Goal: Transaction & Acquisition: Obtain resource

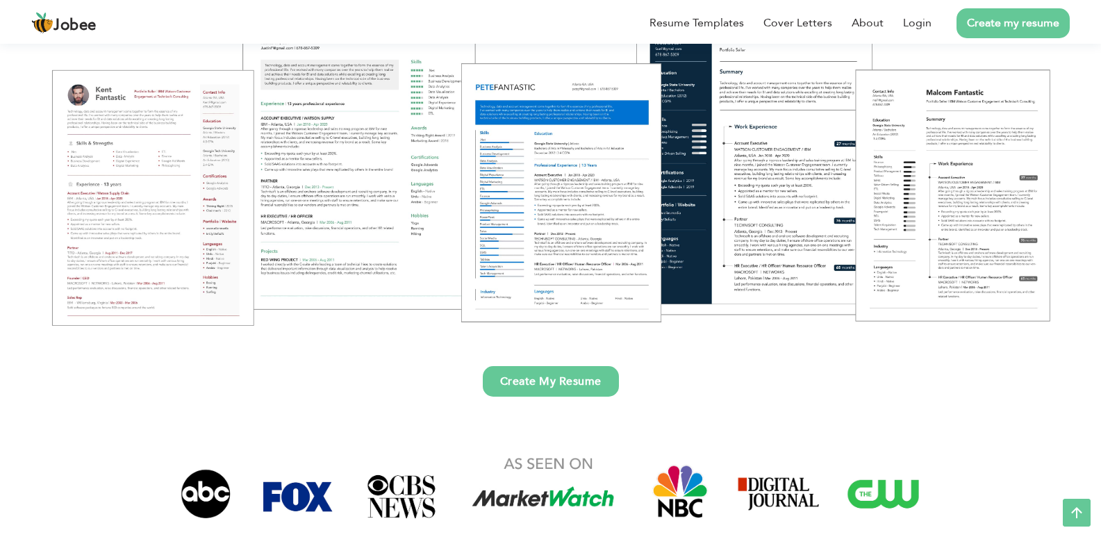
scroll to position [215, 0]
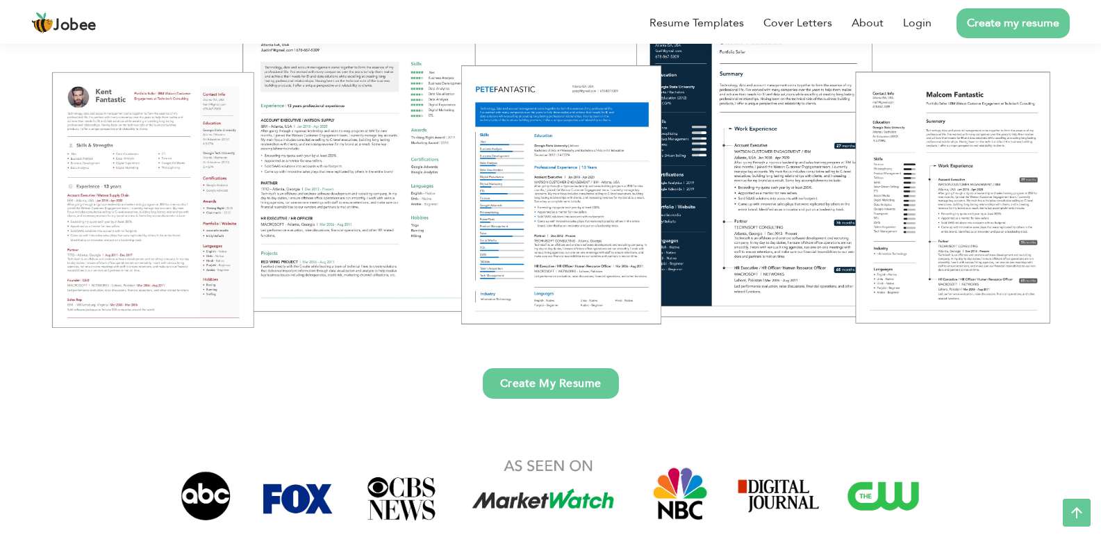
click at [1034, 35] on link "Create my resume" at bounding box center [1012, 23] width 113 height 30
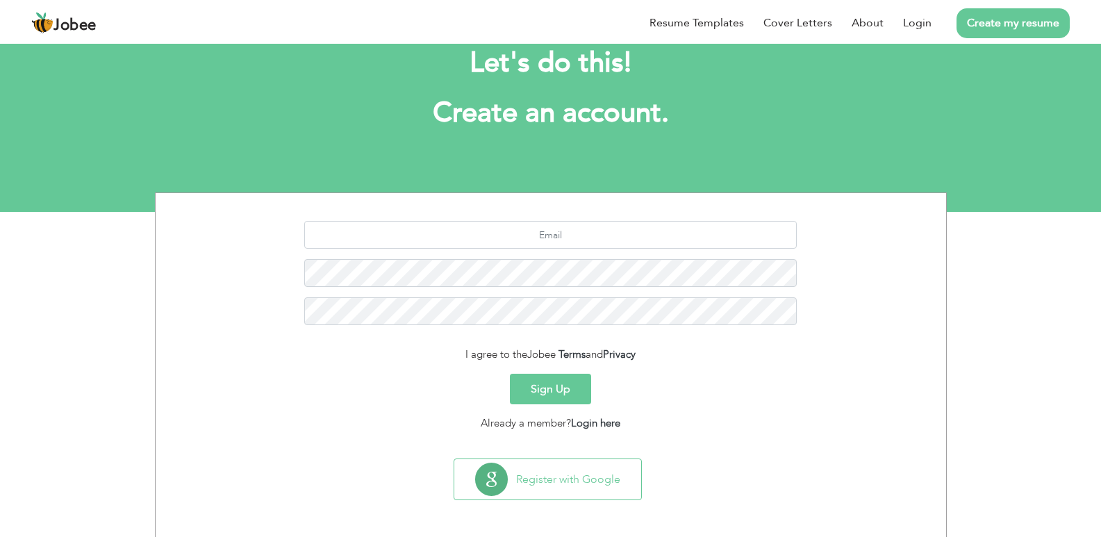
scroll to position [40, 0]
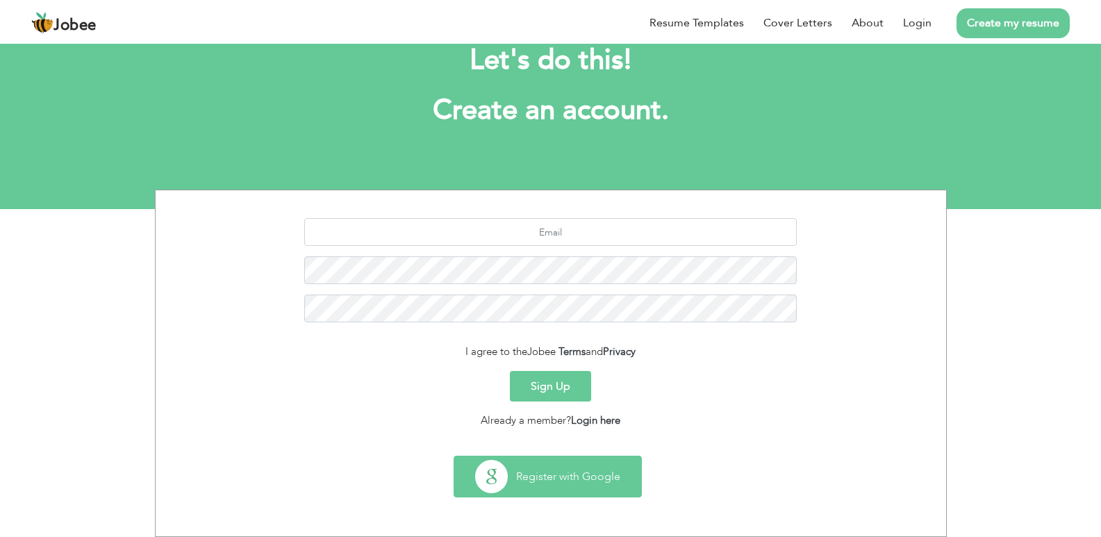
click at [611, 475] on button "Register with Google" at bounding box center [547, 476] width 187 height 40
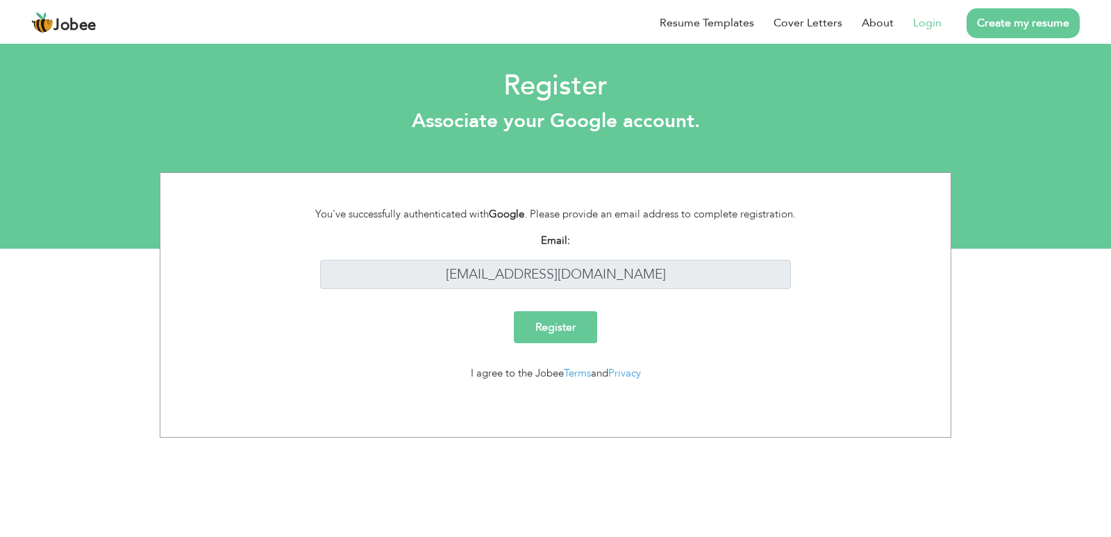
click at [552, 329] on input "Register" at bounding box center [555, 327] width 83 height 32
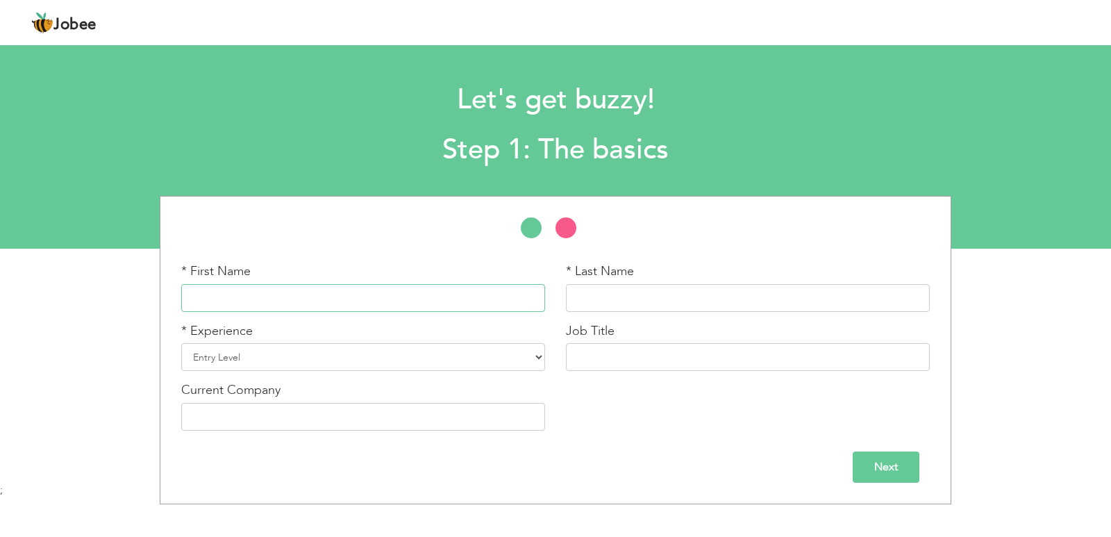
click at [511, 291] on input "text" at bounding box center [363, 298] width 364 height 28
type input "a"
type input "AYESHA"
click at [627, 300] on input "text" at bounding box center [748, 298] width 364 height 28
type input "SHAHID"
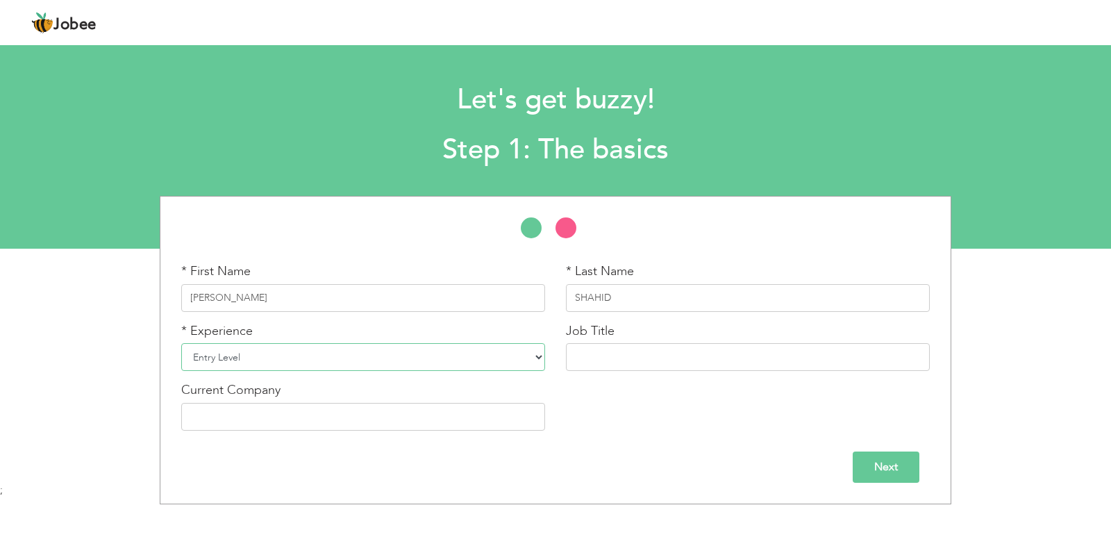
click at [540, 360] on select "Entry Level Less than 1 Year 1 Year 2 Years 3 Years 4 Years 5 Years 6 Years 7 Y…" at bounding box center [363, 357] width 364 height 28
click at [505, 361] on select "Entry Level Less than 1 Year 1 Year 2 Years 3 Years 4 Years 5 Years 6 Years 7 Y…" at bounding box center [363, 357] width 364 height 28
click at [376, 356] on select "Entry Level Less than 1 Year 1 Year 2 Years 3 Years 4 Years 5 Years 6 Years 7 Y…" at bounding box center [363, 357] width 364 height 28
click at [355, 347] on select "Entry Level Less than 1 Year 1 Year 2 Years 3 Years 4 Years 5 Years 6 Years 7 Y…" at bounding box center [363, 357] width 364 height 28
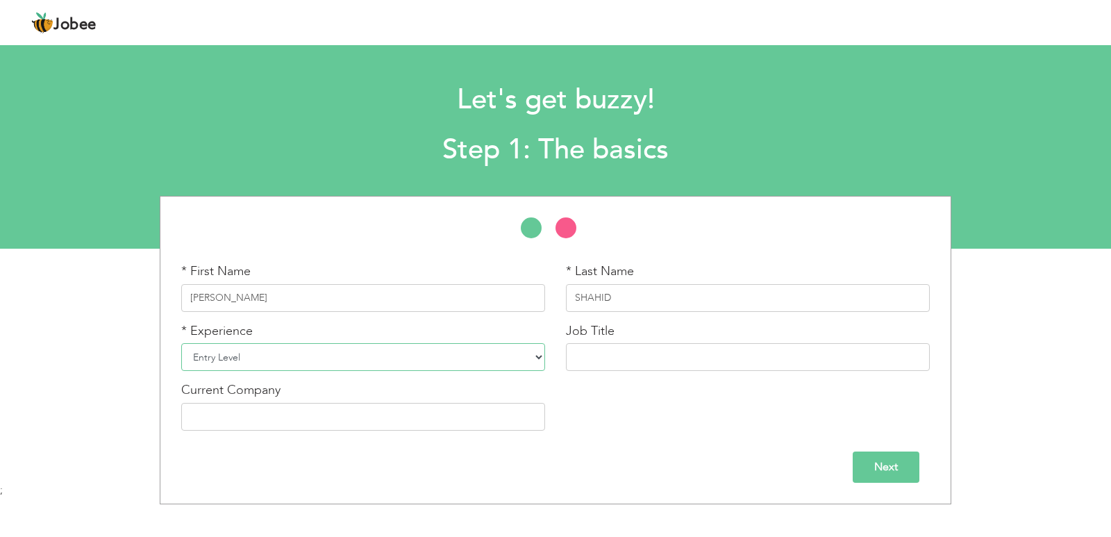
select select "7"
click at [181, 343] on select "Entry Level Less than 1 Year 1 Year 2 Years 3 Years 4 Years 5 Years 6 Years 7 Y…" at bounding box center [363, 357] width 364 height 28
click at [639, 346] on input "text" at bounding box center [748, 357] width 364 height 28
type input "Teaching"
click at [458, 421] on input "text" at bounding box center [363, 417] width 364 height 28
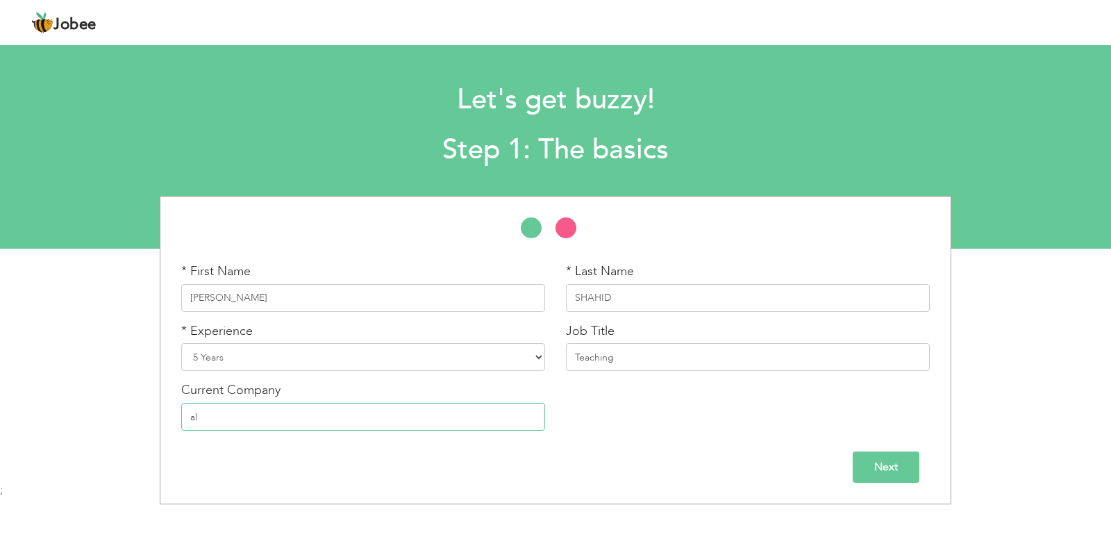
type input "a"
type input "Al quaid public school"
click at [886, 467] on input "Next" at bounding box center [886, 466] width 67 height 31
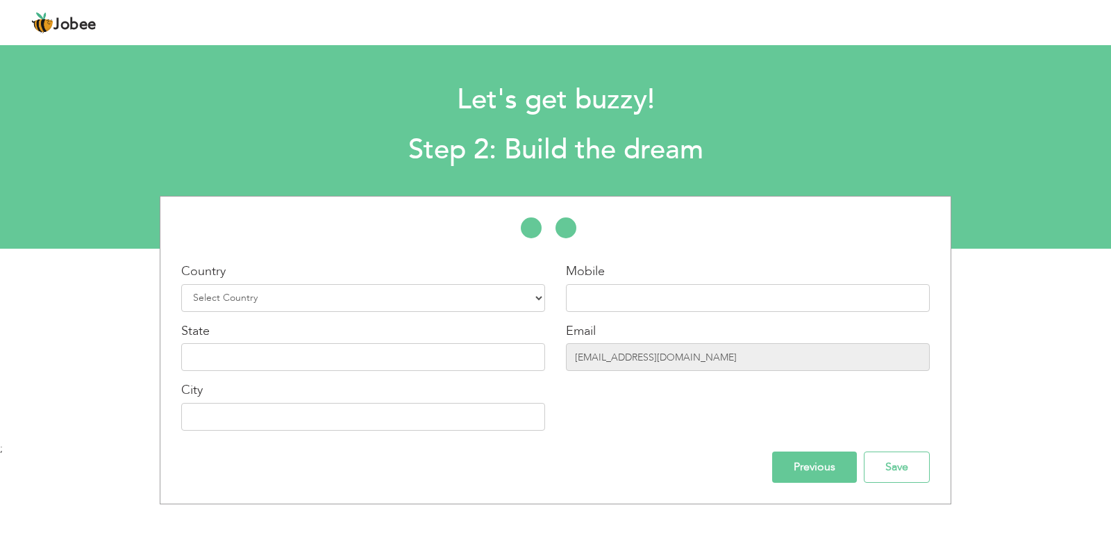
click at [546, 303] on div "Country Select Country Afghanistan Albania Algeria American Samoa Andorra Angol…" at bounding box center [363, 352] width 385 height 179
click at [538, 299] on select "Select Country Afghanistan Albania Algeria American Samoa Andorra Angola Anguil…" at bounding box center [363, 298] width 364 height 28
select select "166"
click at [181, 284] on select "Select Country Afghanistan Albania Algeria American Samoa Andorra Angola Anguil…" at bounding box center [363, 298] width 364 height 28
click at [272, 361] on input "text" at bounding box center [363, 357] width 364 height 28
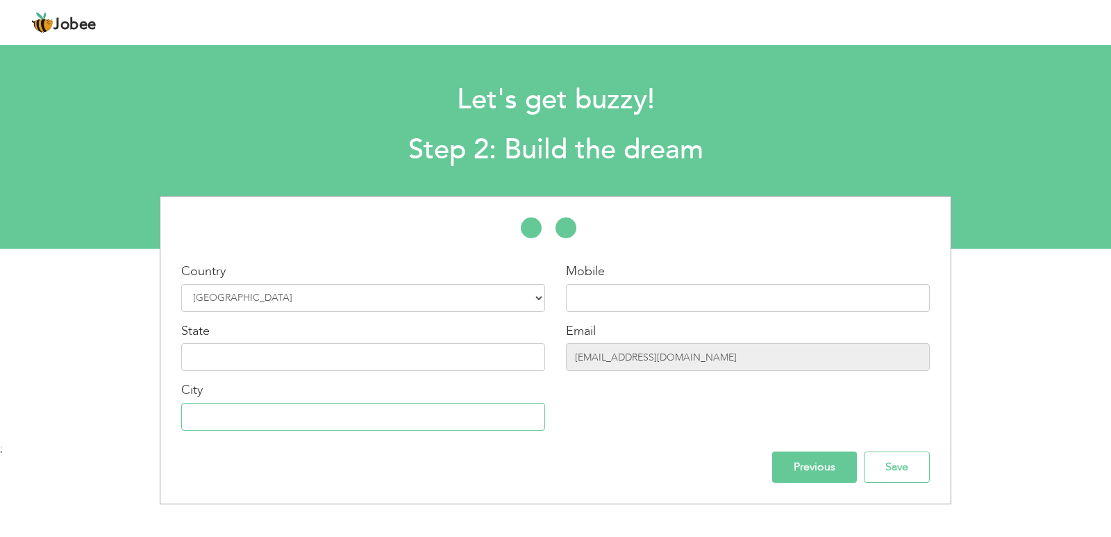
click at [275, 408] on input "text" at bounding box center [363, 417] width 364 height 28
type input "l"
type input "[GEOGRAPHIC_DATA]"
click at [640, 301] on input "text" at bounding box center [748, 298] width 364 height 28
type input "03274990411"
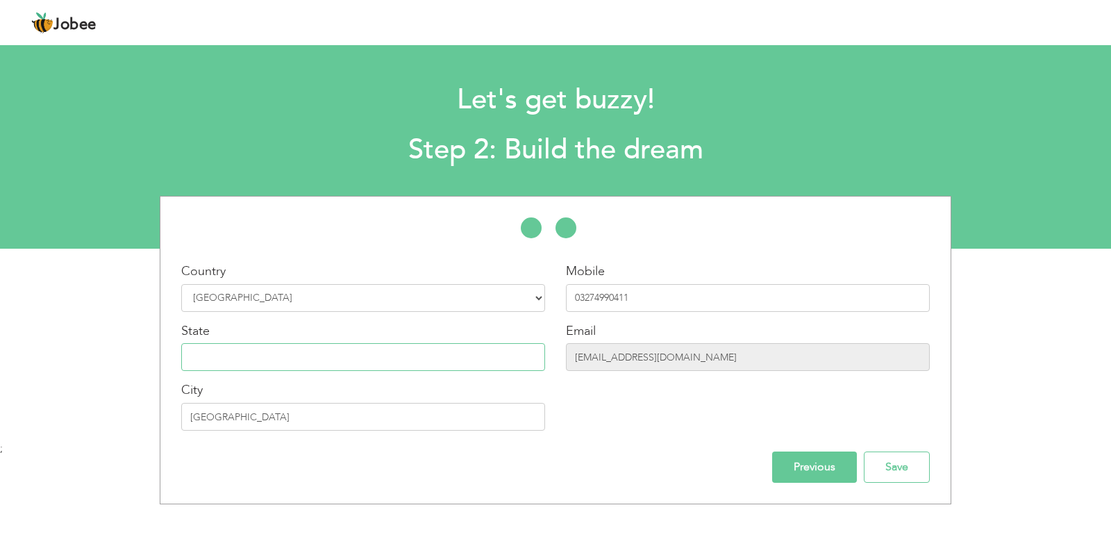
click at [508, 371] on input "text" at bounding box center [363, 357] width 364 height 28
click at [517, 356] on input "text" at bounding box center [363, 357] width 364 height 28
type input "p"
type input "[GEOGRAPHIC_DATA]"
click at [806, 461] on input "Previous" at bounding box center [814, 466] width 85 height 31
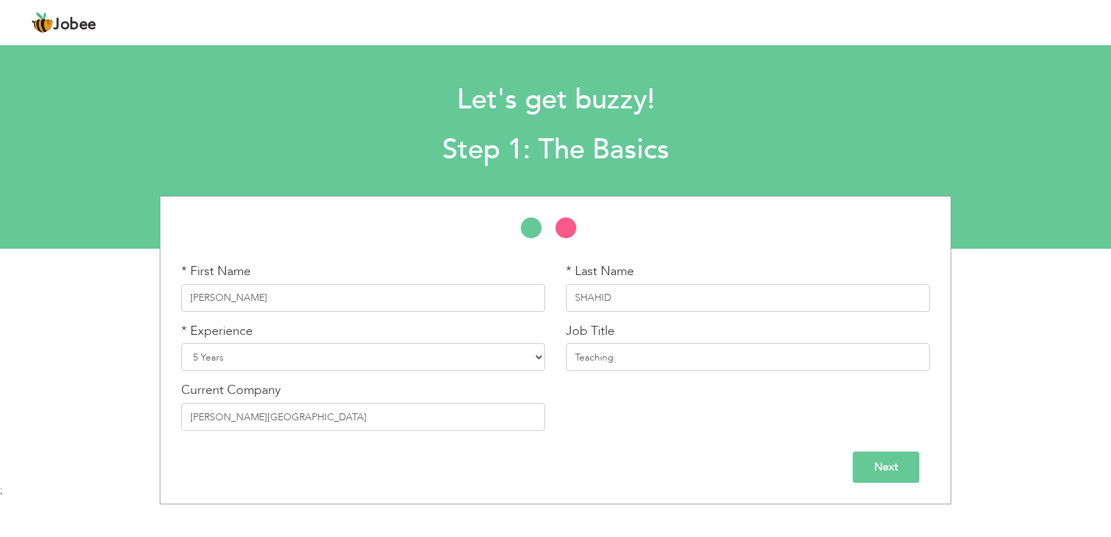
click at [888, 474] on input "Next" at bounding box center [886, 466] width 67 height 31
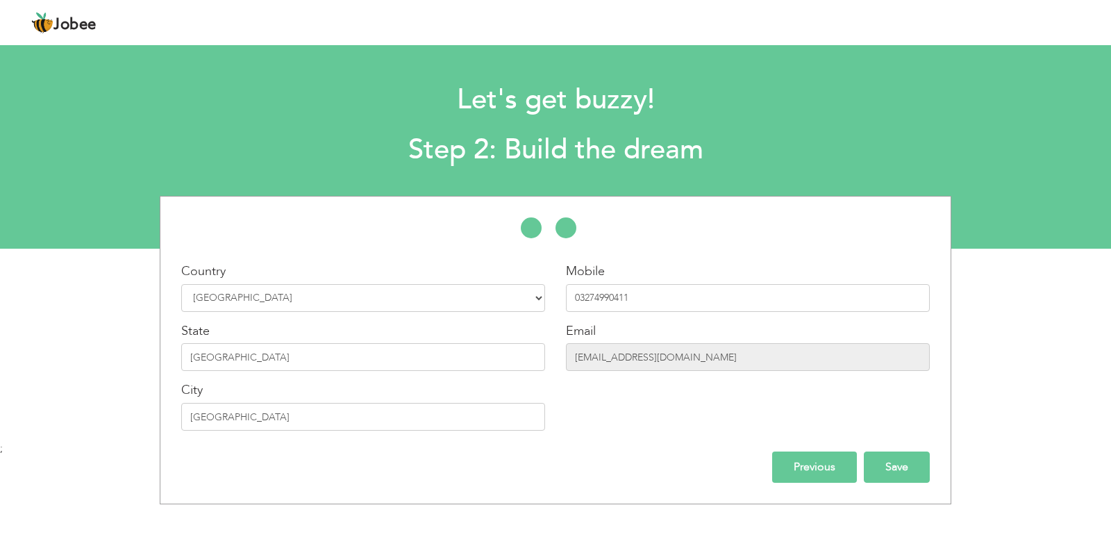
click at [927, 467] on input "Save" at bounding box center [897, 466] width 66 height 31
click at [900, 464] on input "Save" at bounding box center [897, 466] width 66 height 31
click at [912, 462] on input "Save" at bounding box center [897, 466] width 66 height 31
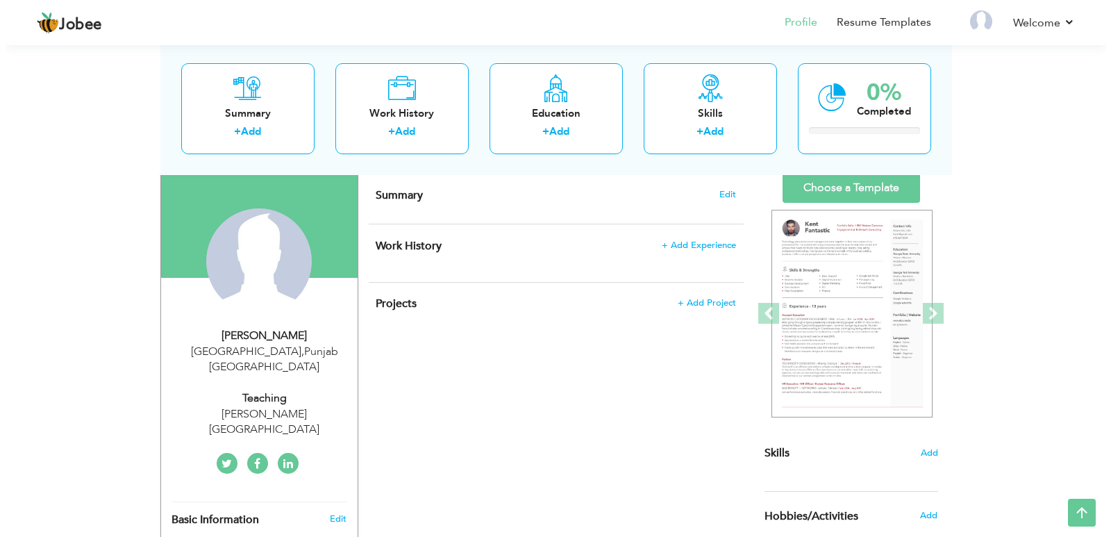
scroll to position [88, 0]
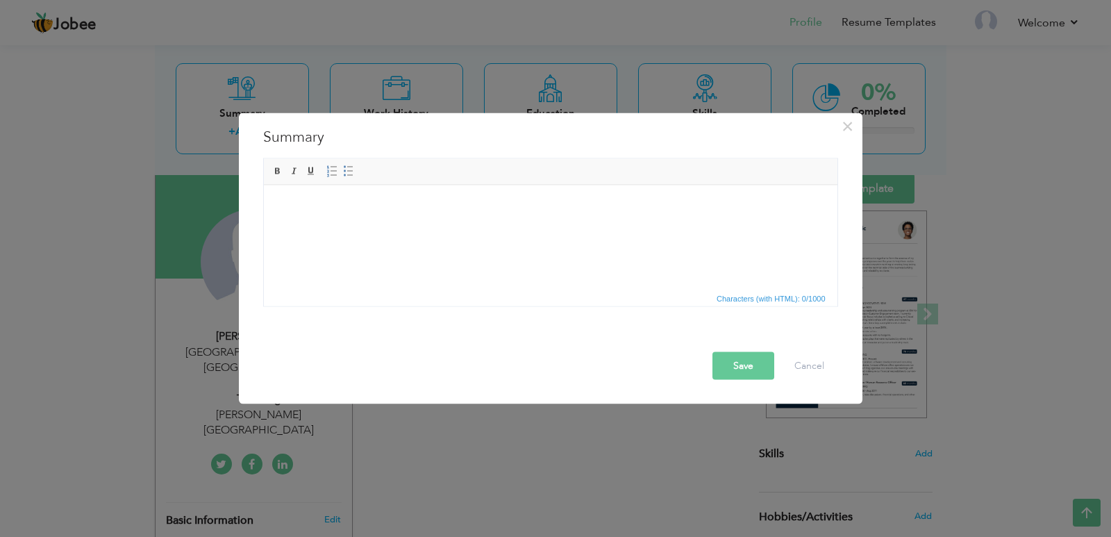
click at [326, 216] on html at bounding box center [550, 206] width 574 height 42
click at [321, 213] on body at bounding box center [550, 206] width 546 height 15
click at [806, 369] on button "Cancel" at bounding box center [810, 365] width 58 height 28
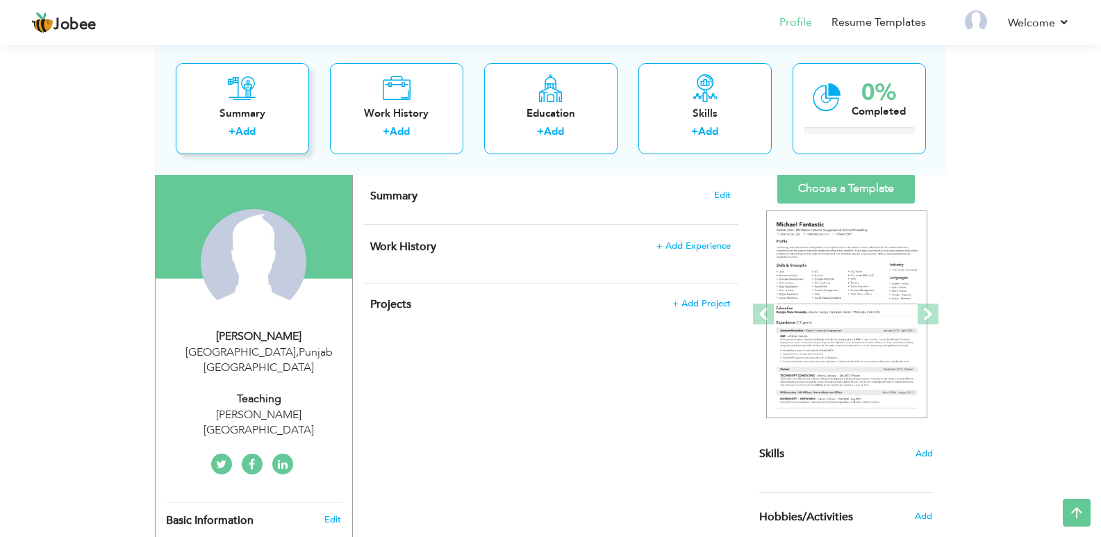
click at [283, 124] on div "+ Add" at bounding box center [242, 133] width 111 height 18
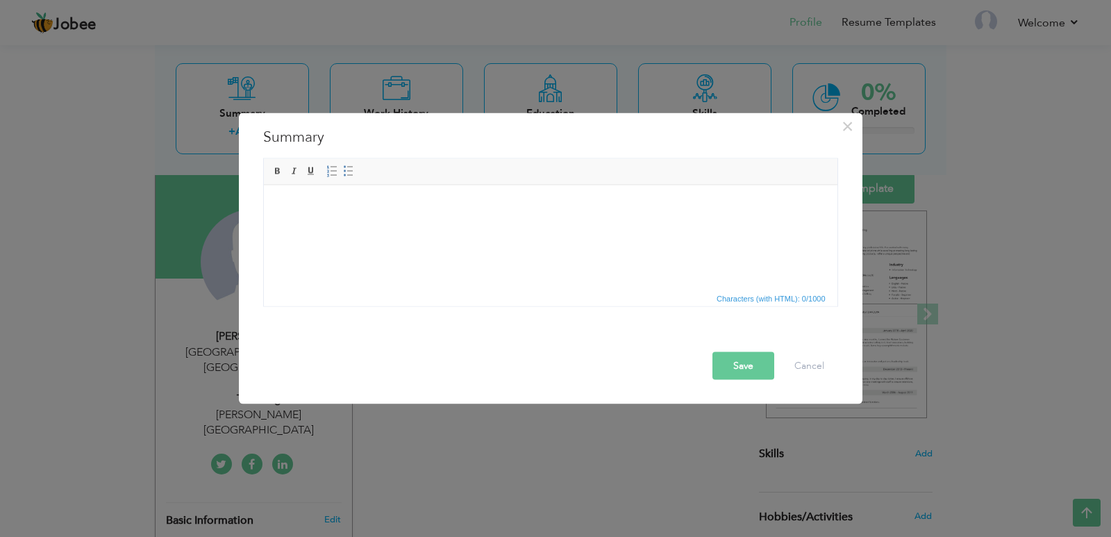
click at [436, 212] on body at bounding box center [550, 206] width 546 height 15
click at [430, 227] on html at bounding box center [550, 206] width 574 height 42
click at [338, 190] on html at bounding box center [550, 206] width 574 height 42
drag, startPoint x: 279, startPoint y: 204, endPoint x: 335, endPoint y: 222, distance: 59.3
click at [335, 222] on html at bounding box center [550, 206] width 574 height 42
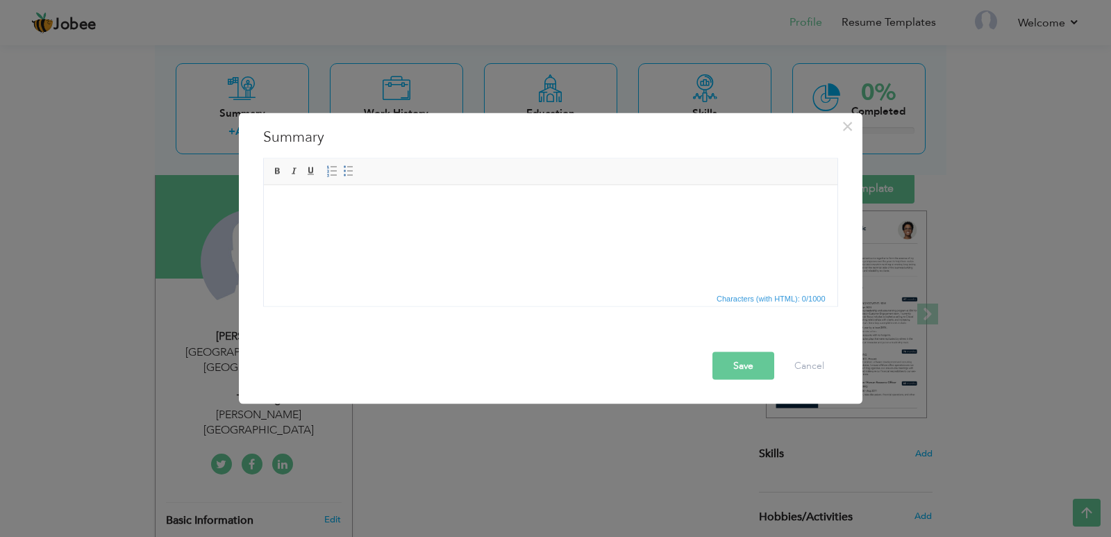
drag, startPoint x: 335, startPoint y: 222, endPoint x: 610, endPoint y: 206, distance: 275.6
click at [610, 206] on body at bounding box center [550, 206] width 546 height 15
click at [329, 208] on body at bounding box center [550, 206] width 546 height 15
click at [320, 199] on body at bounding box center [550, 206] width 546 height 15
click at [802, 357] on button "Cancel" at bounding box center [810, 365] width 58 height 28
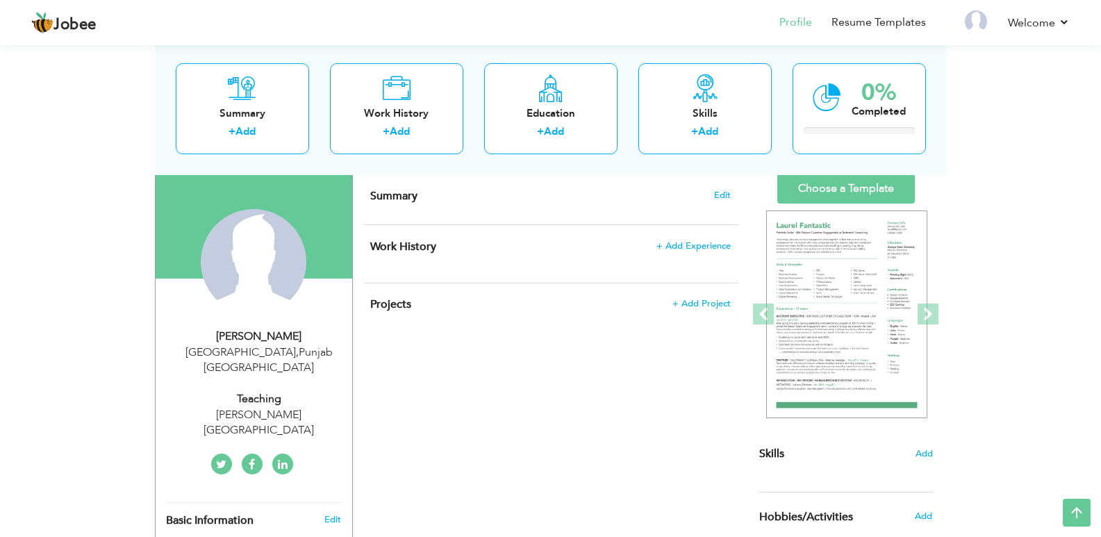
click at [491, 213] on div "Summary Edit" at bounding box center [550, 199] width 375 height 50
drag, startPoint x: 550, startPoint y: 205, endPoint x: 654, endPoint y: 217, distance: 104.9
click at [587, 212] on div "Summary Edit" at bounding box center [550, 199] width 375 height 50
click at [720, 200] on h4 "Summary Edit" at bounding box center [550, 196] width 360 height 14
click at [720, 192] on span "Edit" at bounding box center [722, 195] width 17 height 10
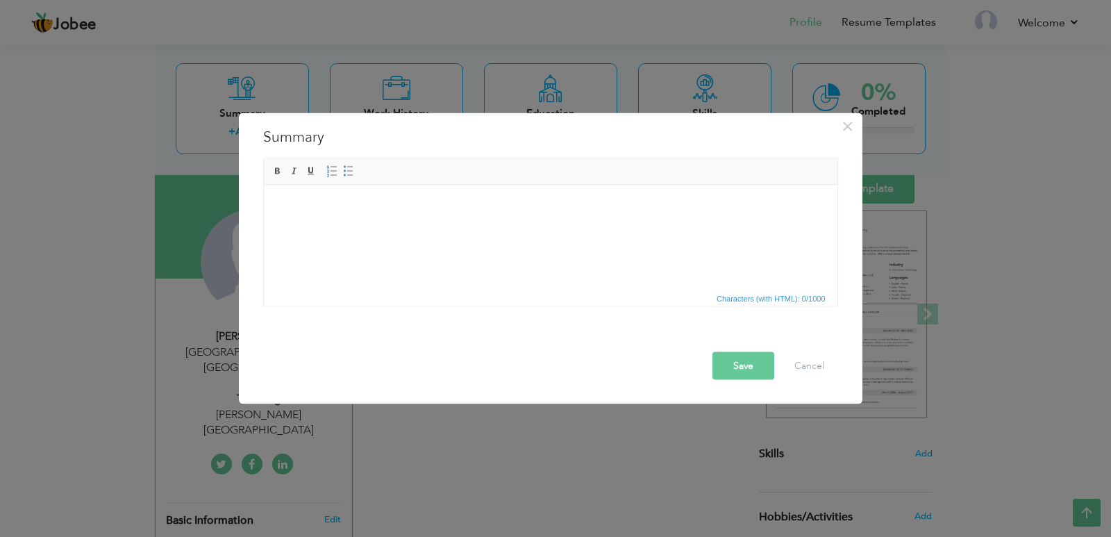
click at [772, 299] on span "Characters (with HTML): 0/1000" at bounding box center [771, 298] width 115 height 13
click at [753, 299] on span "Characters (with HTML): 0/1000" at bounding box center [771, 298] width 115 height 13
click at [806, 367] on button "Cancel" at bounding box center [810, 365] width 58 height 28
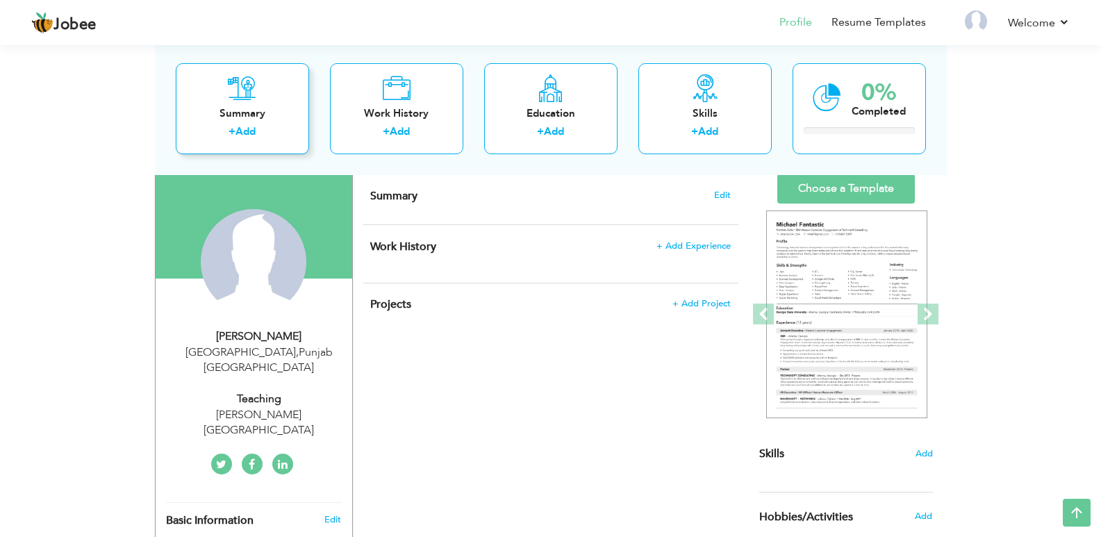
click at [234, 124] on label "+" at bounding box center [232, 131] width 7 height 15
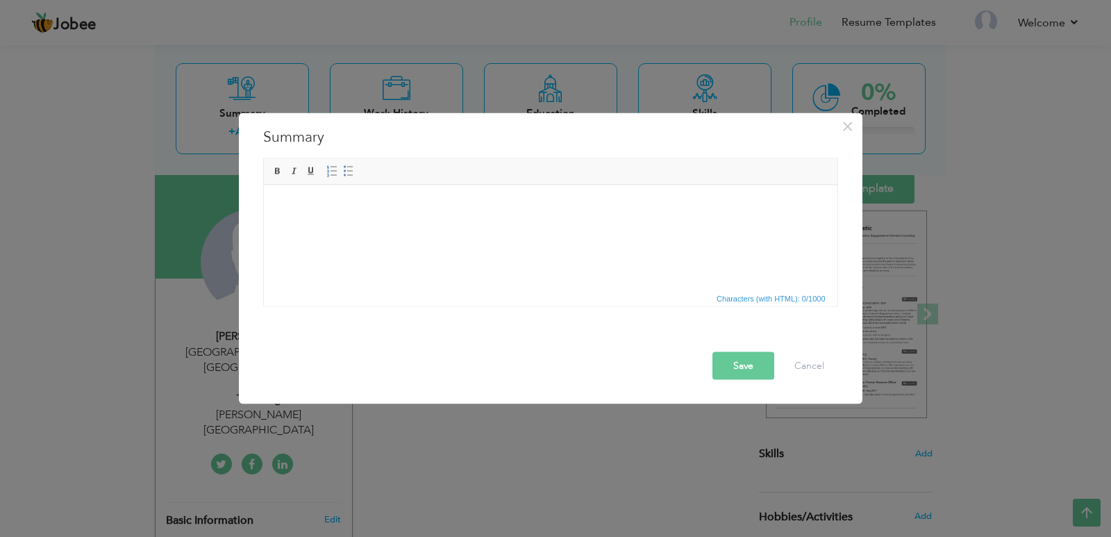
click at [408, 210] on body at bounding box center [550, 206] width 546 height 15
click at [375, 210] on body at bounding box center [550, 206] width 546 height 15
click at [807, 367] on button "Cancel" at bounding box center [810, 365] width 58 height 28
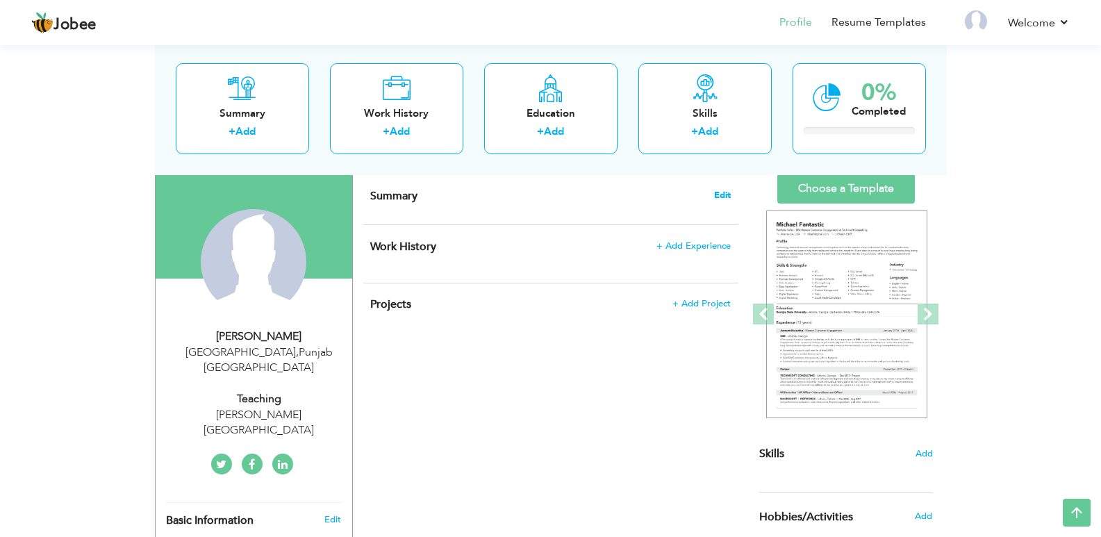
click at [729, 190] on span "Edit" at bounding box center [722, 195] width 17 height 10
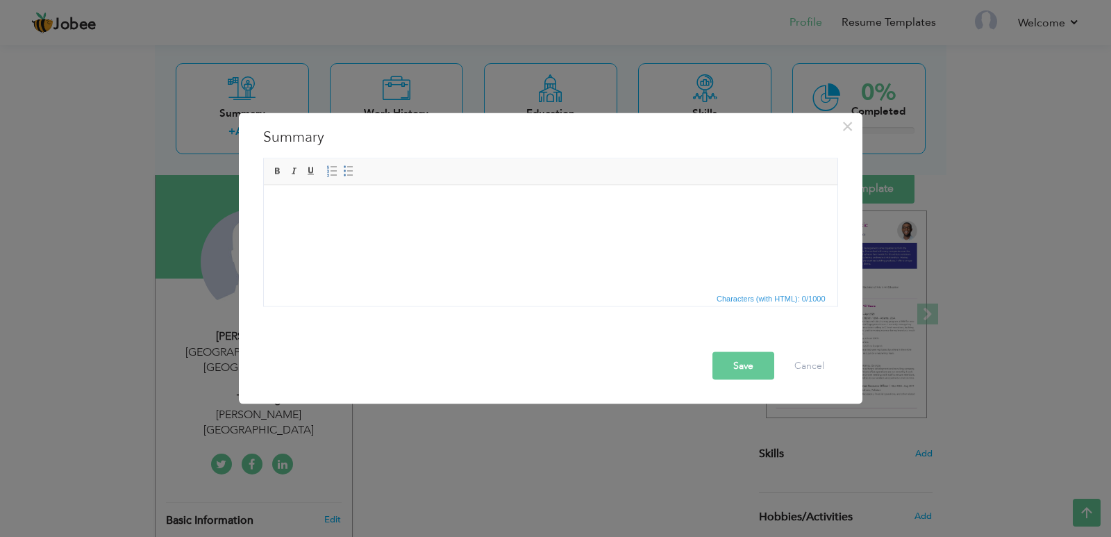
click at [358, 203] on body at bounding box center [550, 206] width 546 height 15
click at [275, 170] on span at bounding box center [277, 170] width 11 height 11
paste body
click at [304, 213] on body "​​​​​​​" at bounding box center [550, 206] width 546 height 15
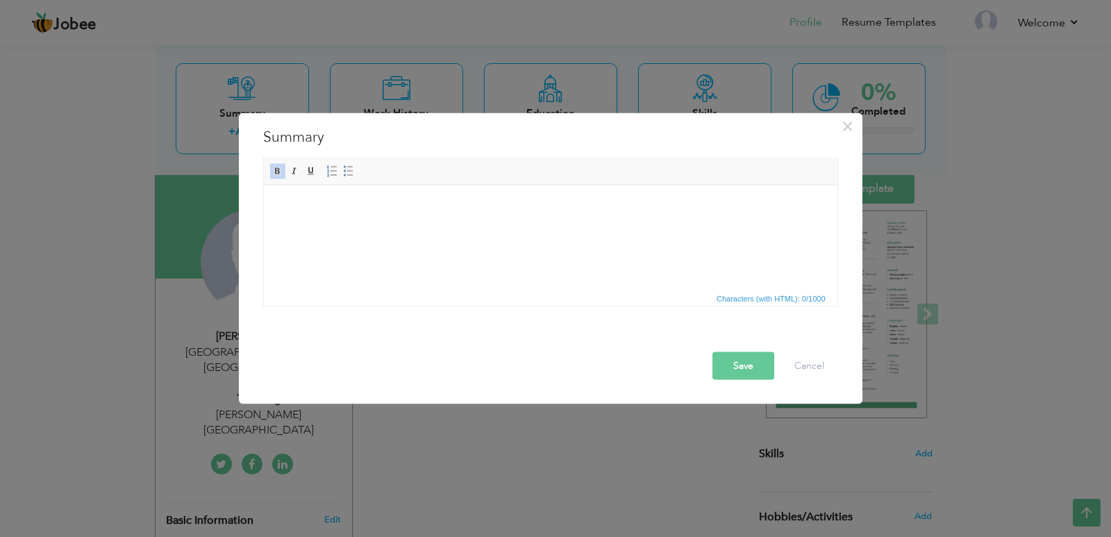
click at [304, 213] on body "​​​​​​​" at bounding box center [550, 206] width 546 height 15
click at [401, 242] on html "object" at bounding box center [550, 213] width 574 height 57
click at [453, 242] on html "object" at bounding box center [550, 213] width 574 height 57
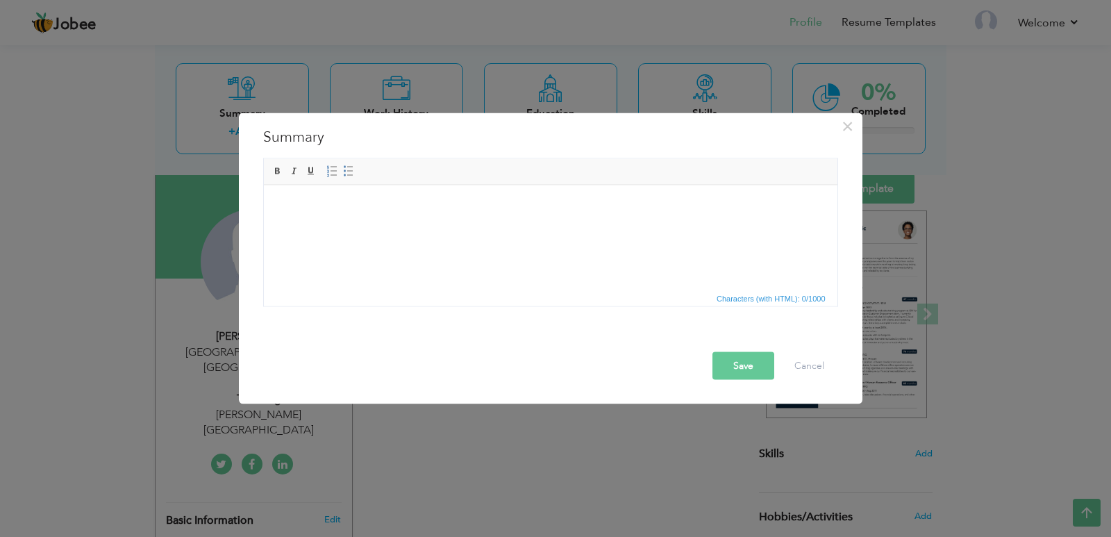
click at [495, 227] on html at bounding box center [550, 206] width 574 height 42
click at [412, 227] on html "Objective:" at bounding box center [550, 206] width 574 height 42
click at [404, 227] on html "Objective:" at bounding box center [550, 206] width 574 height 42
click at [422, 293] on span "Characters (with HTML): 39/1000" at bounding box center [551, 297] width 574 height 17
click at [358, 240] on html "Objective: ​​​​​​​" at bounding box center [550, 213] width 574 height 57
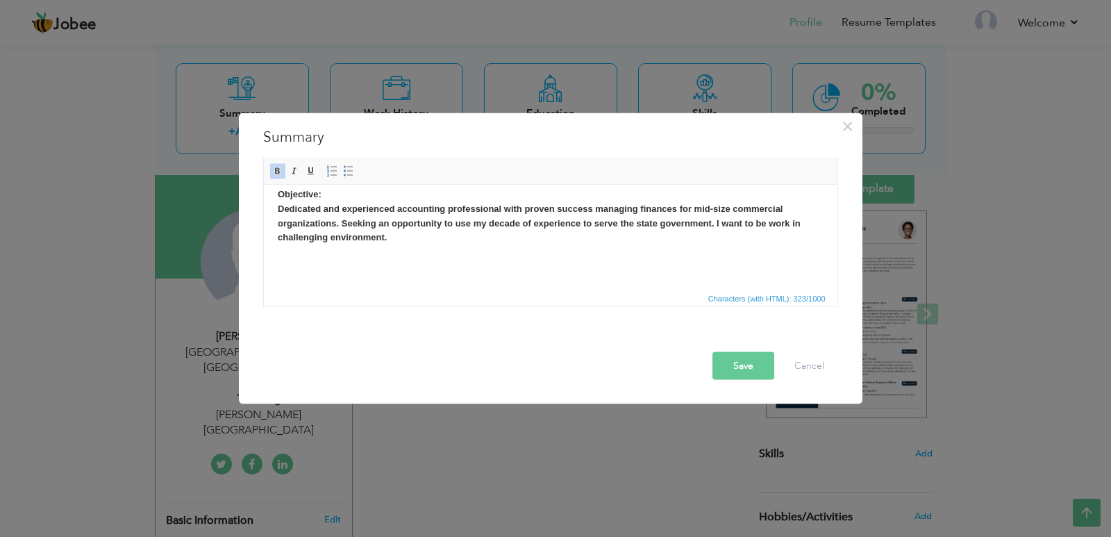
scroll to position [5, 0]
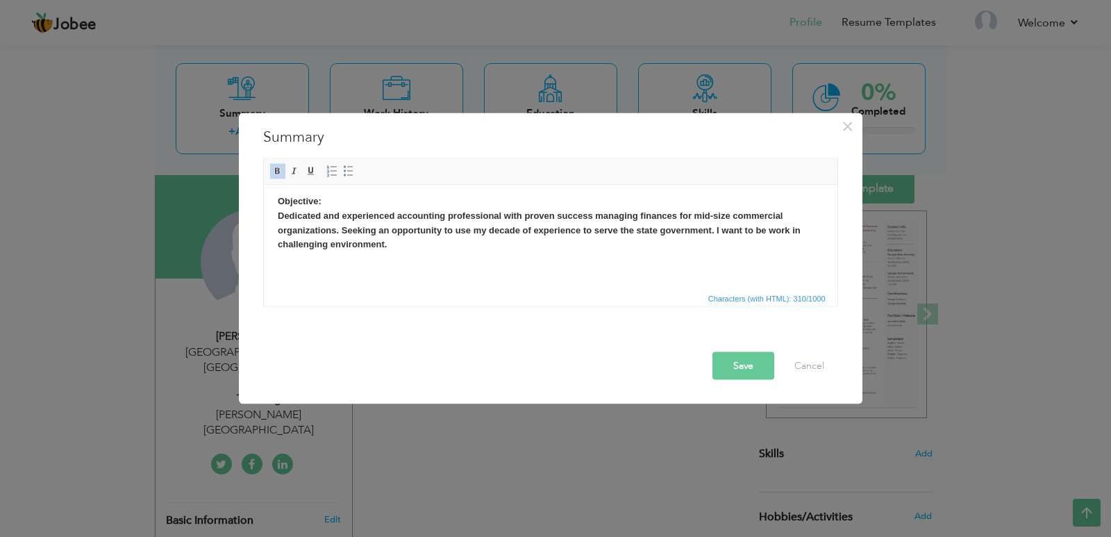
click at [331, 198] on p "Objective: Dedicated and experienced accounting professional with proven succes…" at bounding box center [550, 223] width 546 height 58
click at [279, 167] on span at bounding box center [277, 170] width 11 height 11
click at [363, 252] on body "Objective: Dedicated and experienced accounting professional with proven succes…" at bounding box center [550, 234] width 546 height 81
click at [335, 199] on p "Objective: Dedicated and experienced accounting professional with proven succes…" at bounding box center [550, 223] width 546 height 58
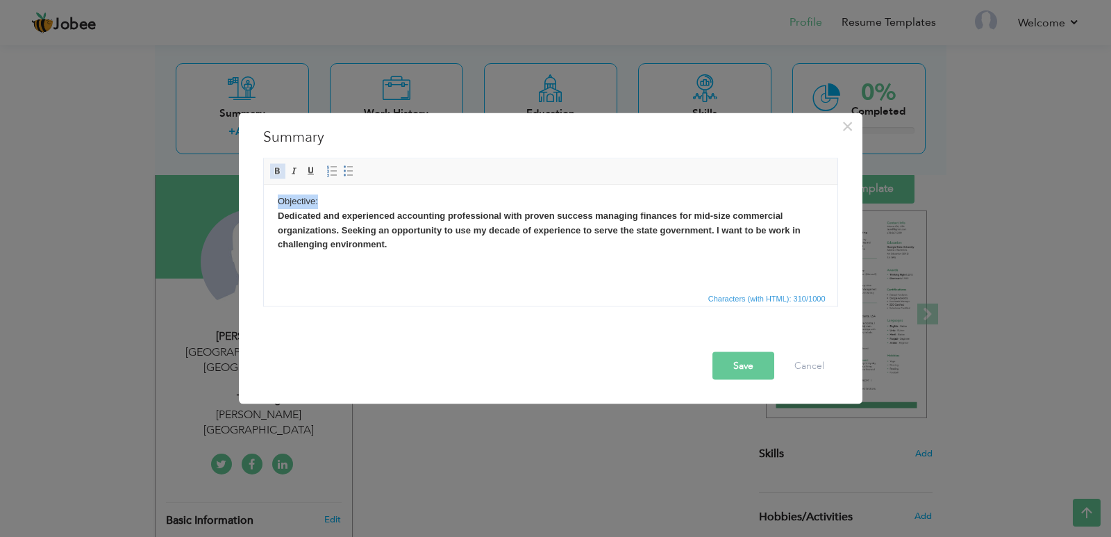
click at [281, 165] on span at bounding box center [277, 170] width 11 height 11
click at [417, 301] on span "Characters (with HTML): 310/1000" at bounding box center [551, 297] width 574 height 17
click at [419, 250] on p "Objective: Dedicated and experienced accounting professional with proven succes…" at bounding box center [550, 223] width 546 height 58
click at [436, 287] on p at bounding box center [550, 293] width 546 height 15
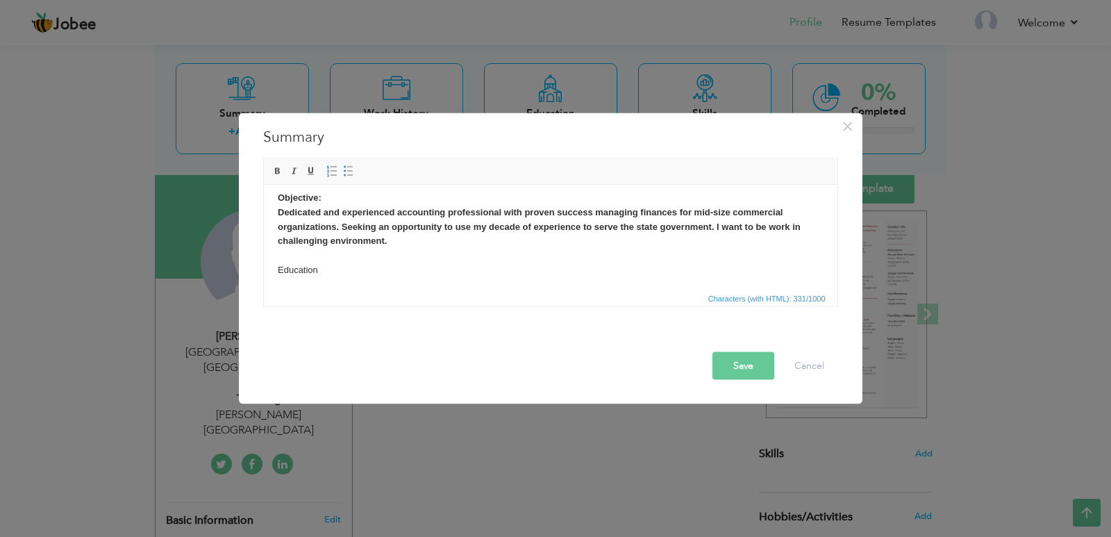
click at [436, 286] on p at bounding box center [550, 293] width 546 height 15
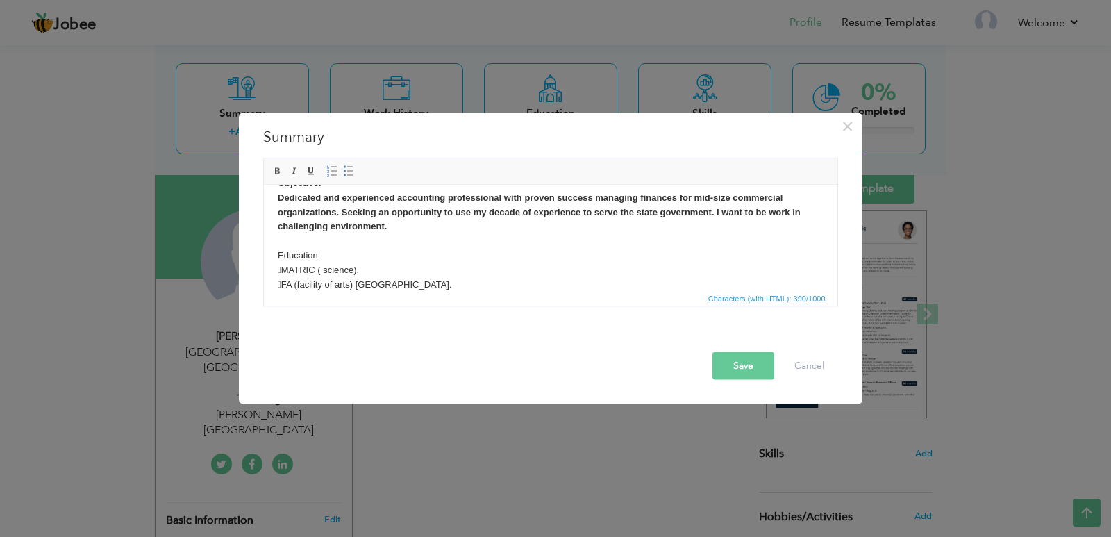
scroll to position [37, 0]
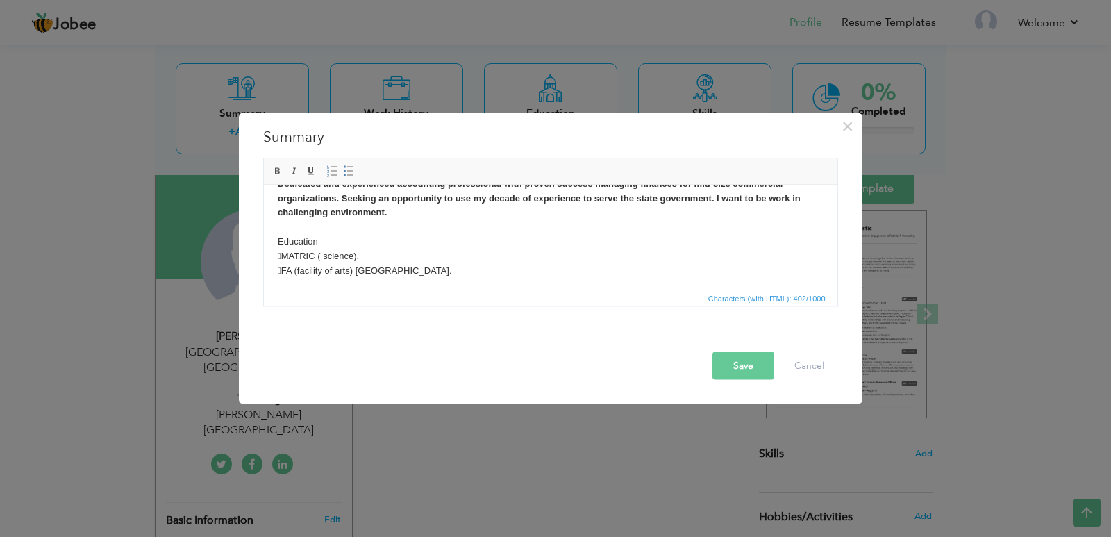
click at [379, 266] on p "Objective: Dedicated and experienced accounting professional with proven succes…" at bounding box center [550, 227] width 546 height 130
click at [379, 265] on strong "FA (facility of arts) [GEOGRAPHIC_DATA]." at bounding box center [368, 270] width 183 height 10
click at [376, 260] on p "Objective: Dedicated and experienced accounting professional with proven succes…" at bounding box center [550, 227] width 546 height 130
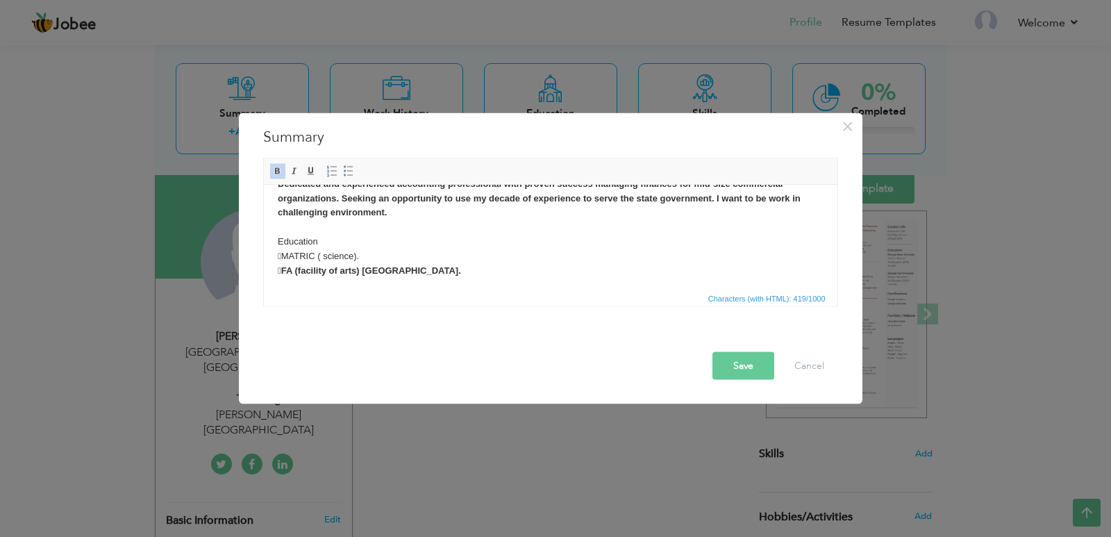
click at [376, 260] on p "Objective: Dedicated and experienced accounting professional with proven succes…" at bounding box center [550, 227] width 546 height 130
click at [402, 266] on strong "MATRIC ( science). FA (facility of arts) Punjab university." at bounding box center [368, 262] width 183 height 25
click at [345, 243] on p "Objective: Dedicated and experienced accounting professional with proven succes…" at bounding box center [550, 227] width 546 height 130
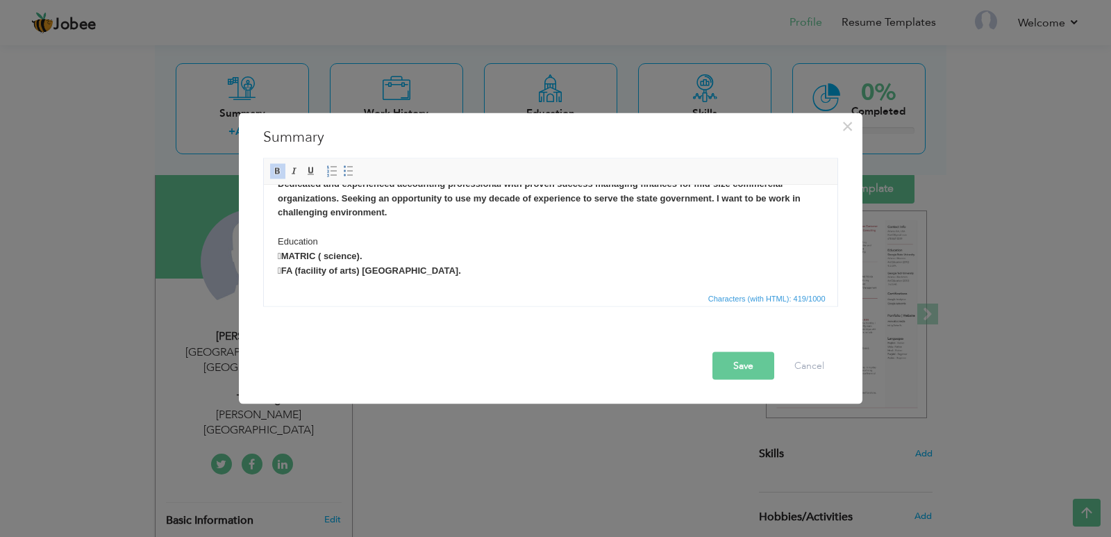
click at [345, 243] on p "Objective: Dedicated and experienced accounting professional with proven succes…" at bounding box center [550, 227] width 546 height 130
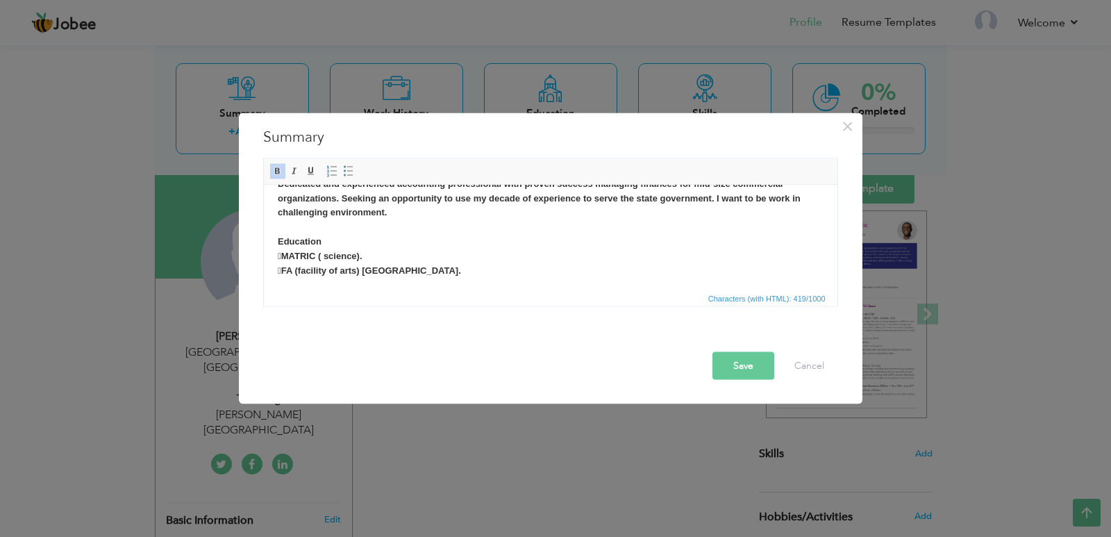
click at [477, 267] on p "Objective: Dedicated and experienced accounting professional with proven succes…" at bounding box center [550, 227] width 546 height 130
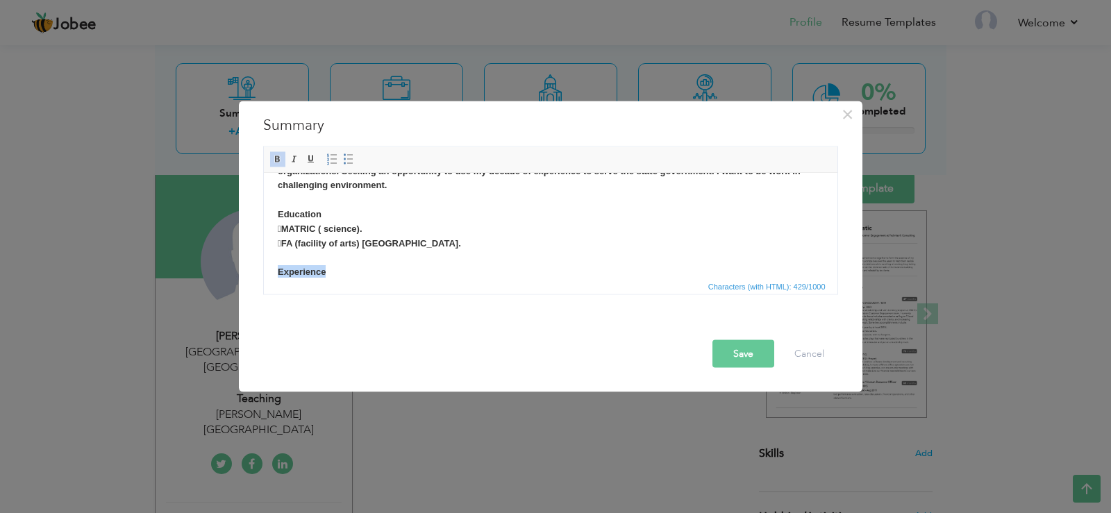
scroll to position [53, 0]
click at [386, 265] on p "Objective: Dedicated and experienced accounting professional with proven succes…" at bounding box center [550, 206] width 546 height 144
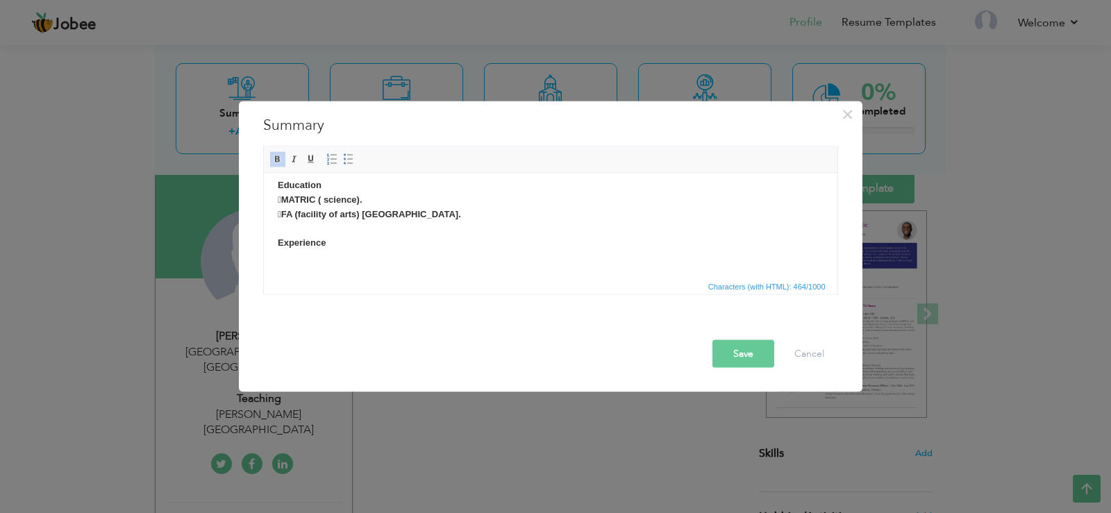
scroll to position [124, 0]
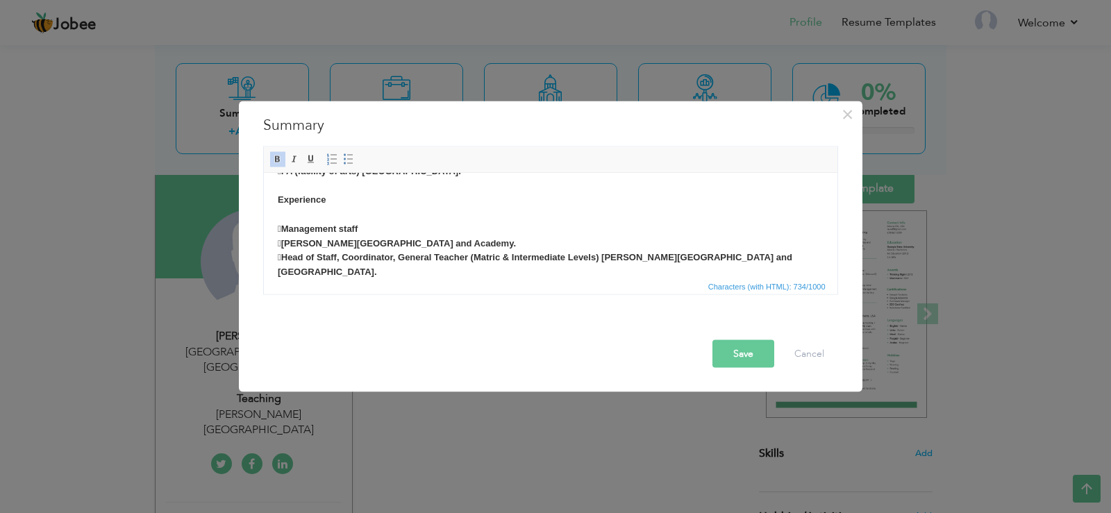
click at [288, 225] on strong "Experience ​​​​​​​ Management staff Al-Quaid Public School and Academy. Head…" at bounding box center [534, 242] width 515 height 97
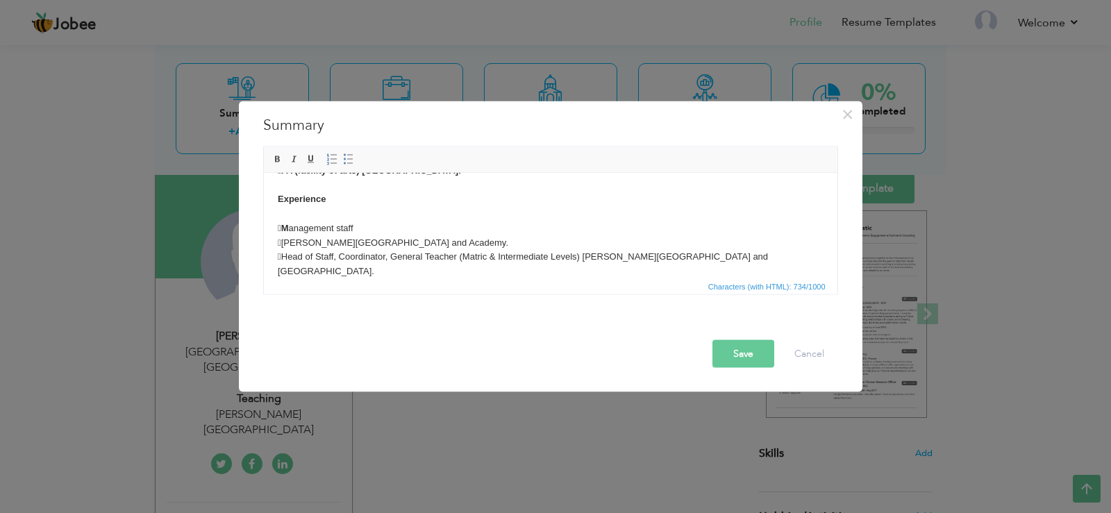
click at [431, 210] on p "Objective: Dedicated and experienced accounting professional with proven succes…" at bounding box center [550, 177] width 546 height 231
click at [283, 233] on strong "Experience M" at bounding box center [301, 213] width 48 height 40
click at [420, 215] on p "Objective: Dedicated and experienced accounting professional with proven succes…" at bounding box center [550, 177] width 546 height 231
click at [417, 224] on p "Objective: Dedicated and experienced accounting professional with proven succes…" at bounding box center [550, 177] width 546 height 231
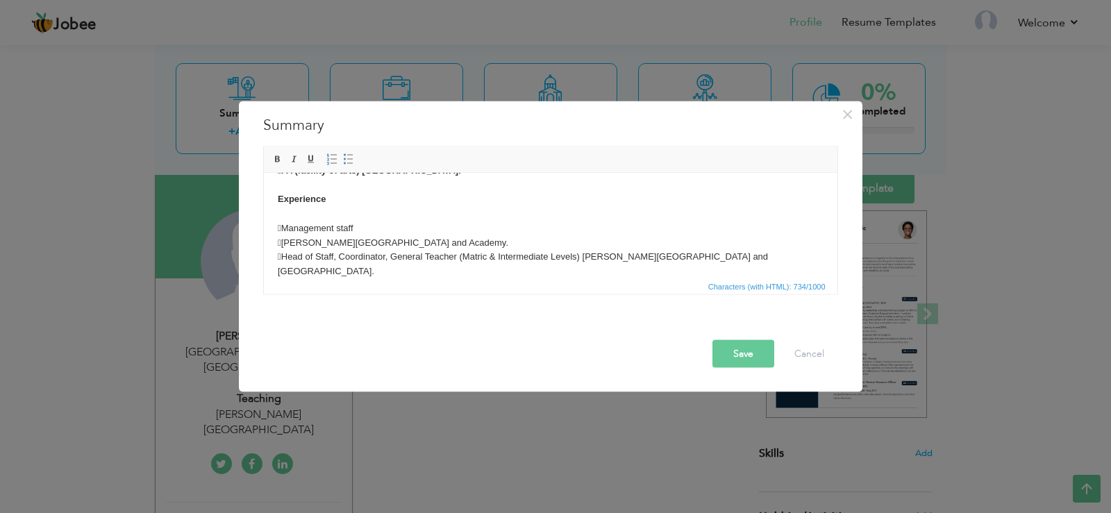
click at [417, 224] on p "Objective: Dedicated and experienced accounting professional with proven succes…" at bounding box center [550, 177] width 546 height 231
click at [650, 274] on p "Objective: Dedicated and experienced accounting professional with proven succes…" at bounding box center [550, 177] width 546 height 231
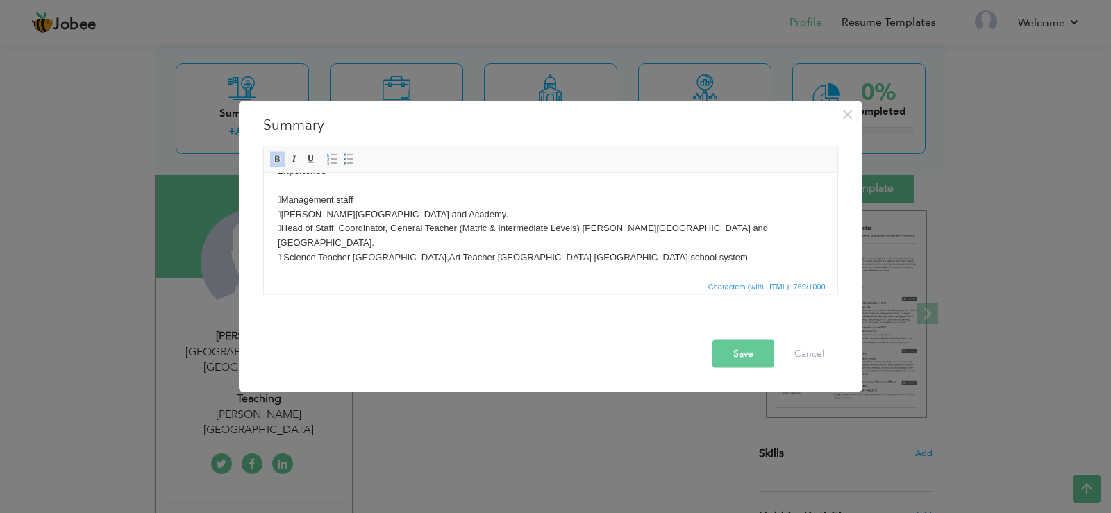
scroll to position [168, 0]
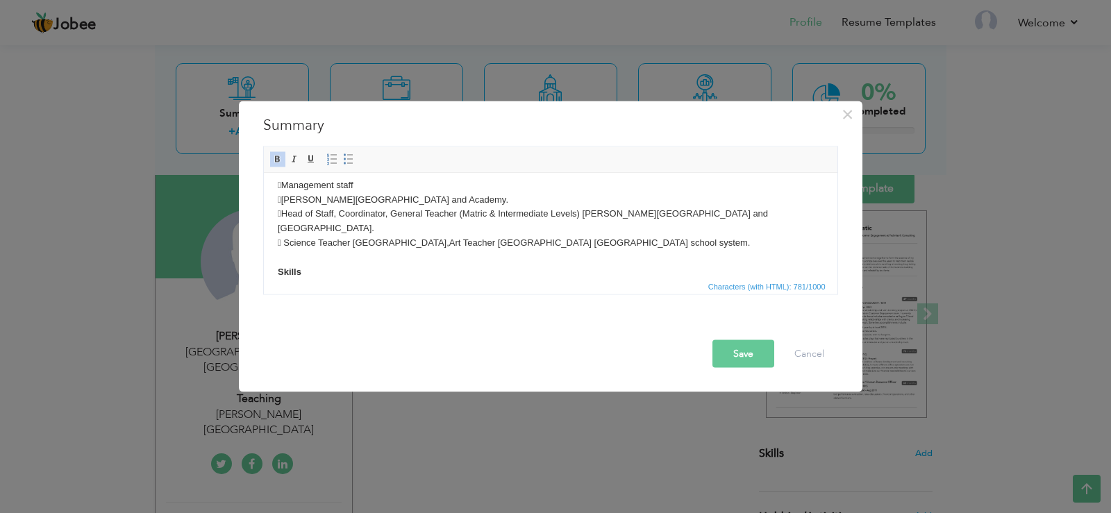
click at [333, 266] on p "Objective: Dedicated and experienced accounting professional with proven succes…" at bounding box center [550, 156] width 546 height 274
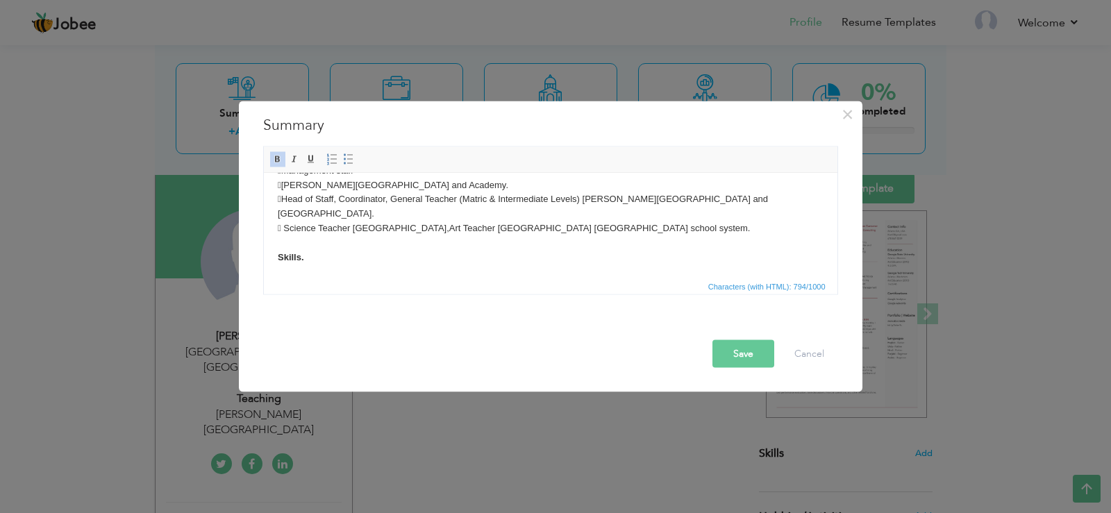
click at [390, 239] on p "Objective: Dedicated and experienced accounting professional with proven succes…" at bounding box center [550, 157] width 546 height 304
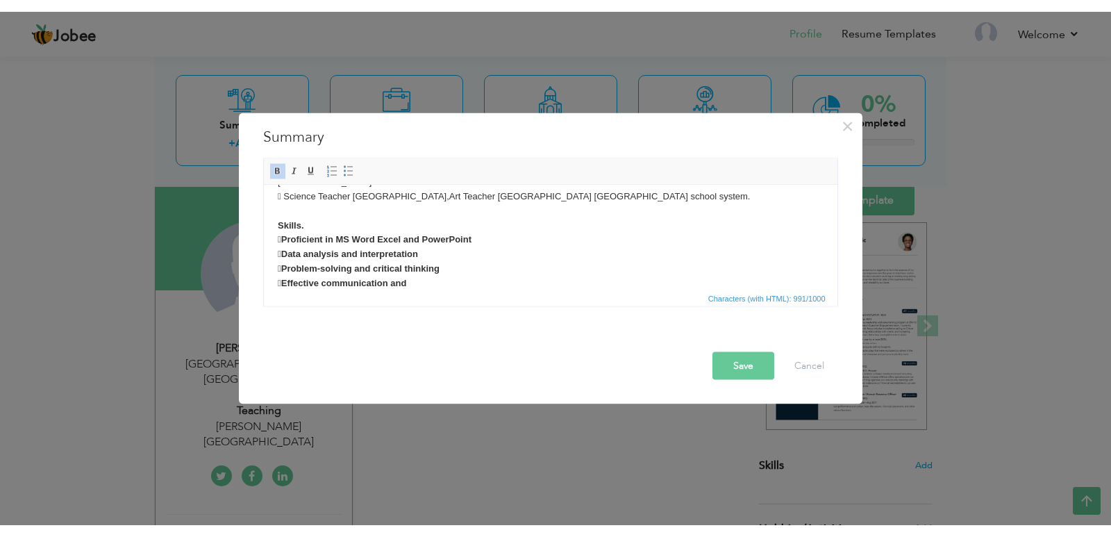
scroll to position [240, 0]
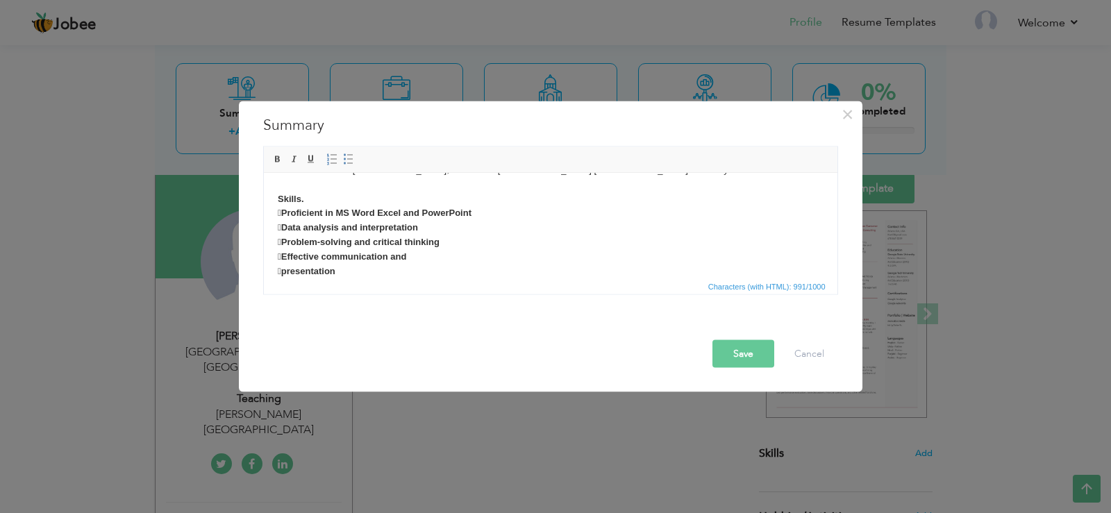
click at [436, 315] on div "Save Cancel" at bounding box center [551, 341] width 596 height 73
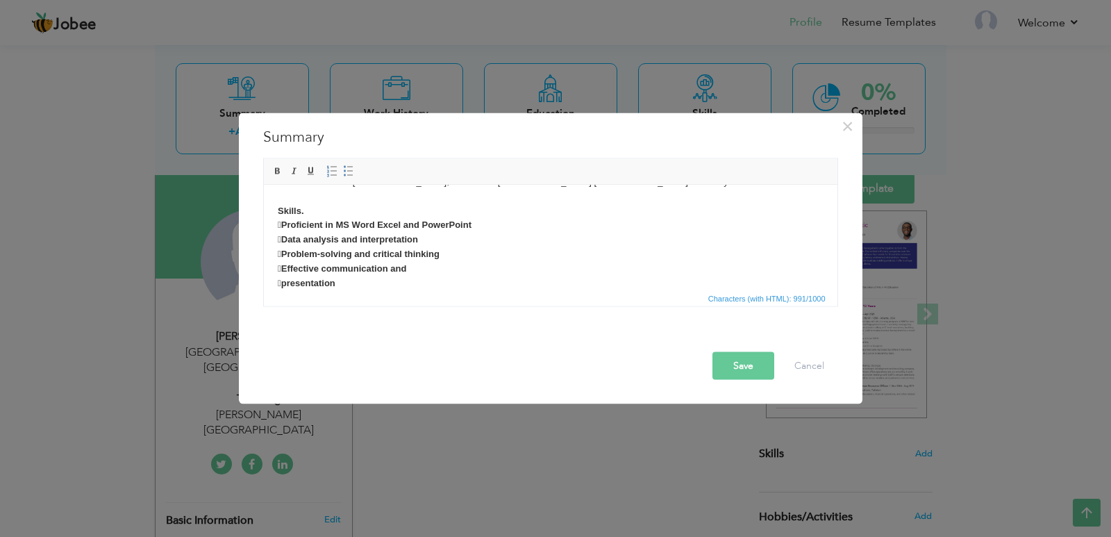
click at [384, 263] on p "Objective: Dedicated and experienced accounting professional with proven succes…" at bounding box center [550, 131] width 546 height 347
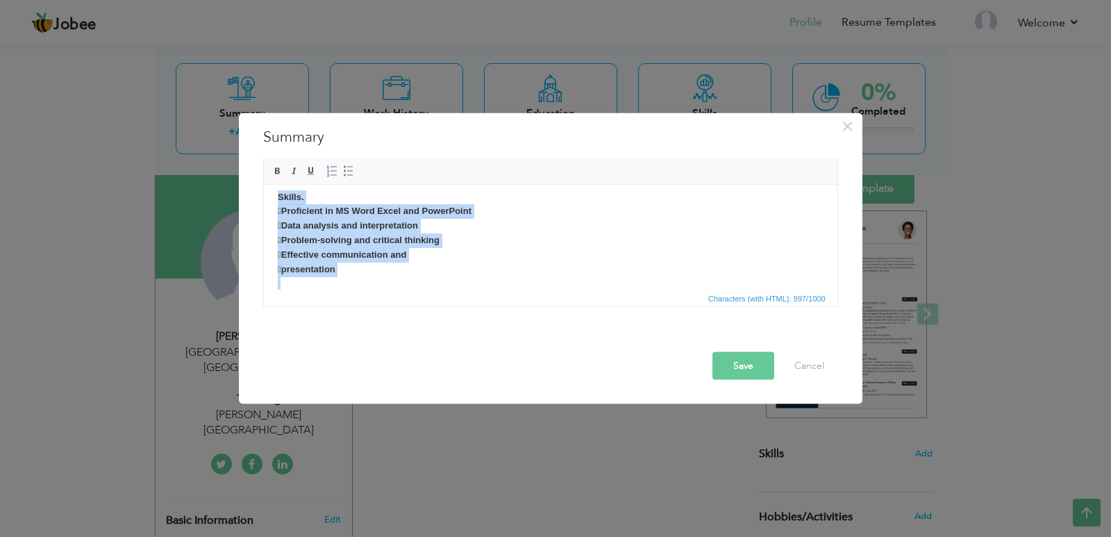
click at [397, 187] on p "Objective: Dedicated and experienced accounting professional with proven succes…" at bounding box center [550, 124] width 546 height 361
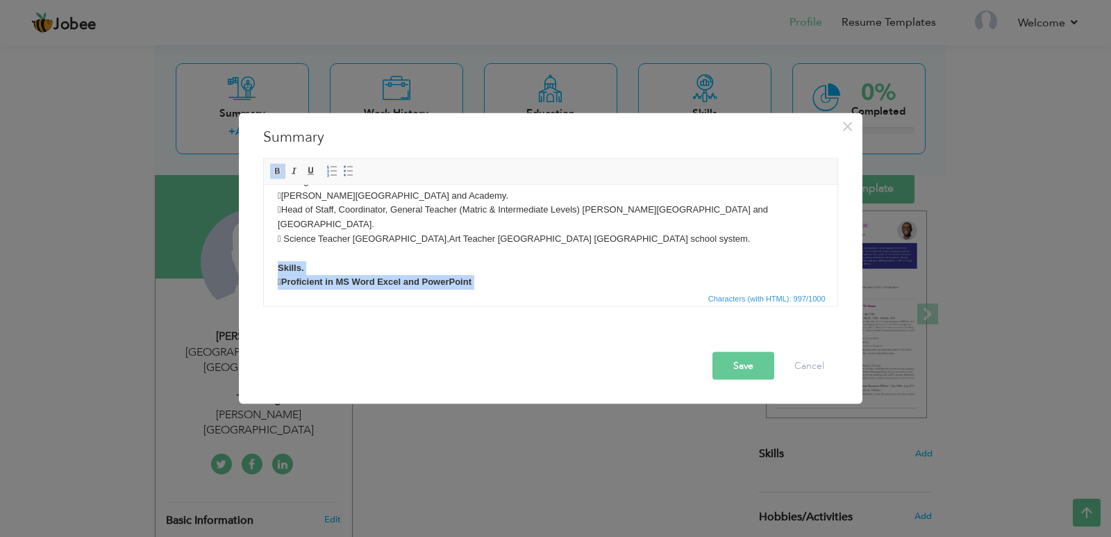
click at [498, 281] on p "Objective: Dedicated and experienced accounting professional with proven succes…" at bounding box center [550, 195] width 546 height 361
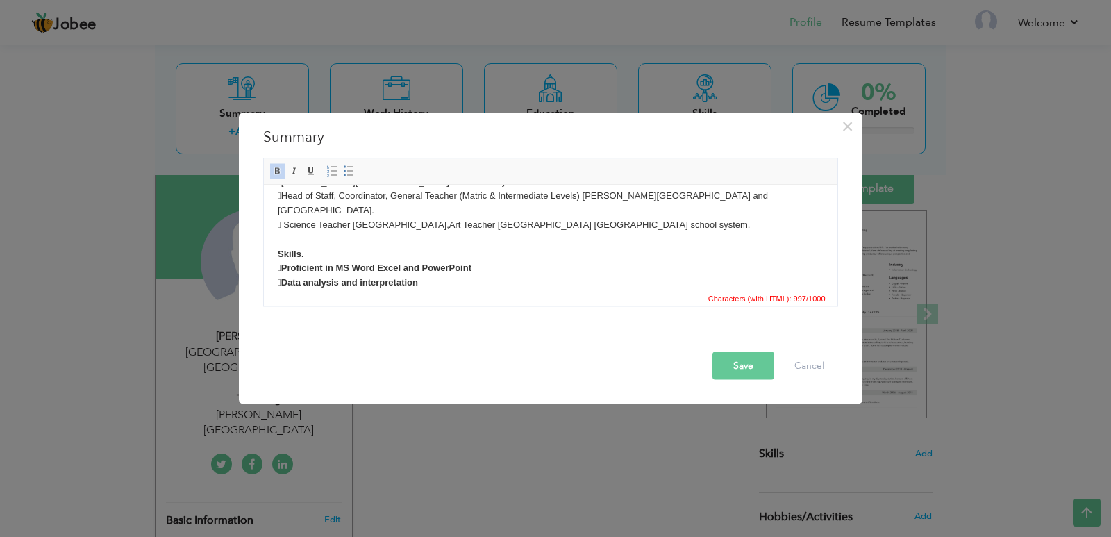
scroll to position [255, 0]
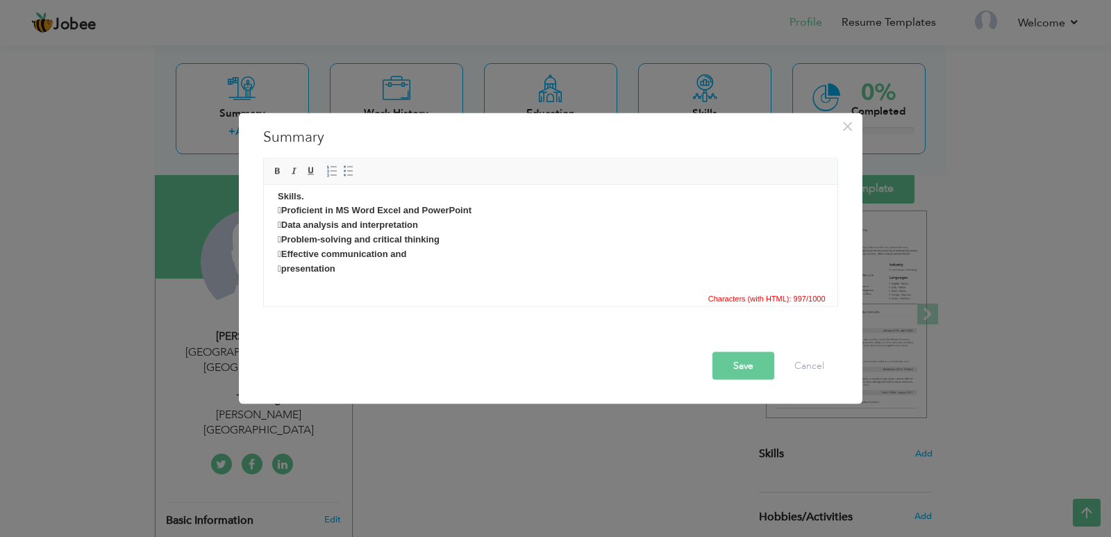
click at [772, 366] on button "Save" at bounding box center [744, 365] width 62 height 28
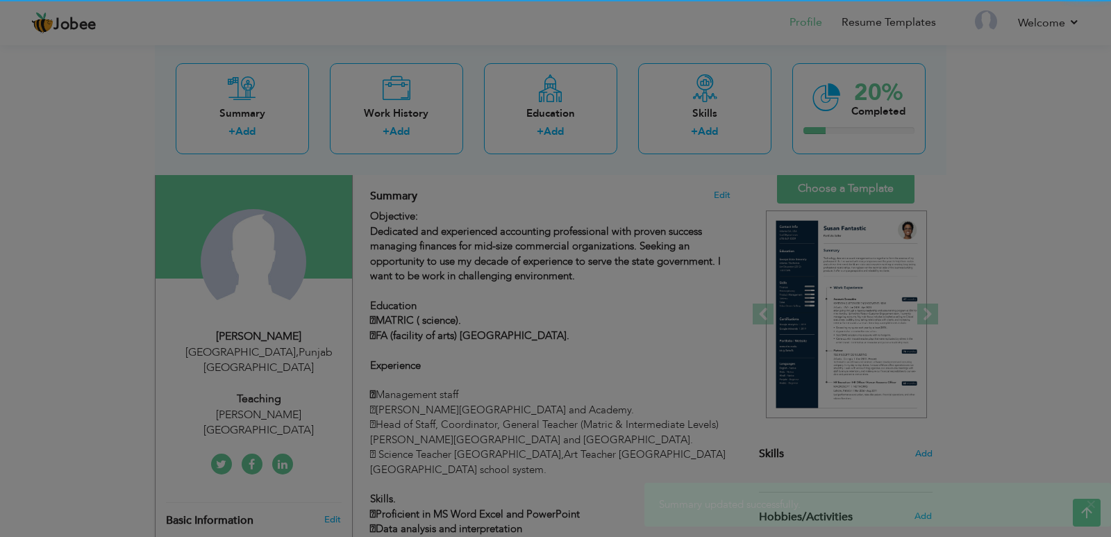
scroll to position [0, 0]
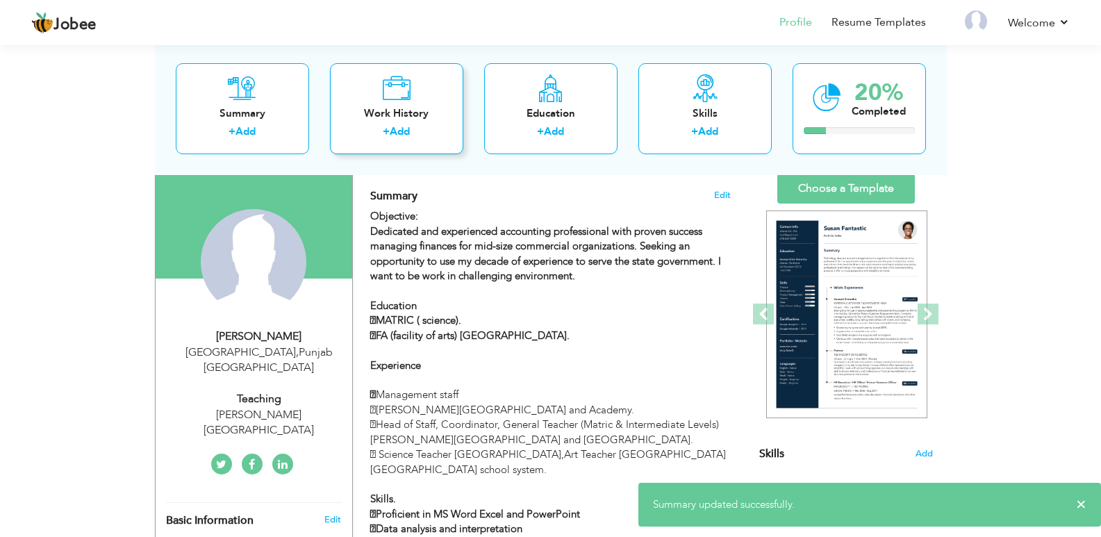
click at [408, 124] on link "Add" at bounding box center [400, 131] width 20 height 14
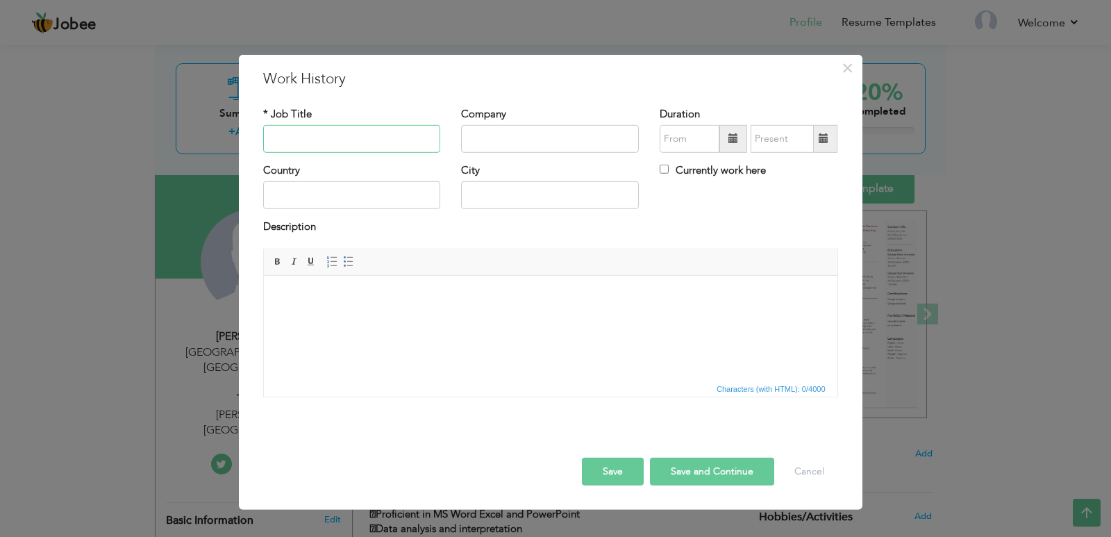
click at [366, 145] on input "text" at bounding box center [352, 139] width 178 height 28
click at [348, 204] on input "text" at bounding box center [352, 195] width 178 height 28
type input "o"
type input "P"
click at [515, 192] on input "text" at bounding box center [550, 195] width 178 height 28
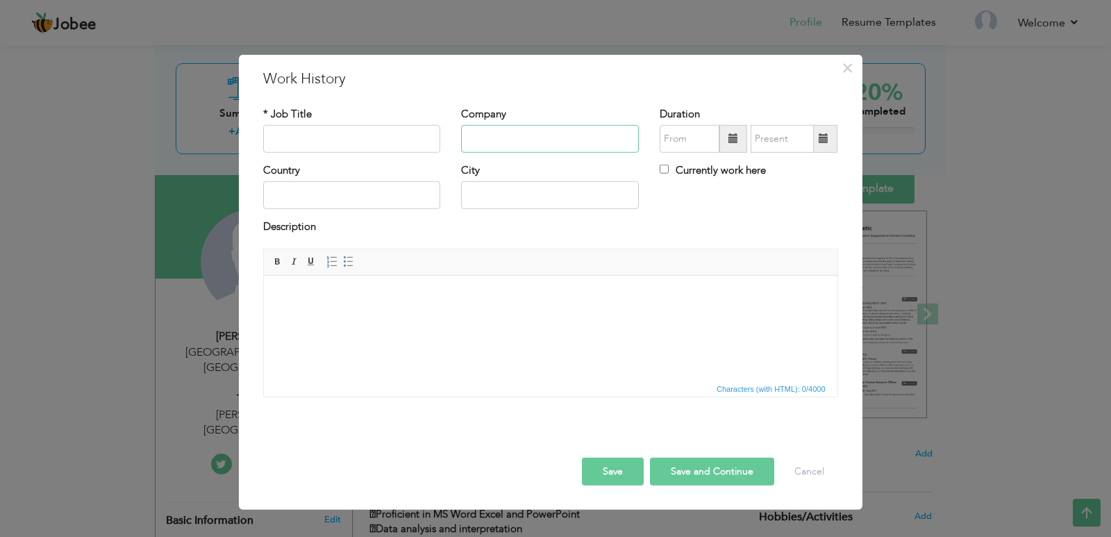
click at [502, 139] on input "text" at bounding box center [550, 139] width 178 height 28
click at [361, 317] on html at bounding box center [550, 296] width 574 height 42
click at [643, 317] on html at bounding box center [550, 296] width 574 height 42
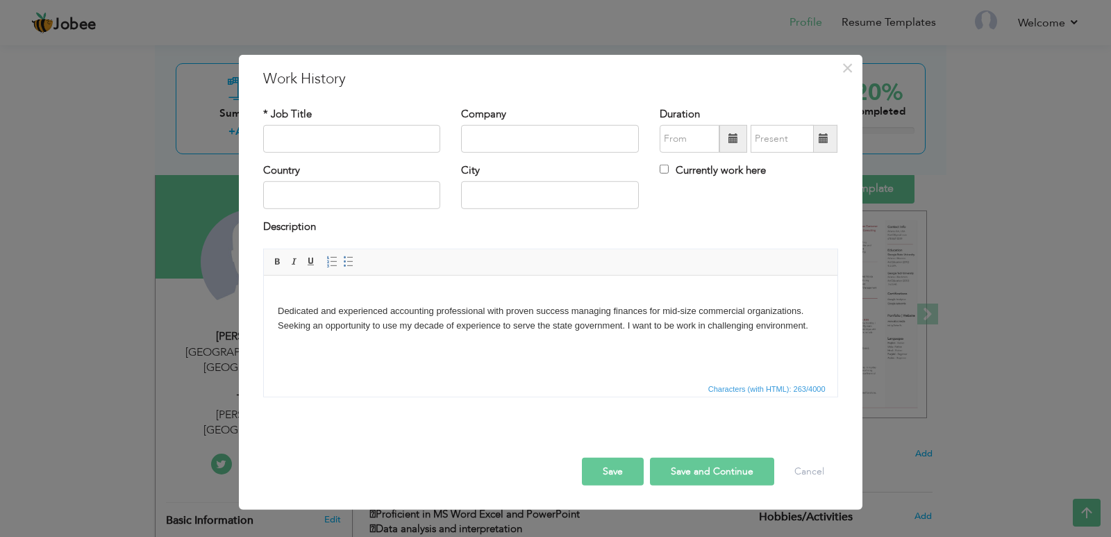
click at [431, 346] on html "Dedicated and experienced accounting professional with proven success managing …" at bounding box center [550, 310] width 574 height 71
click at [490, 346] on html "Dedicated and experienced accounting professional with proven success managing …" at bounding box center [550, 310] width 574 height 71
click at [816, 333] on html "Dedicated and experienced accounting professional with proven success managing …" at bounding box center [550, 310] width 574 height 71
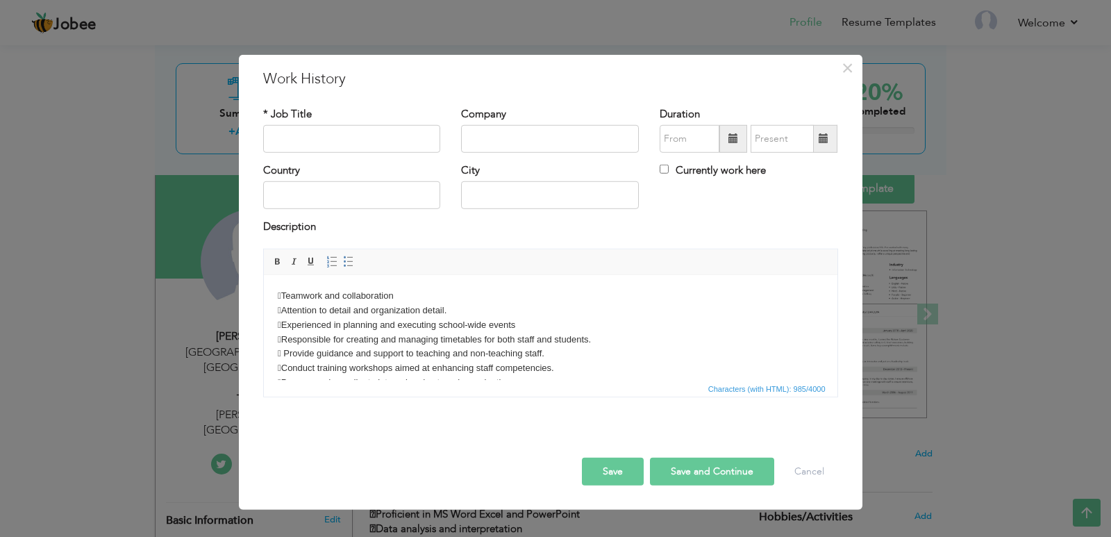
scroll to position [15, 0]
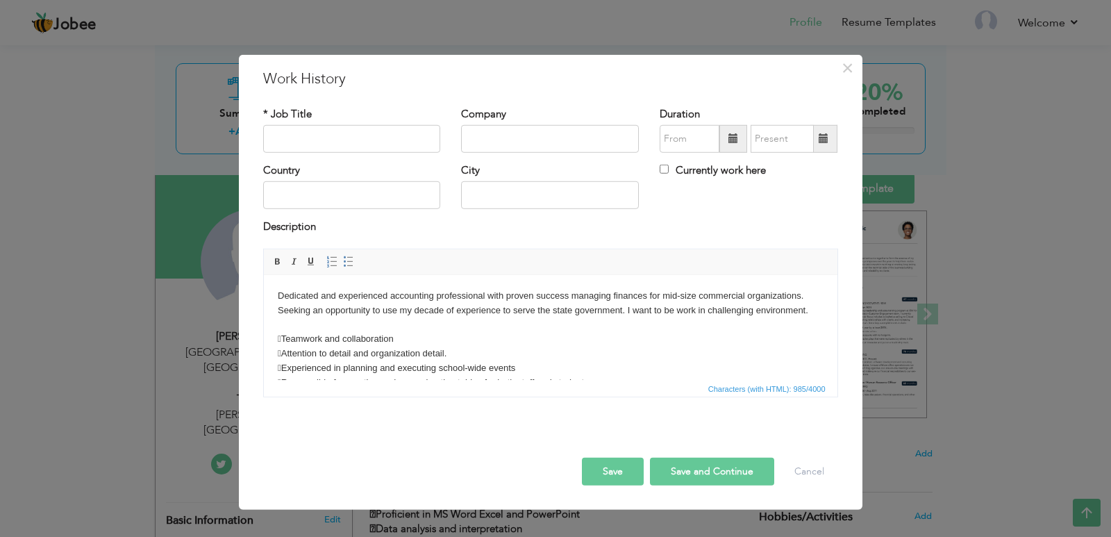
click at [302, 317] on body "Dedicated and experienced accounting professional with proven success managing …" at bounding box center [550, 375] width 546 height 202
click at [554, 353] on body "Objective Dedicated and experienced accounting professional with proven success…" at bounding box center [550, 375] width 546 height 202
click at [341, 276] on body "Objective Dedicated and experienced accounting professional with proven success…" at bounding box center [550, 375] width 546 height 202
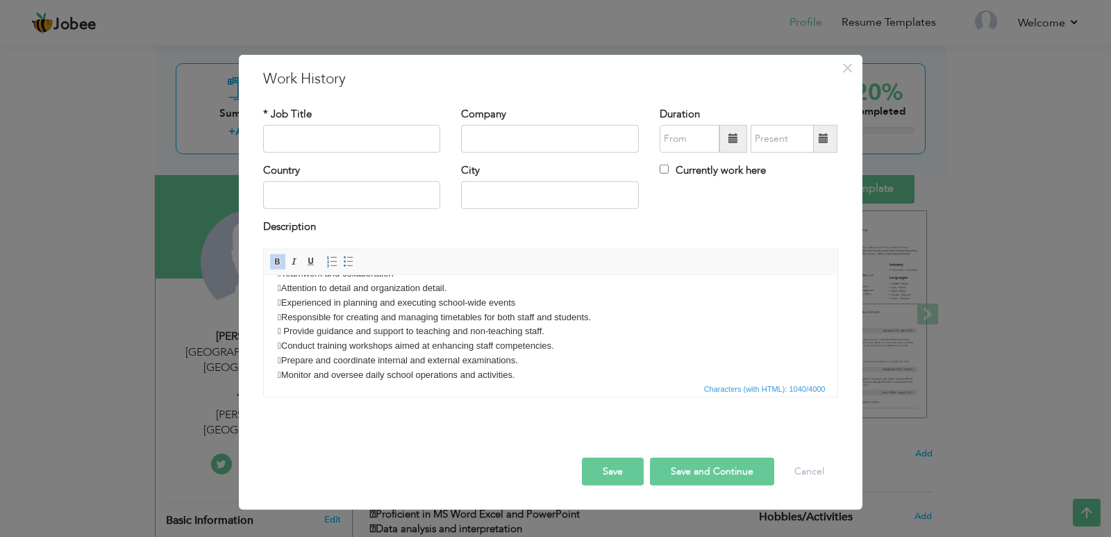
scroll to position [110, 0]
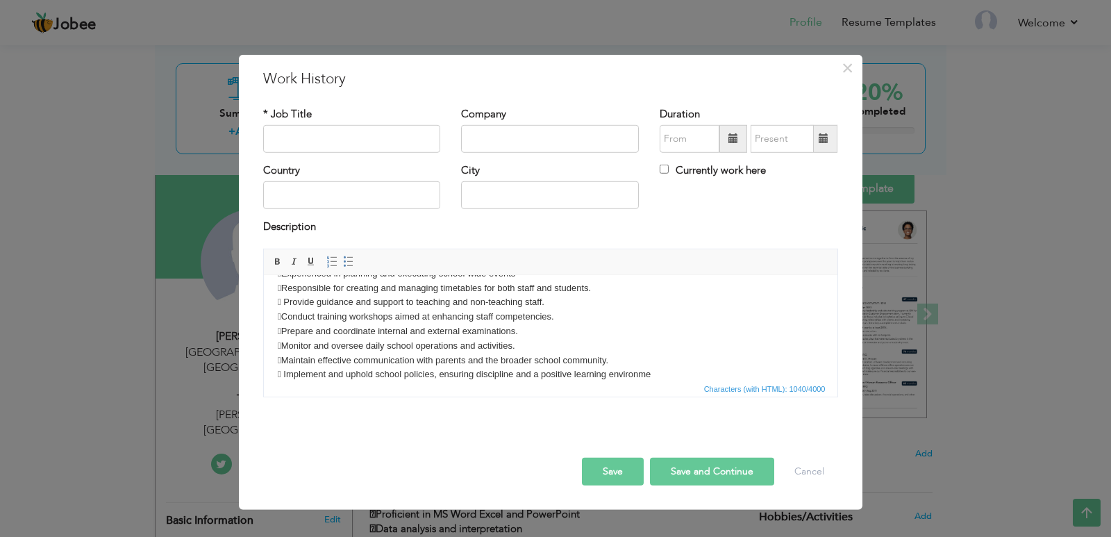
click at [663, 370] on body "Objective Dedicated and experienced accounting professional with proven success…" at bounding box center [550, 280] width 546 height 202
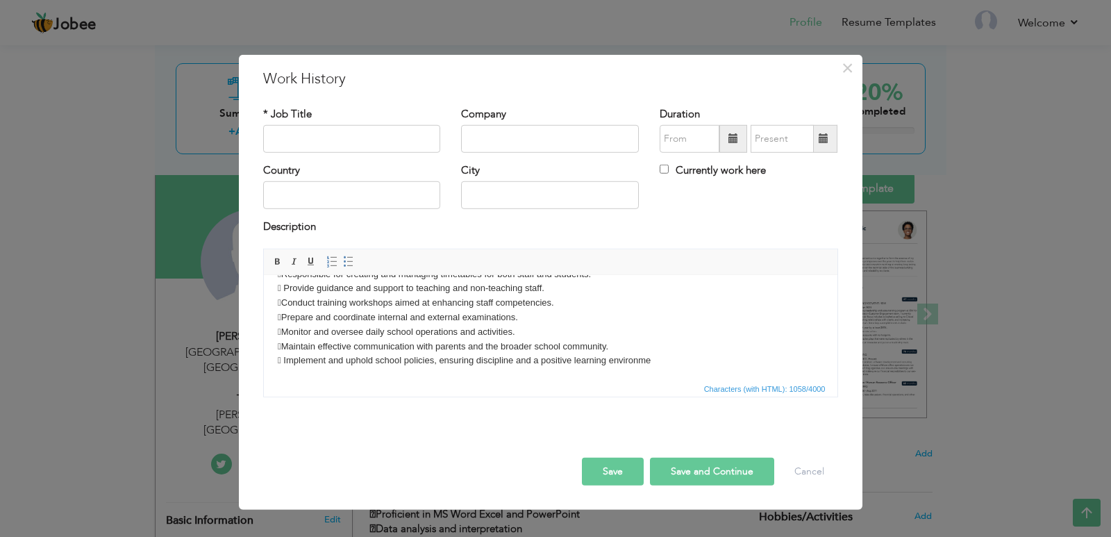
scroll to position [138, 0]
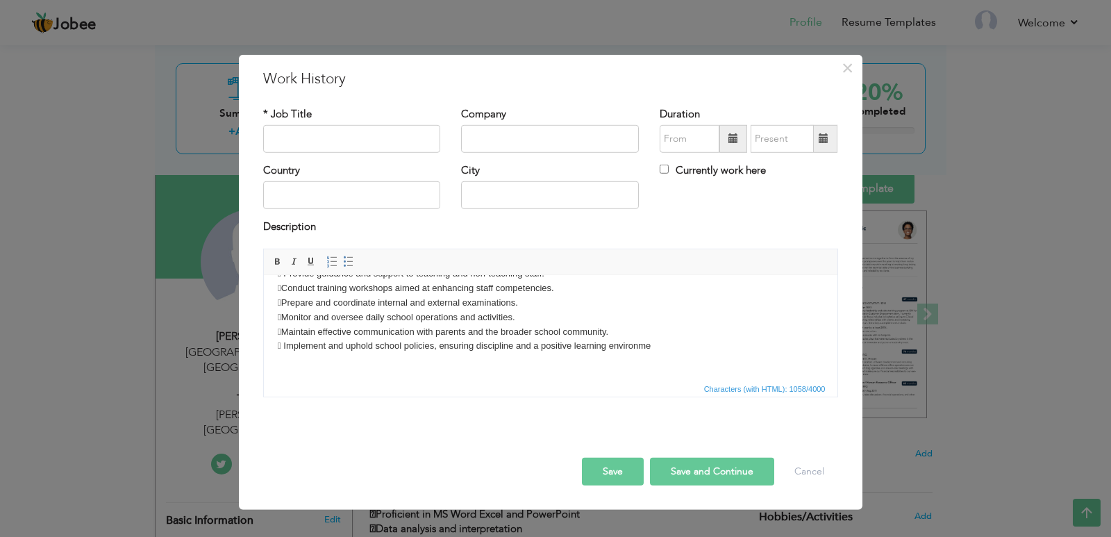
click at [627, 465] on button "Save" at bounding box center [613, 472] width 62 height 28
click at [351, 140] on input "text" at bounding box center [352, 139] width 178 height 28
type input "a"
type input "A"
type input "Teacher"
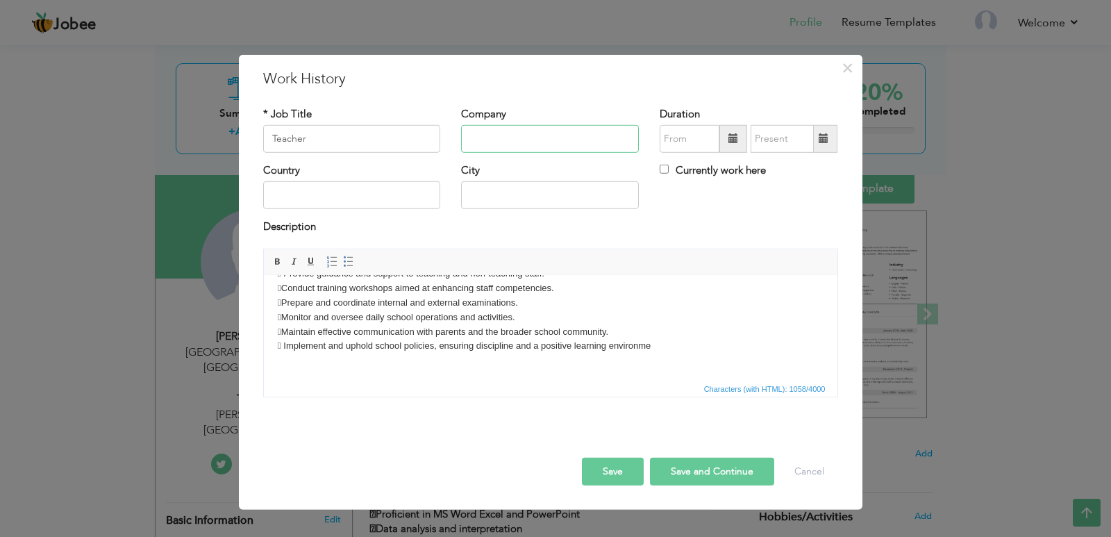
click at [488, 142] on input "text" at bounding box center [550, 139] width 178 height 28
type input "AL [GEOGRAPHIC_DATA]"
click at [522, 193] on input "text" at bounding box center [550, 195] width 178 height 28
type input "l"
type input "[GEOGRAPHIC_DATA]"
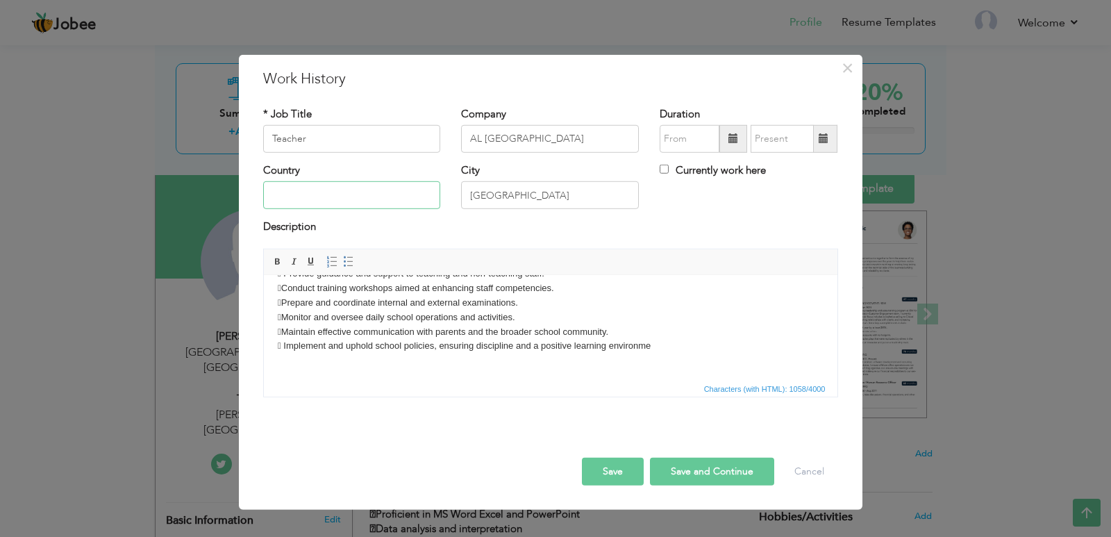
click at [408, 188] on input "text" at bounding box center [352, 195] width 178 height 28
type input "p"
type input "[GEOGRAPHIC_DATA]"
type input "09/2025"
click at [673, 147] on input "09/2025" at bounding box center [690, 139] width 60 height 28
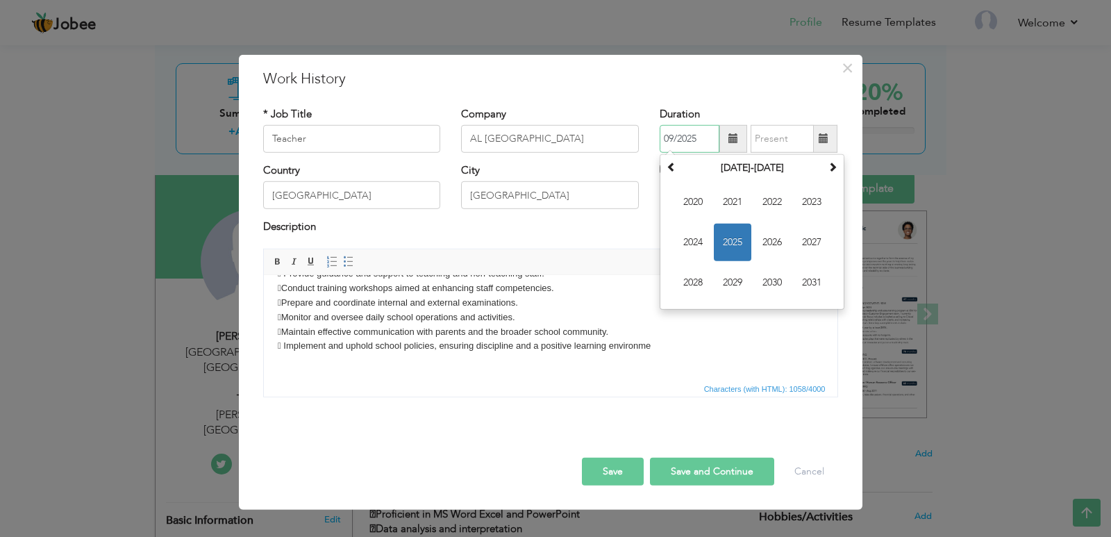
click at [673, 147] on input "09/2025" at bounding box center [690, 139] width 60 height 28
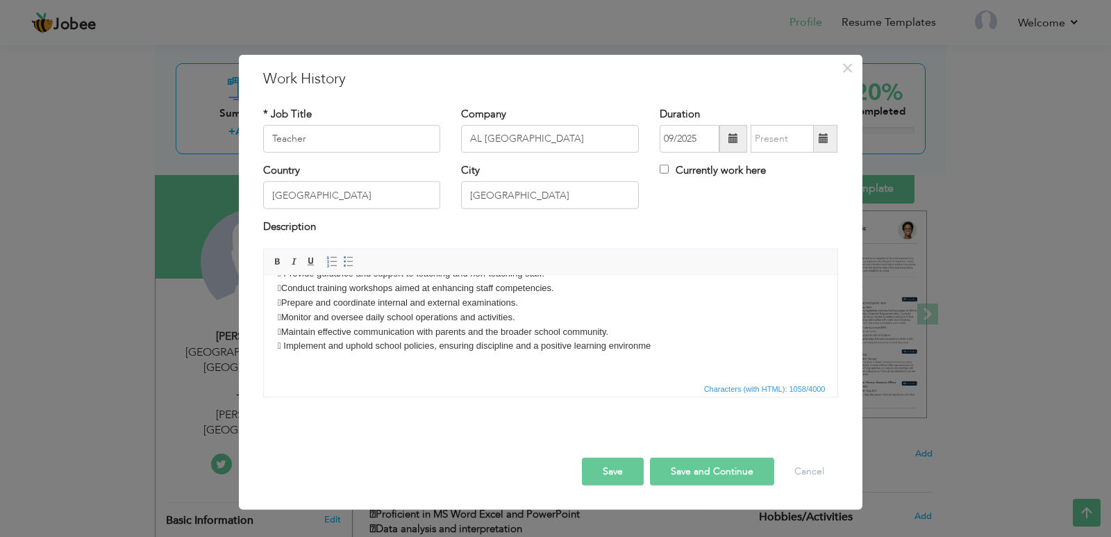
click at [571, 156] on div "Company AL Quiad School" at bounding box center [550, 134] width 199 height 56
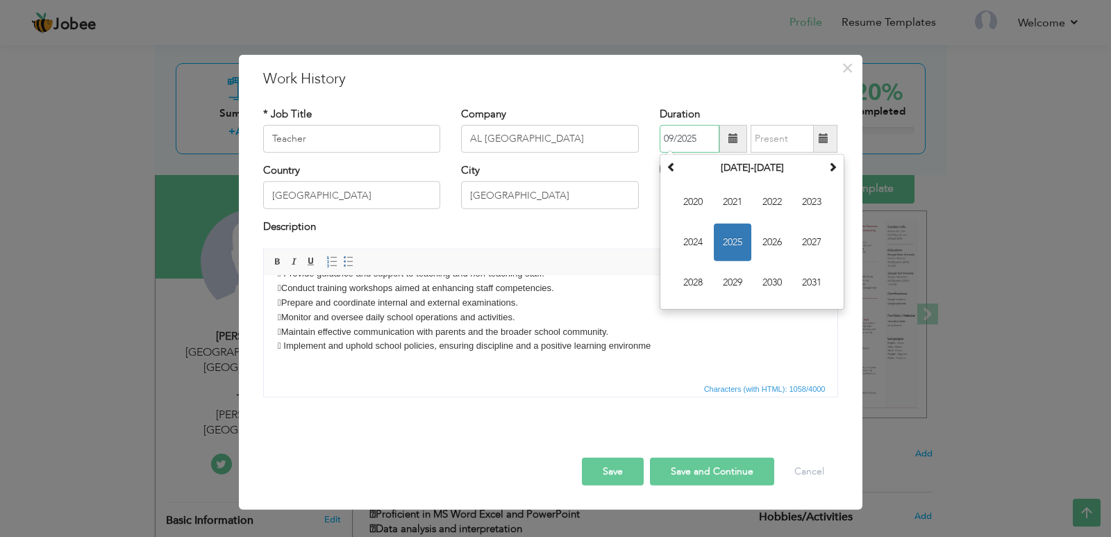
click at [705, 142] on input "09/2025" at bounding box center [690, 139] width 60 height 28
click at [734, 229] on span "2025" at bounding box center [733, 243] width 38 height 38
click at [693, 272] on span "Sep" at bounding box center [693, 283] width 38 height 38
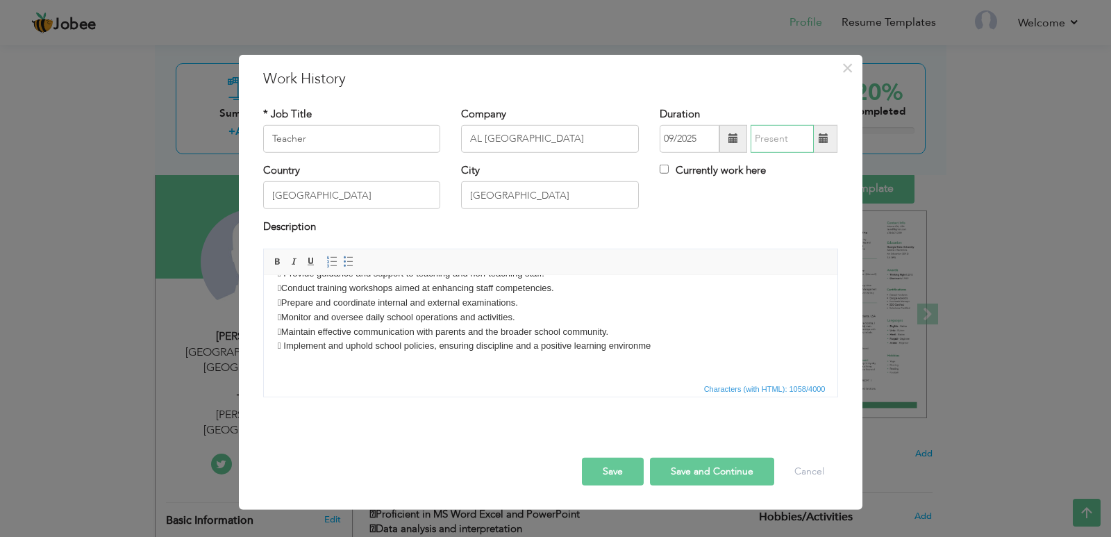
type input "09/2025"
click at [775, 140] on input "09/2025" at bounding box center [782, 139] width 63 height 28
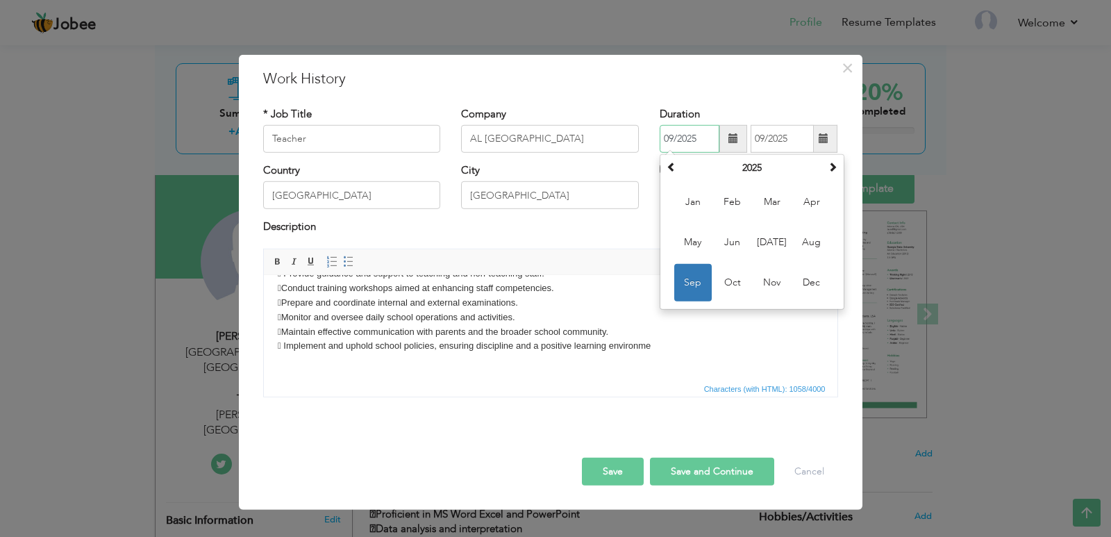
click at [702, 147] on input "09/2025" at bounding box center [690, 139] width 60 height 28
type input "09/2024"
click at [766, 140] on input "09/2025" at bounding box center [782, 139] width 63 height 28
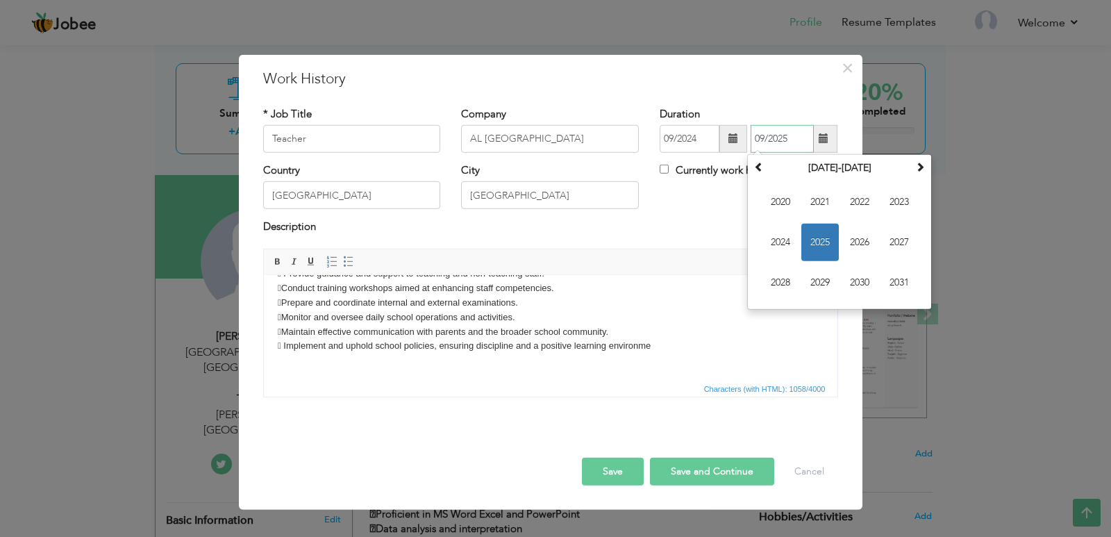
click at [811, 232] on span "2025" at bounding box center [821, 243] width 38 height 38
click at [783, 274] on span "Sep" at bounding box center [781, 283] width 38 height 38
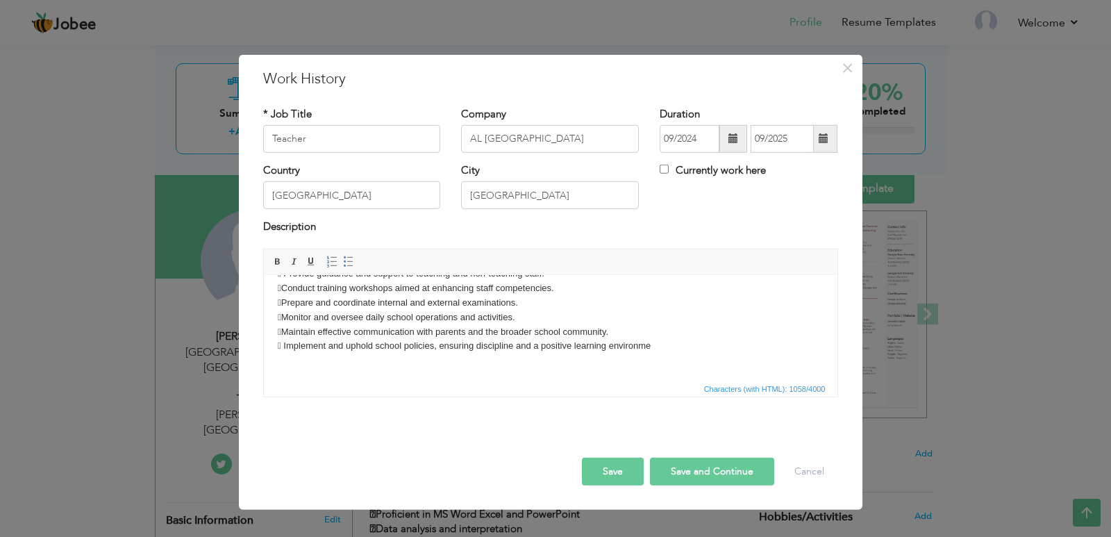
click at [737, 267] on span "Editor toolbars Basic Styles Bold Italic Underline Paragraph Insert/Remove Numb…" at bounding box center [551, 262] width 574 height 26
click at [729, 173] on label "Currently work here" at bounding box center [713, 170] width 106 height 15
click at [669, 173] on input "Currently work here" at bounding box center [664, 169] width 9 height 9
checkbox input "true"
click at [729, 173] on label "Currently work here" at bounding box center [713, 170] width 106 height 15
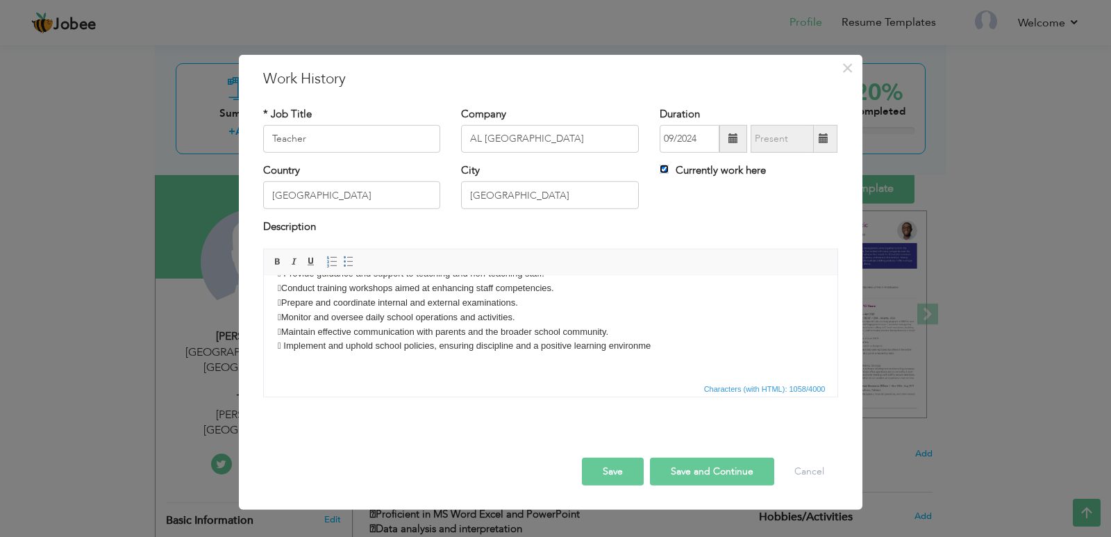
click at [669, 173] on input "Currently work here" at bounding box center [664, 169] width 9 height 9
click at [715, 168] on label "Currently work here" at bounding box center [713, 170] width 106 height 15
click at [669, 168] on input "Currently work here" at bounding box center [664, 169] width 9 height 9
click at [708, 174] on label "Currently work here" at bounding box center [713, 170] width 106 height 15
click at [669, 174] on input "Currently work here" at bounding box center [664, 169] width 9 height 9
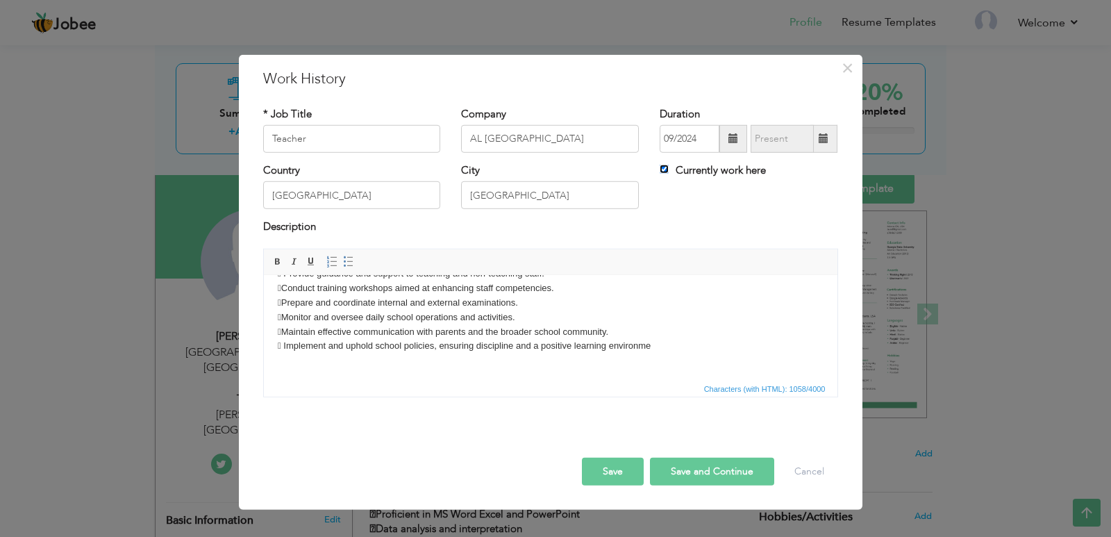
checkbox input "false"
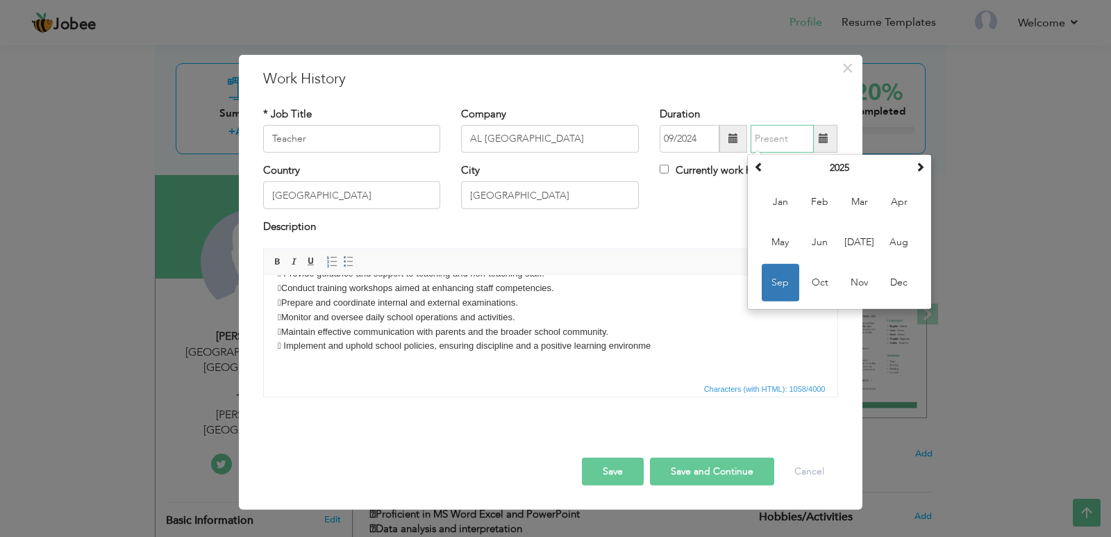
click at [772, 142] on input "text" at bounding box center [782, 139] width 63 height 28
click at [778, 280] on span "Sep" at bounding box center [781, 283] width 38 height 38
type input "09/2025"
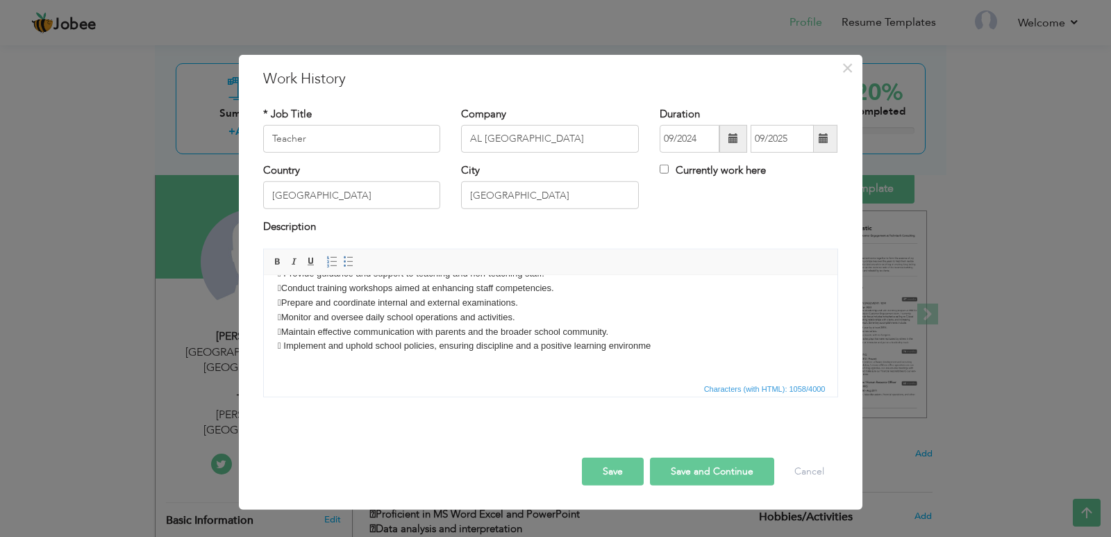
click at [614, 470] on button "Save" at bounding box center [613, 472] width 62 height 28
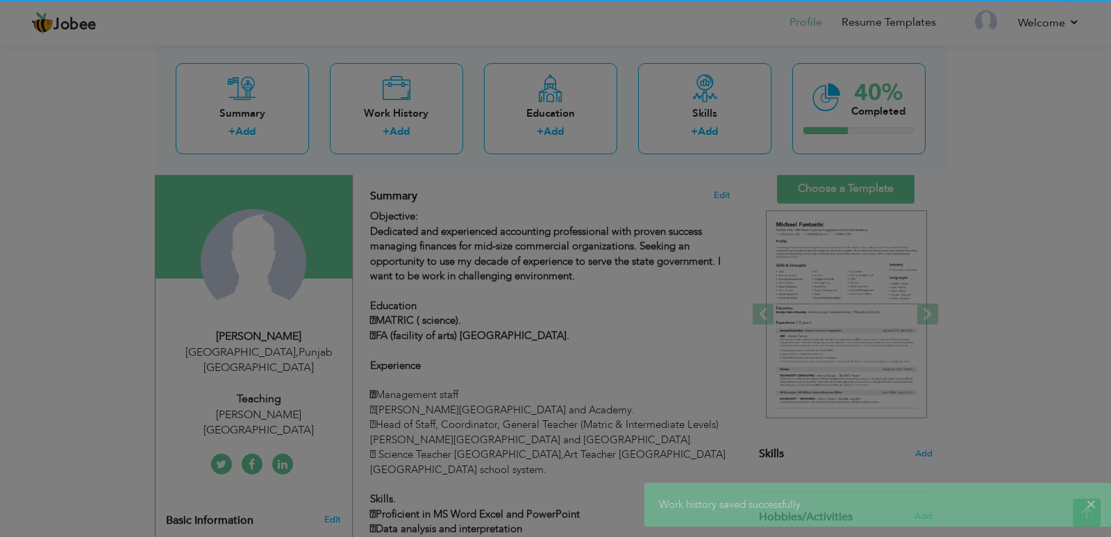
scroll to position [0, 0]
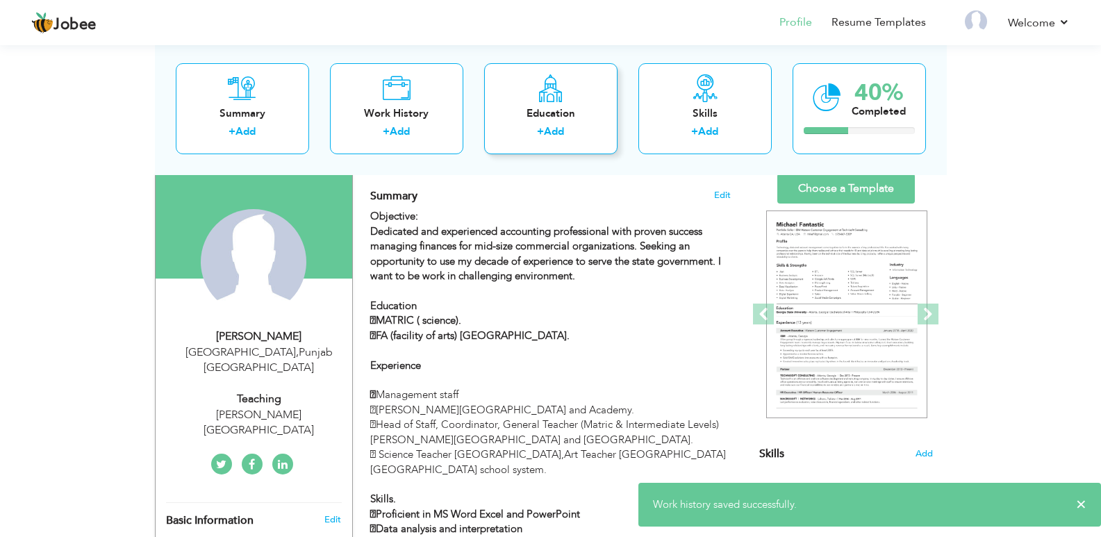
click at [558, 112] on div "Education" at bounding box center [550, 113] width 111 height 15
radio input "true"
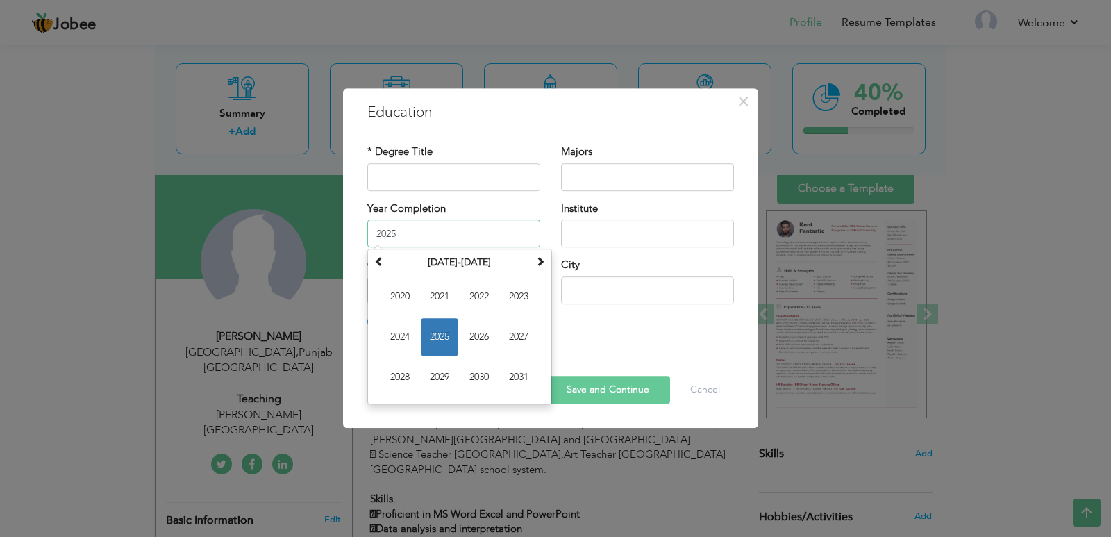
click at [424, 231] on input "2025" at bounding box center [453, 233] width 173 height 28
click at [376, 260] on span at bounding box center [379, 261] width 10 height 10
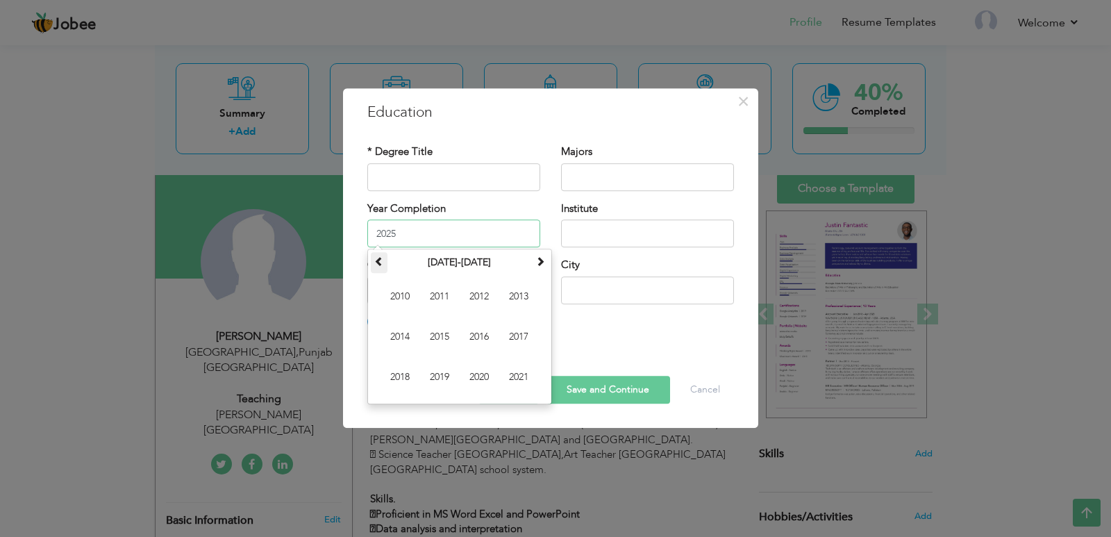
click at [376, 260] on span at bounding box center [379, 261] width 10 height 10
click at [537, 265] on span at bounding box center [541, 261] width 10 height 10
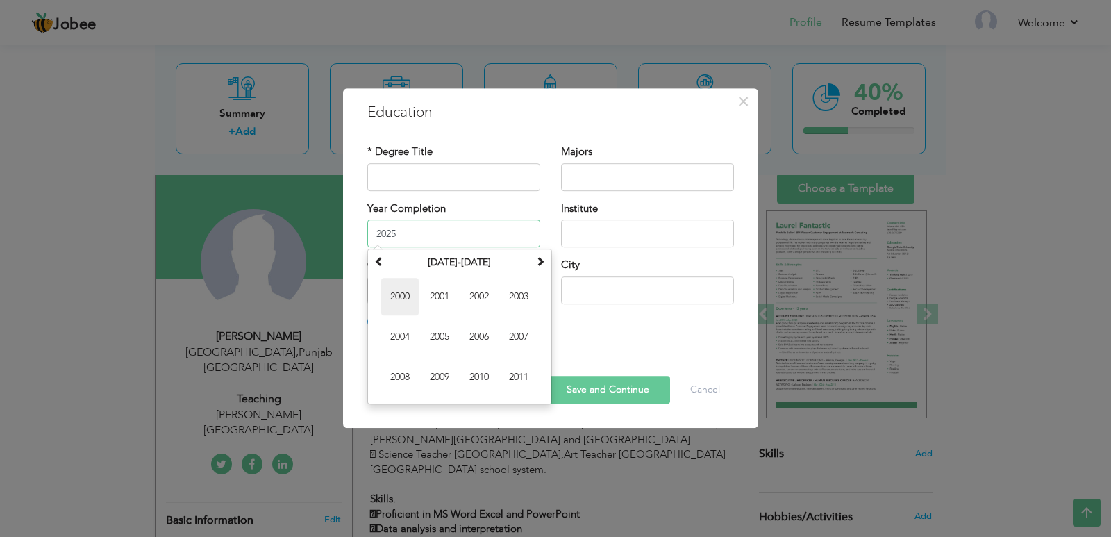
click at [395, 295] on span "2000" at bounding box center [400, 297] width 38 height 38
click at [434, 229] on input "2000" at bounding box center [453, 233] width 173 height 28
click at [541, 256] on span at bounding box center [541, 261] width 10 height 10
click at [538, 263] on span at bounding box center [541, 261] width 10 height 10
click at [488, 330] on span "2021" at bounding box center [480, 337] width 38 height 38
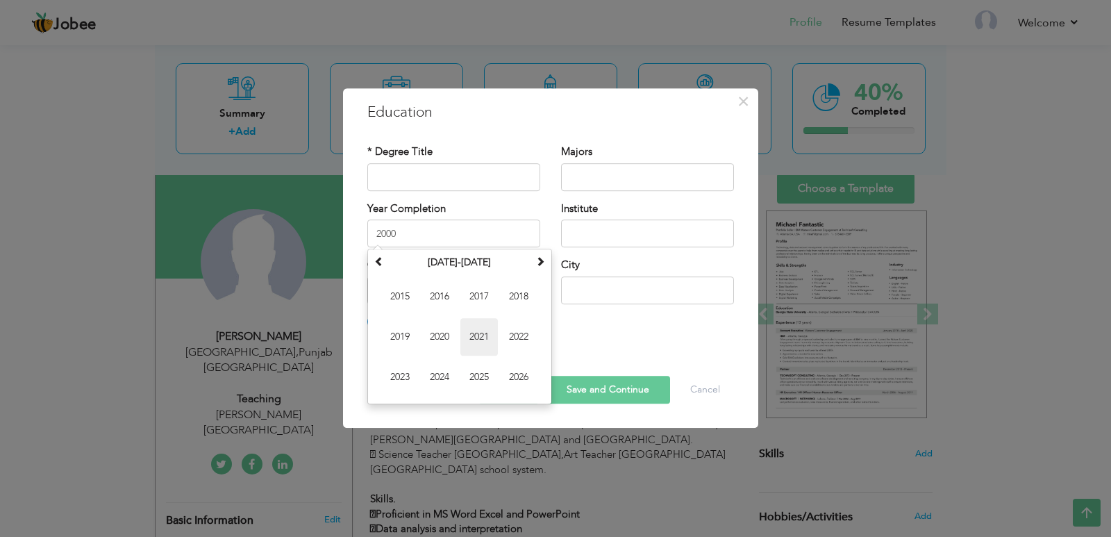
type input "2021"
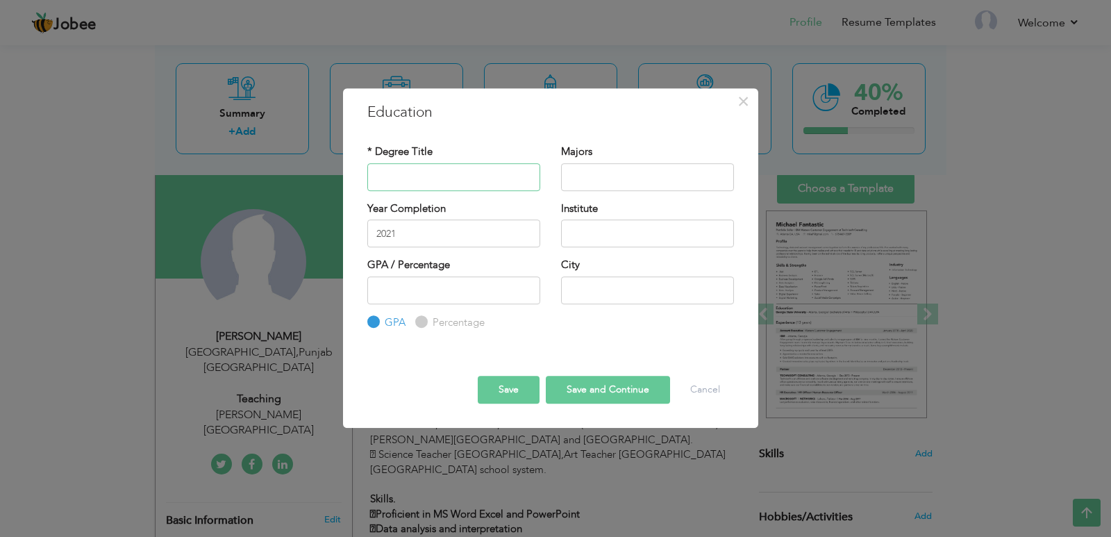
click at [430, 167] on input "text" at bounding box center [453, 177] width 173 height 28
click at [422, 190] on input "text" at bounding box center [453, 177] width 173 height 28
paste input "FA (facility of arts) [GEOGRAPHIC_DATA]."
click at [554, 196] on div "Majors" at bounding box center [648, 172] width 194 height 56
click at [607, 173] on input "text" at bounding box center [647, 177] width 173 height 28
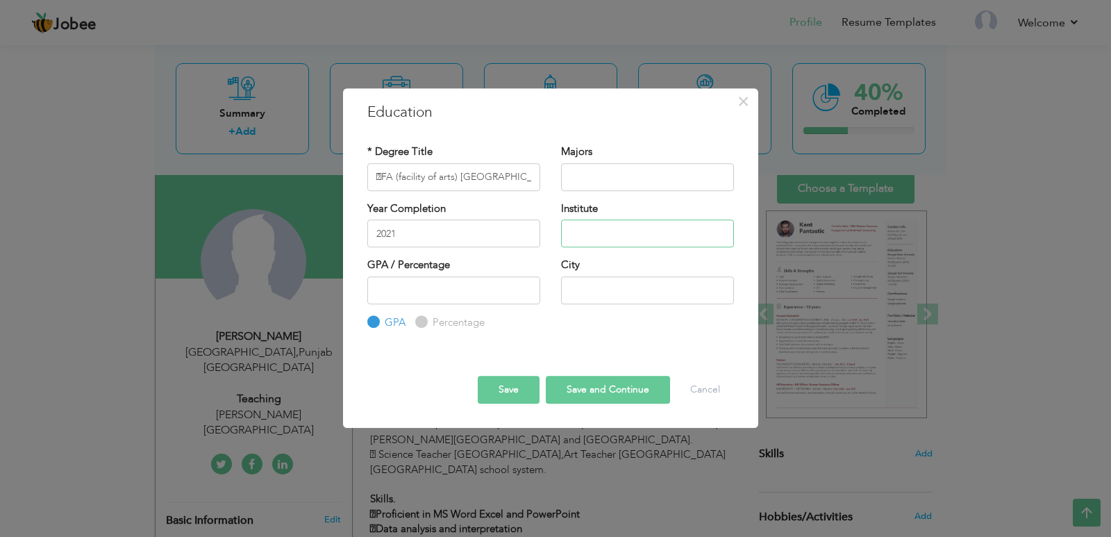
click at [599, 233] on input "text" at bounding box center [647, 233] width 173 height 28
click at [464, 175] on input "FA (facility of arts) [GEOGRAPHIC_DATA]." at bounding box center [453, 177] width 173 height 28
type input "FA (facility of arts) ."
click at [596, 226] on input "text" at bounding box center [647, 233] width 173 height 28
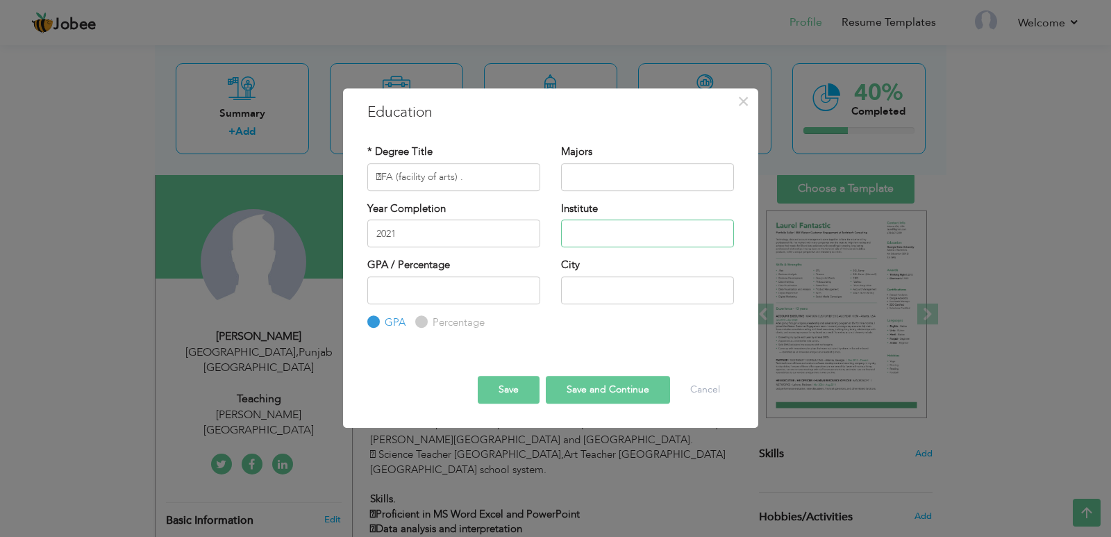
paste input "[GEOGRAPHIC_DATA]"
type input "[GEOGRAPHIC_DATA]"
click at [465, 181] on input "FA (facility of arts) ." at bounding box center [453, 177] width 173 height 28
click at [411, 285] on input "number" at bounding box center [453, 290] width 173 height 28
type input "60"
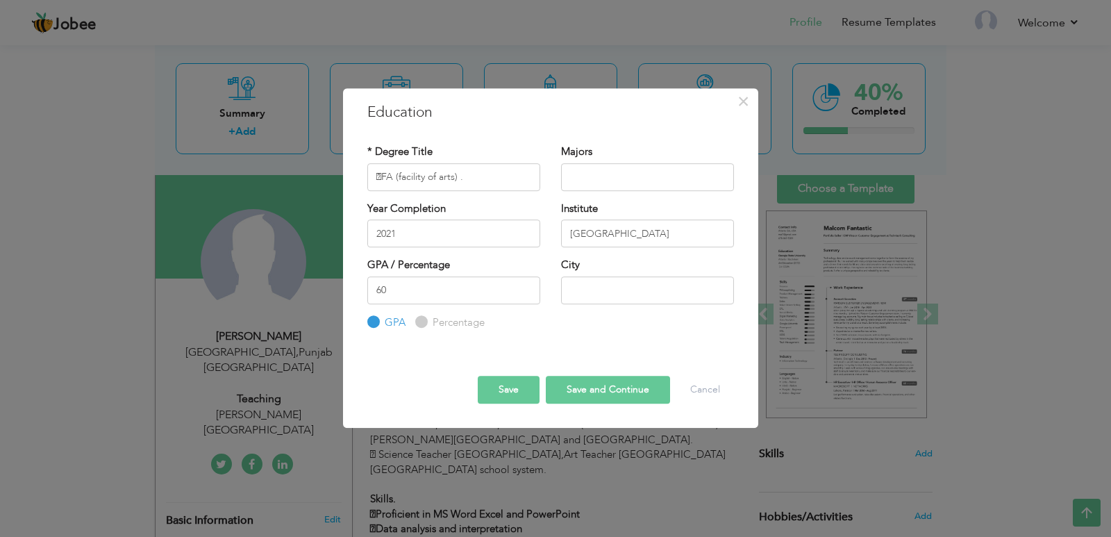
click at [569, 331] on div "* Degree Title FA (facility of arts) . Majors" at bounding box center [551, 237] width 388 height 207
click at [604, 287] on input "text" at bounding box center [647, 290] width 173 height 28
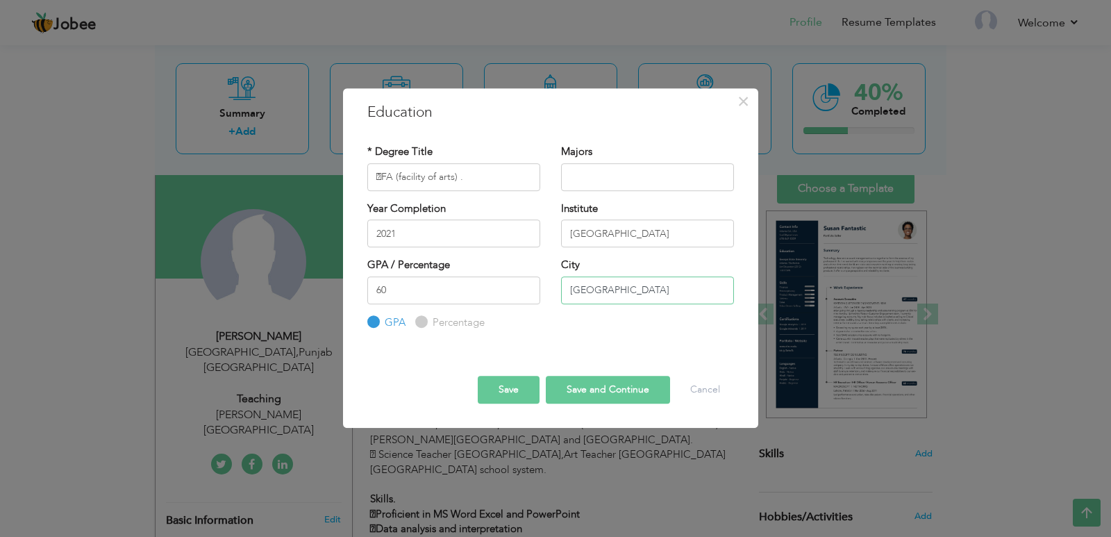
type input "[GEOGRAPHIC_DATA]"
click at [556, 325] on div "GPA / Percentage 60 GPA Percentage City" at bounding box center [551, 294] width 388 height 72
click at [440, 330] on div "Education with same "Degree Level /Degree Title & Year Complition" already exis…" at bounding box center [551, 330] width 388 height 1
click at [437, 323] on label "Percentage" at bounding box center [457, 322] width 56 height 15
click at [424, 323] on input "Percentage" at bounding box center [419, 321] width 9 height 9
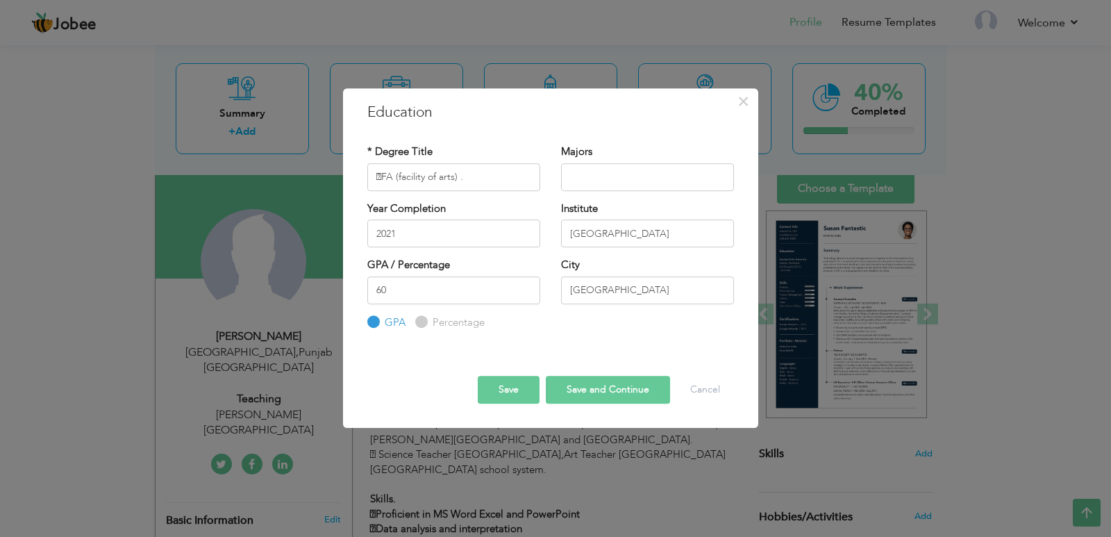
radio input "true"
click at [563, 318] on div "GPA / Percentage 60 GPA Percentage City" at bounding box center [551, 294] width 388 height 72
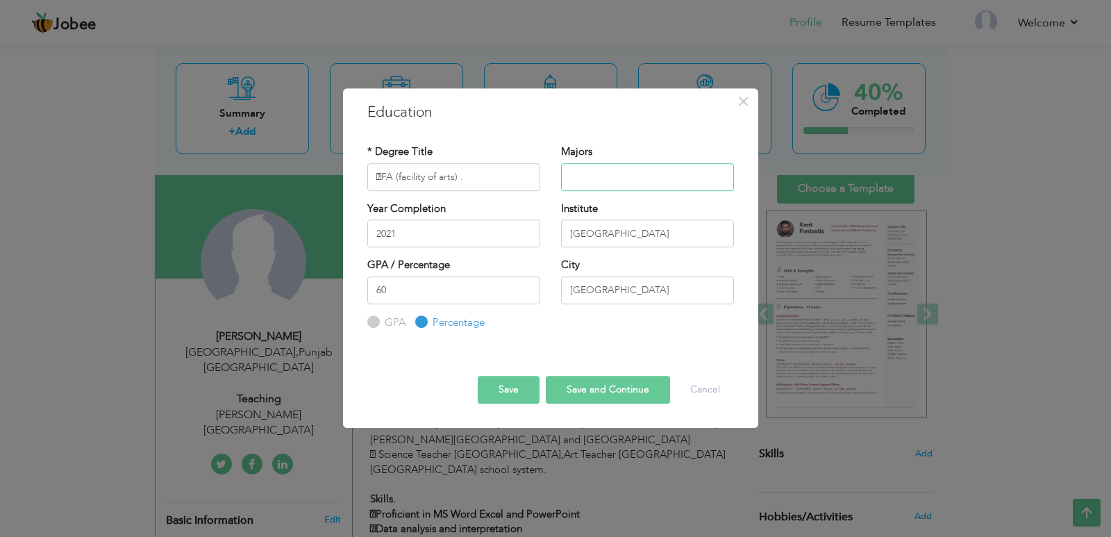
click at [591, 176] on input "text" at bounding box center [647, 177] width 173 height 28
click at [496, 394] on button "Save" at bounding box center [509, 390] width 62 height 28
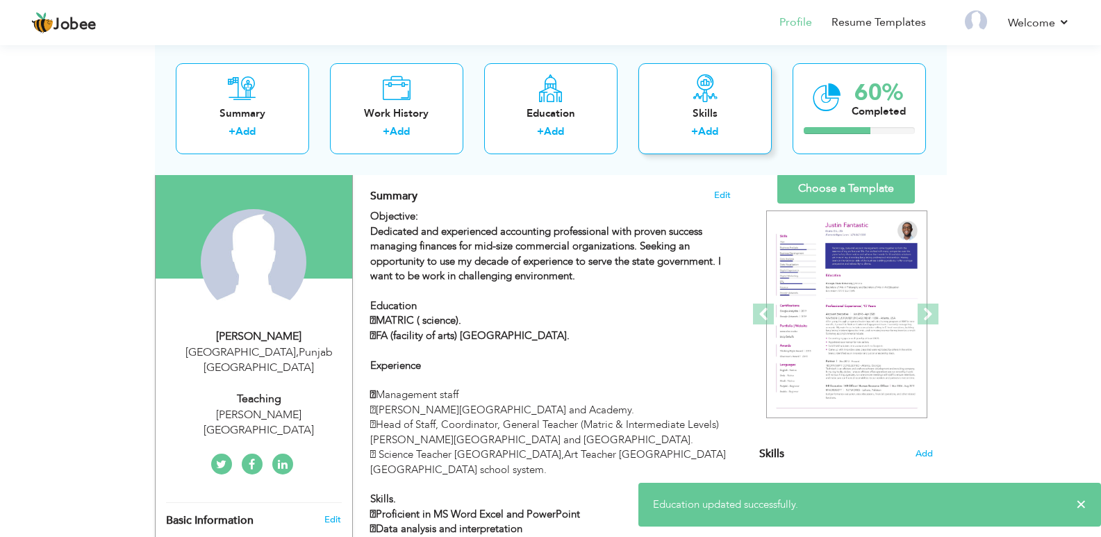
click at [711, 129] on link "Add" at bounding box center [708, 131] width 20 height 14
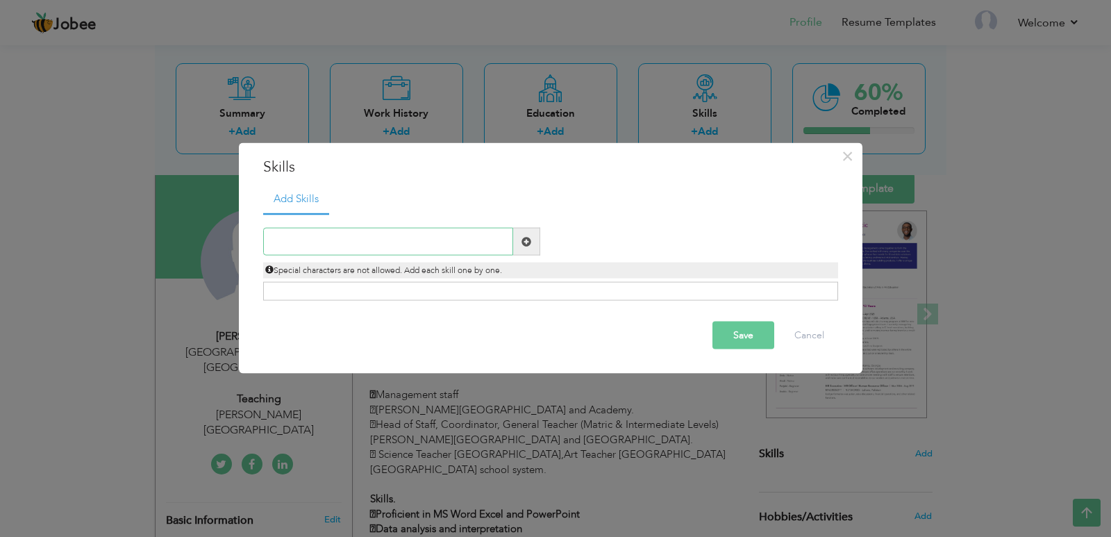
click at [426, 247] on input "text" at bounding box center [388, 242] width 250 height 28
type input "t"
type input "Teachar"
click at [517, 236] on span at bounding box center [526, 242] width 27 height 28
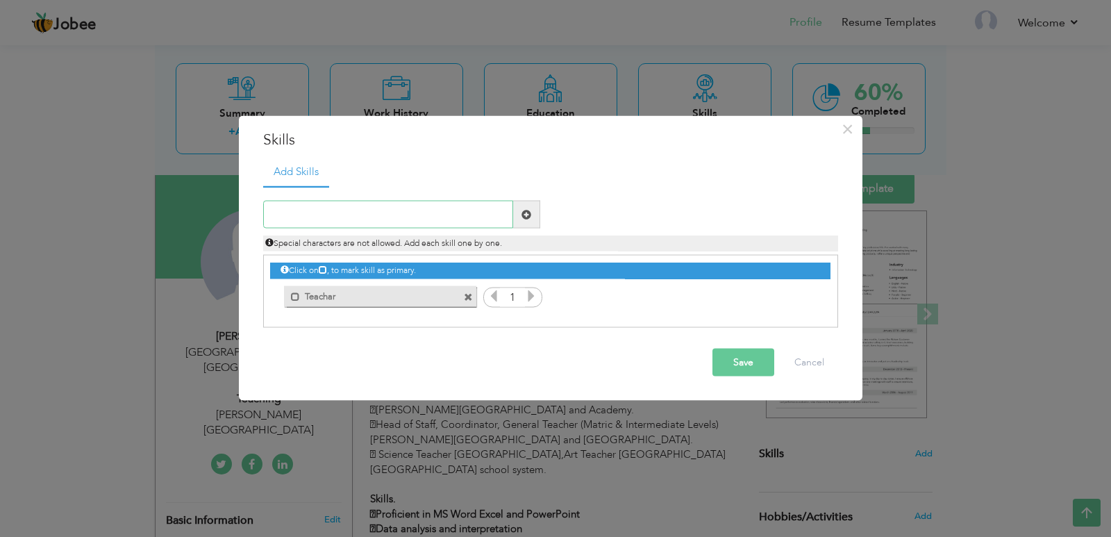
click at [427, 213] on input "text" at bounding box center [388, 215] width 250 height 28
click at [472, 295] on span at bounding box center [468, 296] width 9 height 9
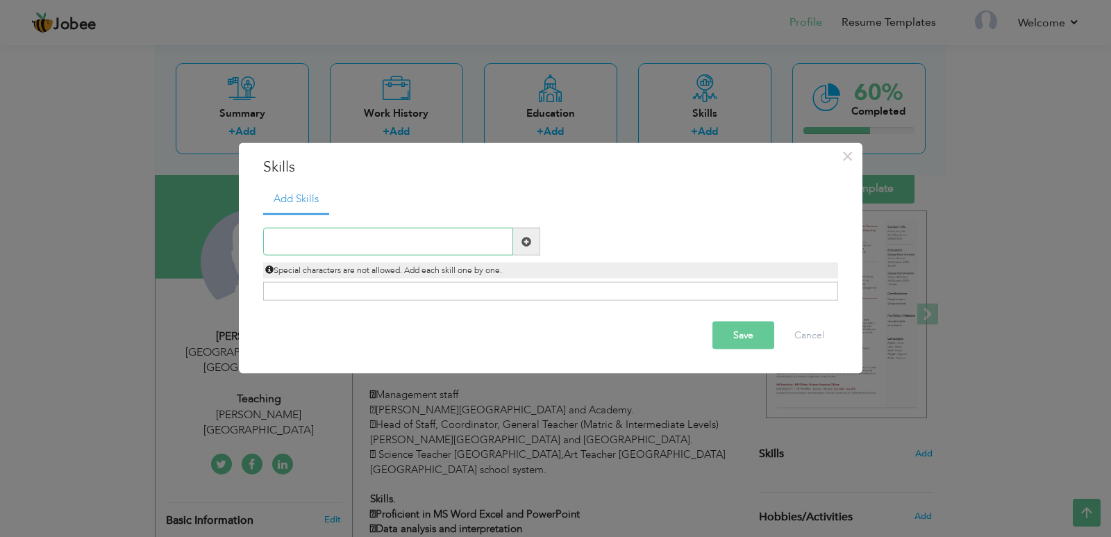
click at [408, 240] on input "text" at bounding box center [388, 242] width 250 height 28
paste input "General Teacher"
type input "General Teacher"
click at [517, 245] on span at bounding box center [526, 242] width 27 height 28
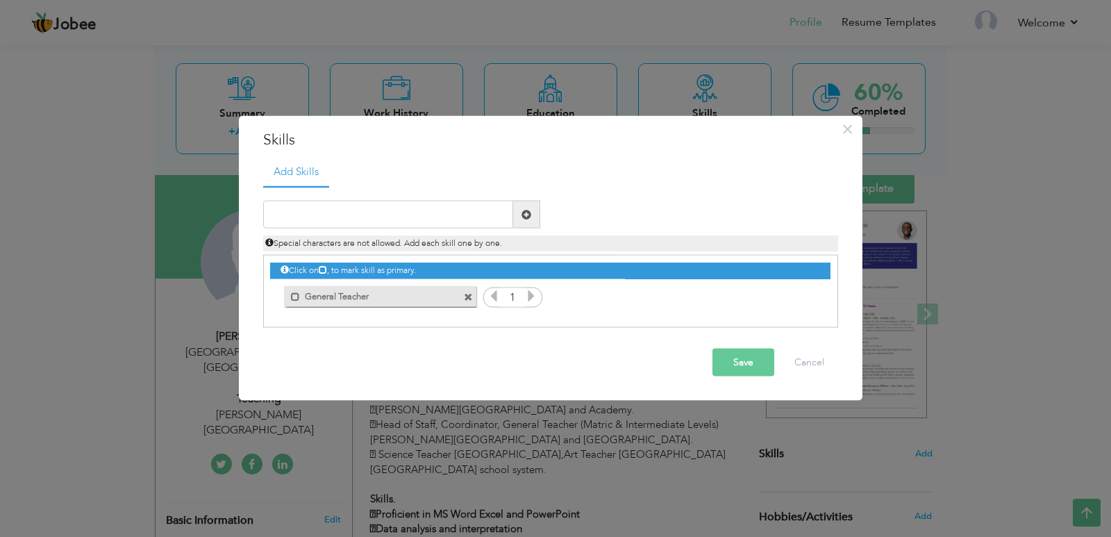
click at [527, 300] on icon at bounding box center [531, 296] width 13 height 13
click at [572, 301] on div "Click on , to mark skill as primary. Mark as primary skill. Teachar 1 General T…" at bounding box center [550, 283] width 560 height 54
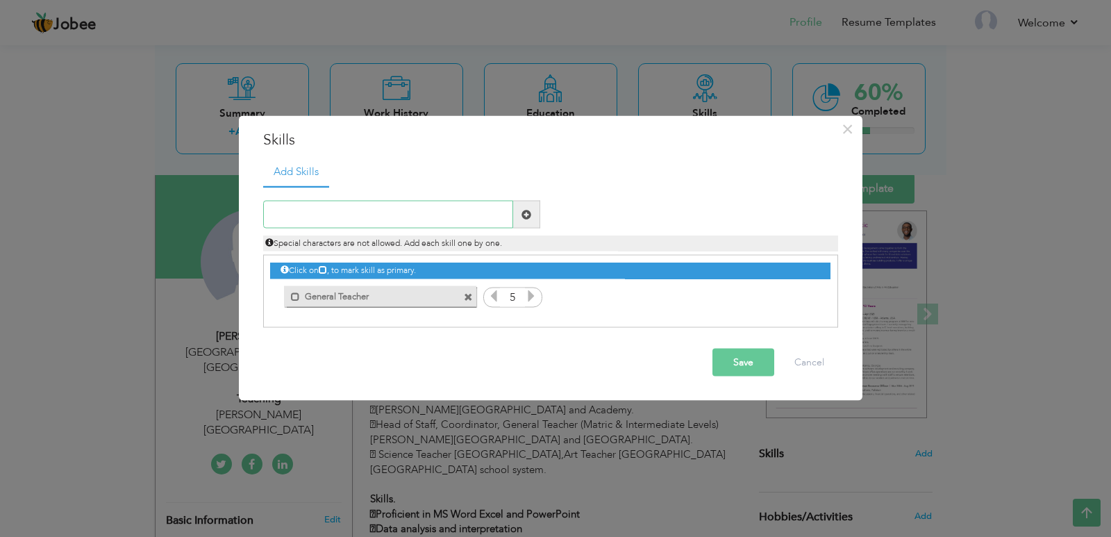
click at [433, 211] on input "text" at bounding box center [388, 215] width 250 height 28
click at [378, 216] on input "text" at bounding box center [388, 215] width 250 height 28
paste input "Science Teacher"
type input "Science Teacher"
click at [527, 217] on span at bounding box center [527, 214] width 10 height 10
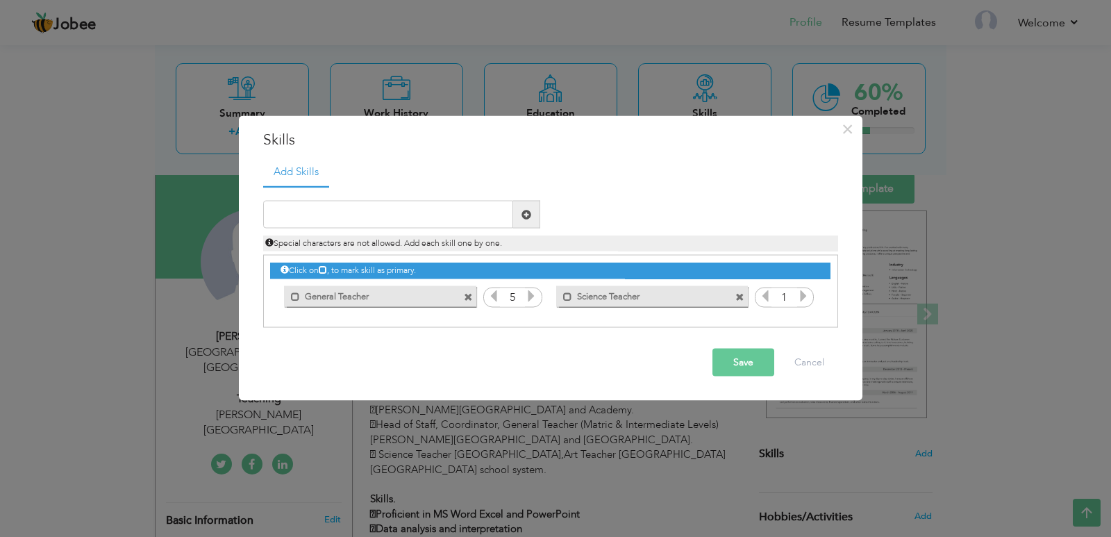
click at [800, 302] on icon at bounding box center [803, 296] width 13 height 13
click at [765, 297] on icon at bounding box center [765, 296] width 13 height 13
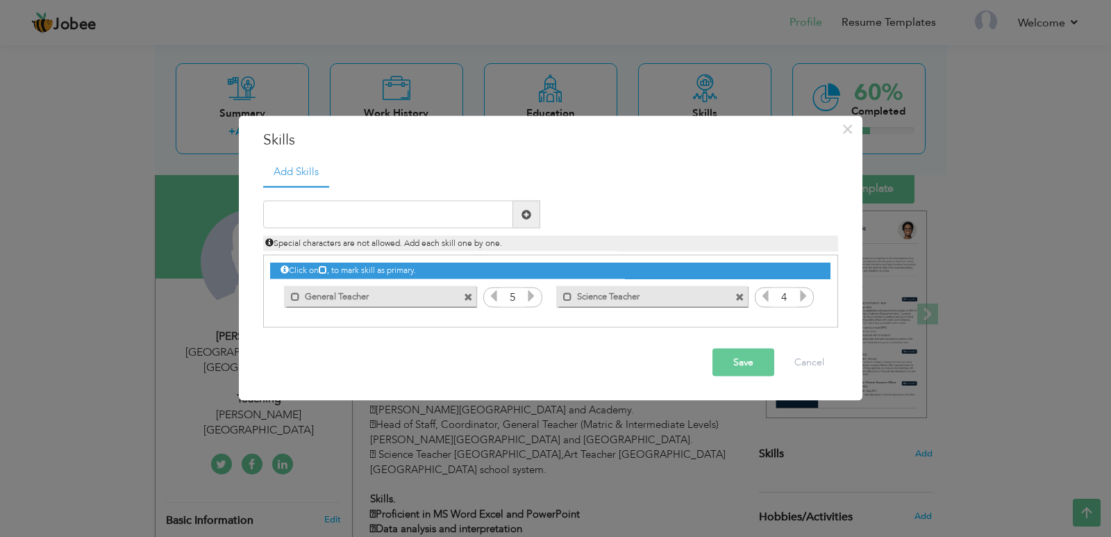
click at [765, 297] on icon at bounding box center [765, 296] width 13 height 13
click at [345, 217] on input "text" at bounding box center [388, 215] width 250 height 28
paste input "Art Teacher"
type input "Art Teacher"
click at [524, 225] on span at bounding box center [526, 215] width 27 height 28
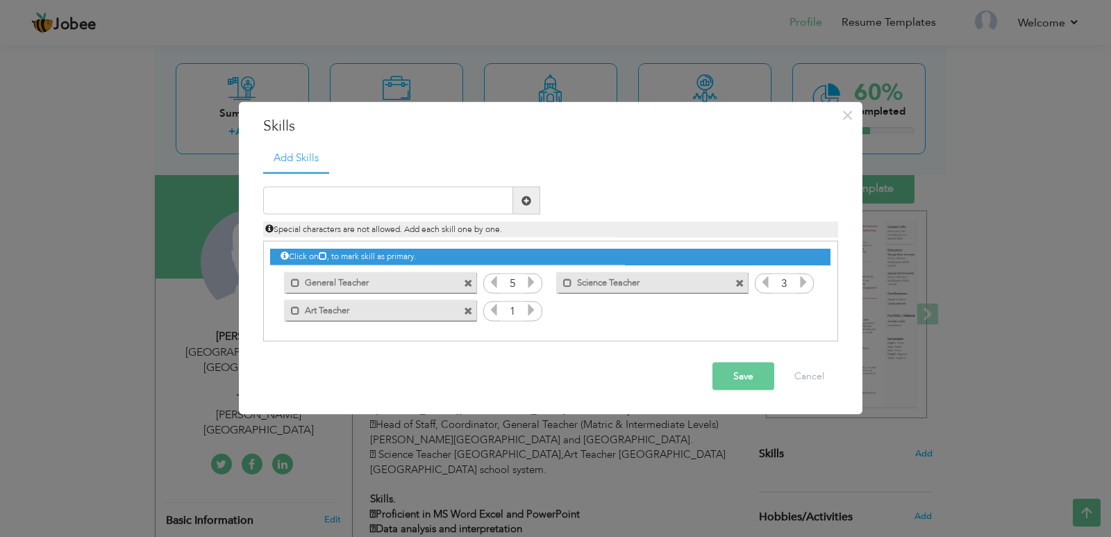
click at [532, 312] on icon at bounding box center [531, 310] width 13 height 13
click at [618, 317] on div "Click on , to mark skill as primary. Mark as primary skill. Teachar 1 General T…" at bounding box center [550, 283] width 560 height 82
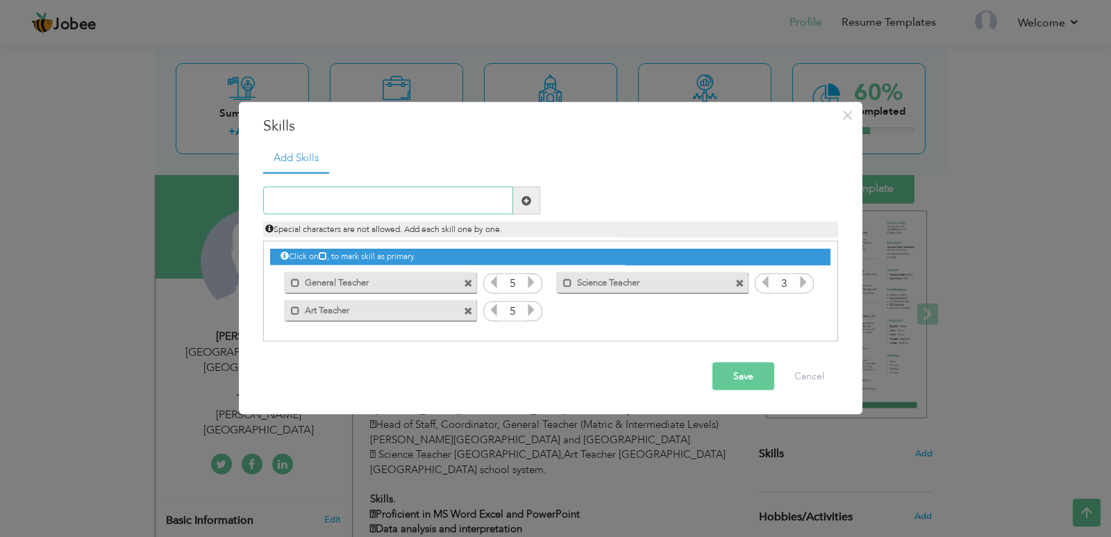
click at [401, 206] on input "text" at bounding box center [388, 201] width 250 height 28
paste input "Head of Staff"
type input "Head of Staff"
click at [532, 201] on span at bounding box center [526, 201] width 27 height 28
click at [797, 312] on icon at bounding box center [803, 310] width 13 height 13
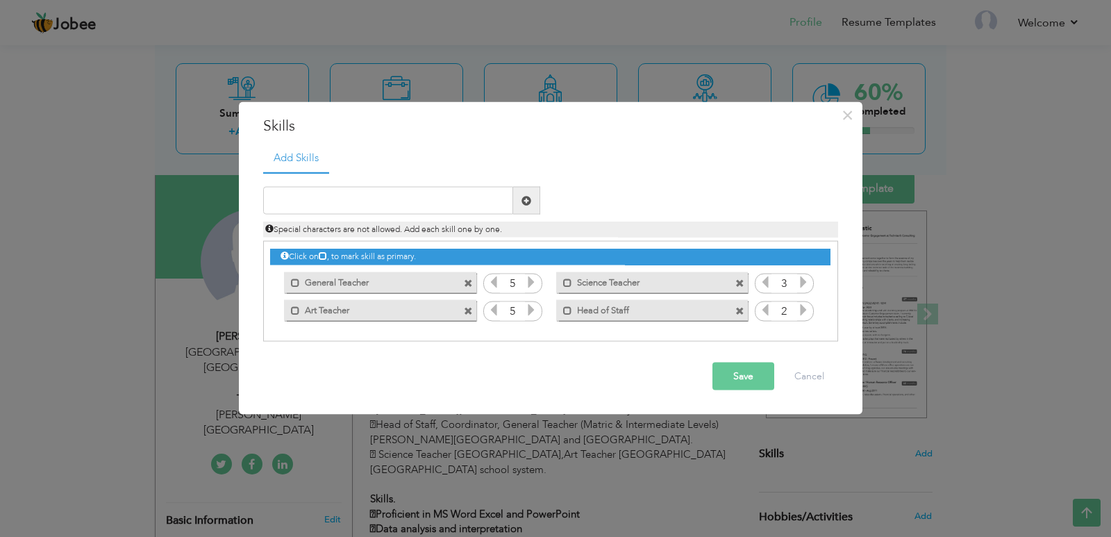
click at [797, 312] on icon at bounding box center [803, 310] width 13 height 13
click at [349, 204] on input "text" at bounding box center [388, 201] width 250 height 28
paste input "Coordinator,"
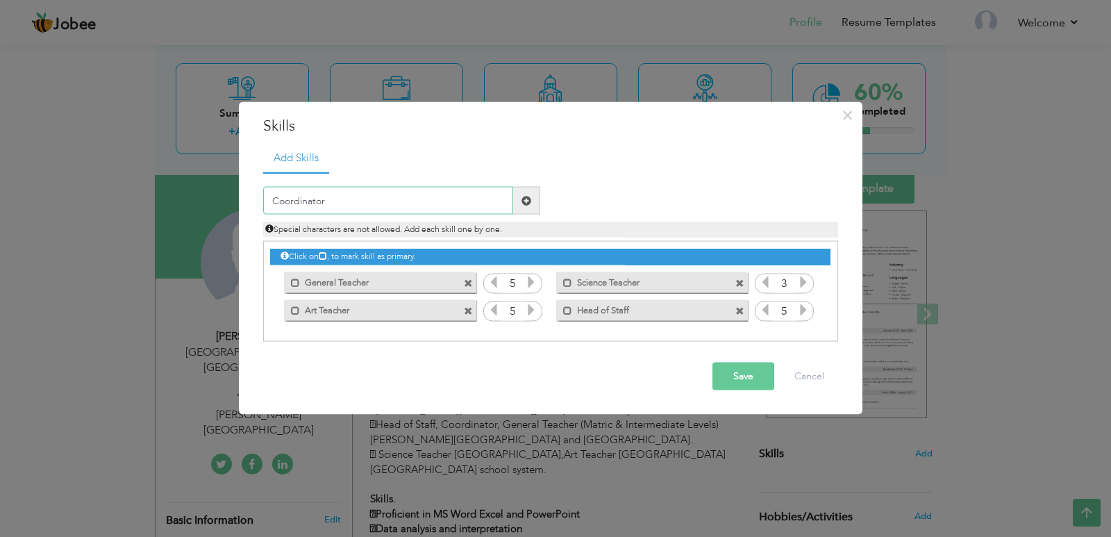
drag, startPoint x: 349, startPoint y: 204, endPoint x: 522, endPoint y: 197, distance: 173.8
click at [522, 197] on div "Coordinator" at bounding box center [401, 201] width 277 height 28
type input "Coordinator"
click at [522, 197] on span at bounding box center [527, 200] width 10 height 10
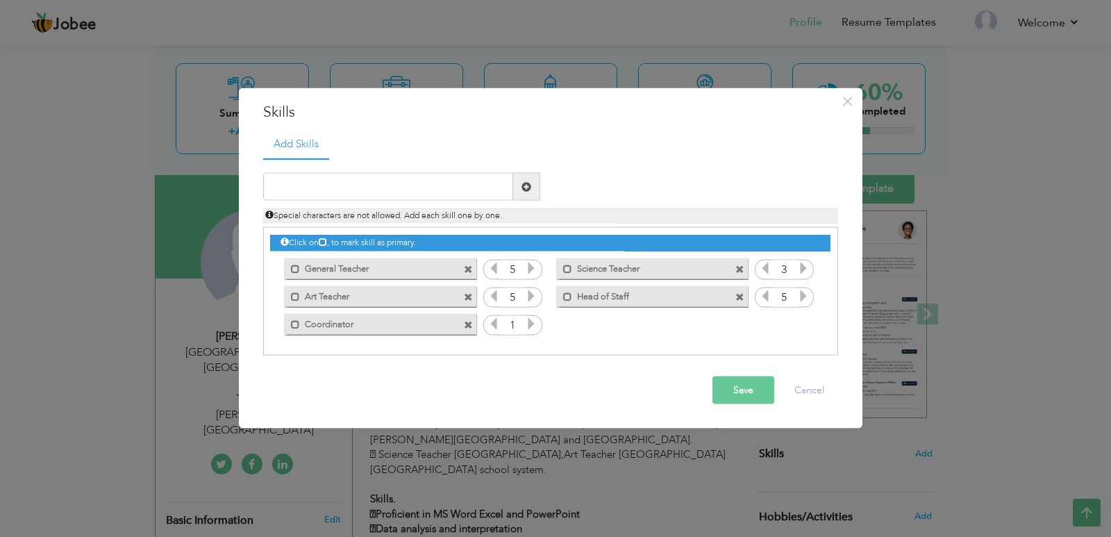
click at [531, 327] on icon at bounding box center [531, 323] width 13 height 13
click at [496, 321] on icon at bounding box center [494, 323] width 13 height 13
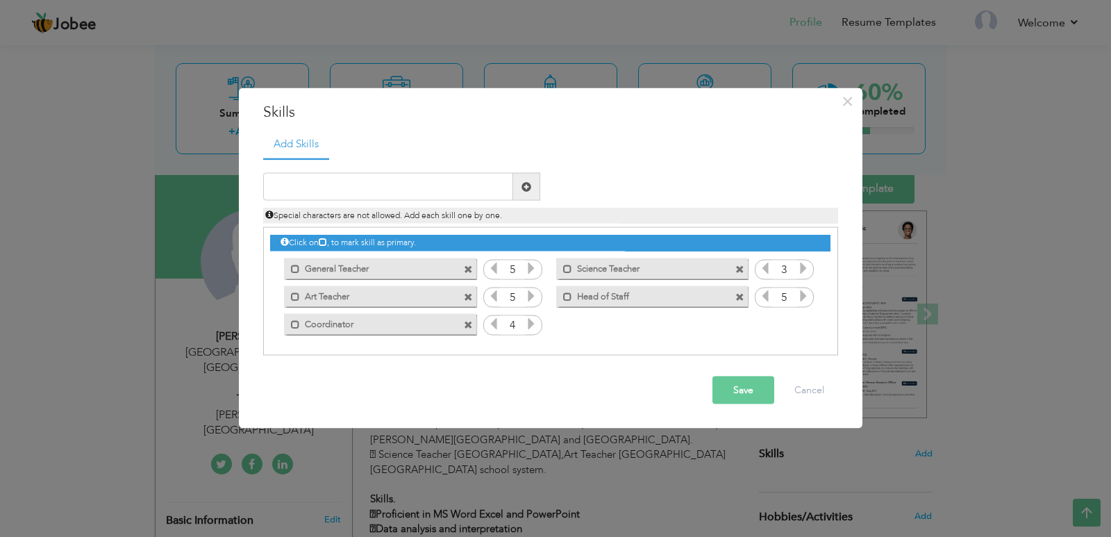
click at [496, 321] on icon at bounding box center [494, 323] width 13 height 13
click at [739, 388] on button "Save" at bounding box center [744, 390] width 62 height 28
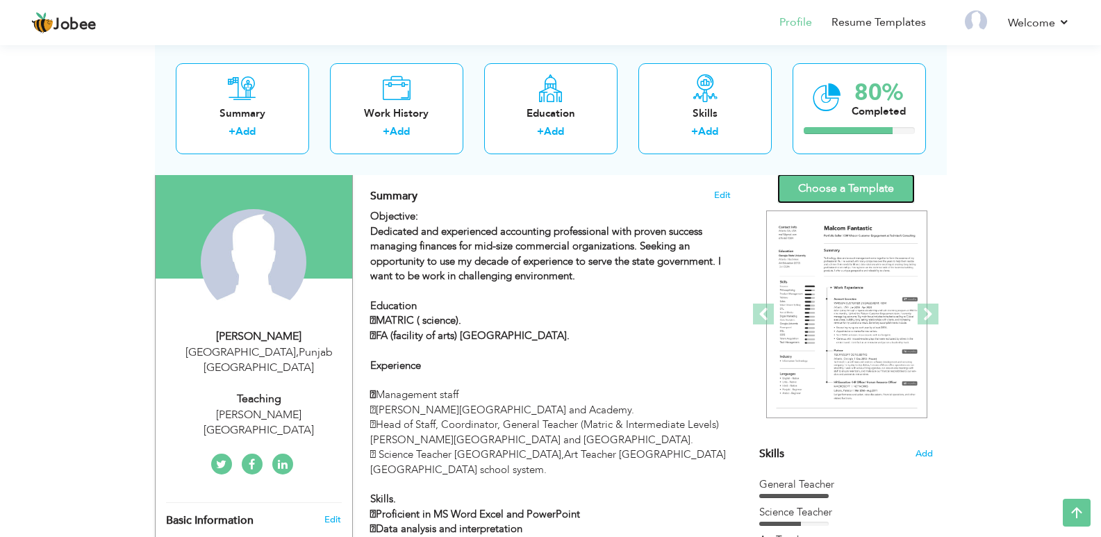
click at [840, 195] on link "Choose a Template" at bounding box center [846, 189] width 138 height 30
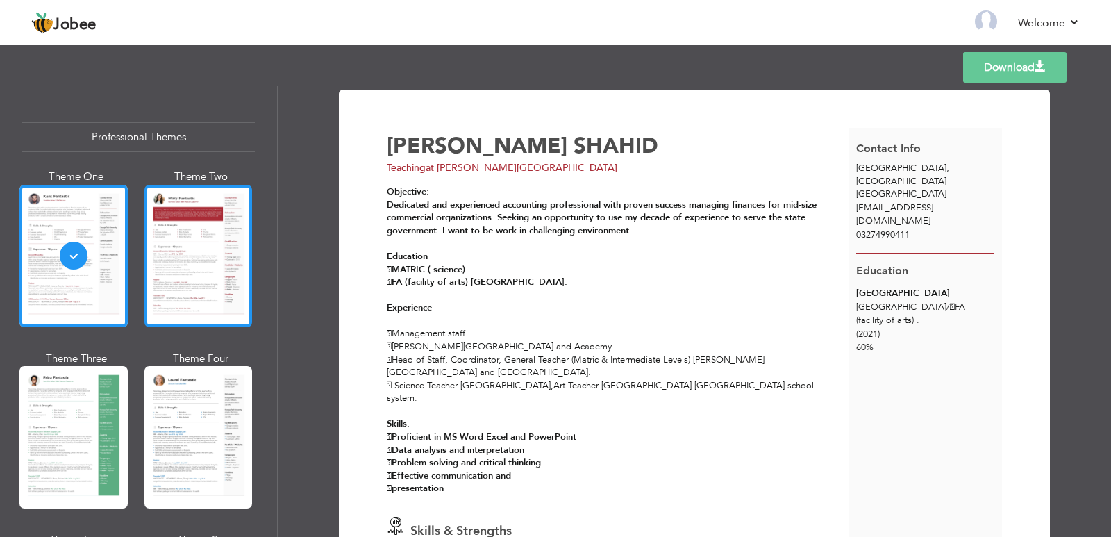
click at [208, 239] on div at bounding box center [198, 256] width 108 height 142
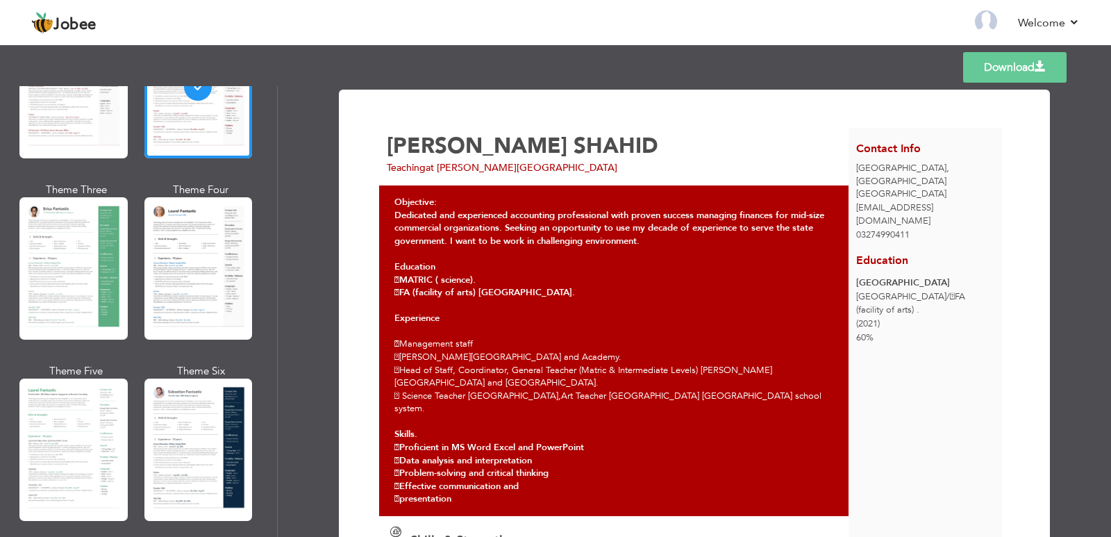
scroll to position [194, 0]
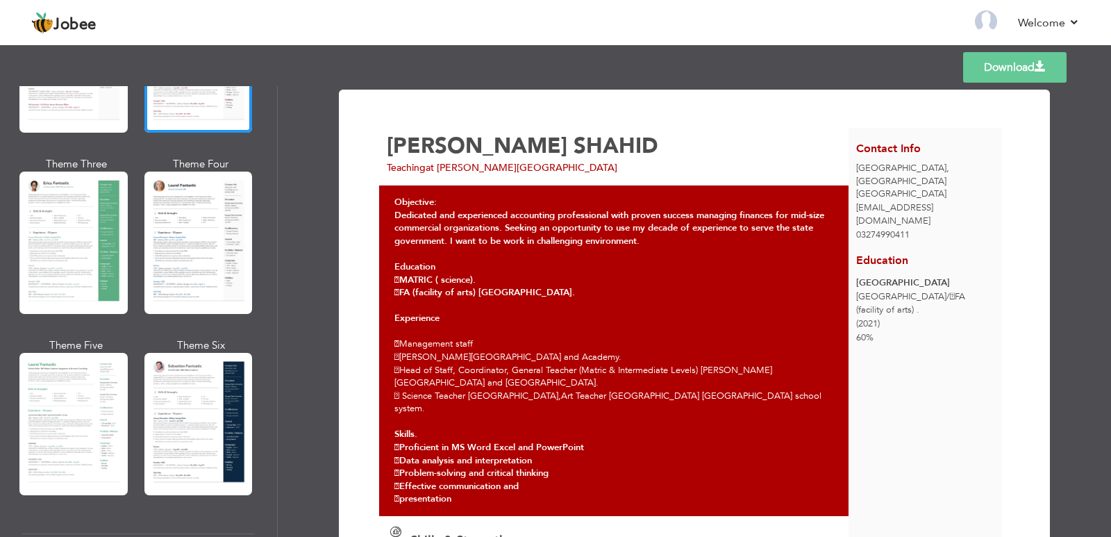
click at [774, 194] on div "Objective: Dedicated and experienced accounting professional with proven succes…" at bounding box center [617, 350] width 477 height 331
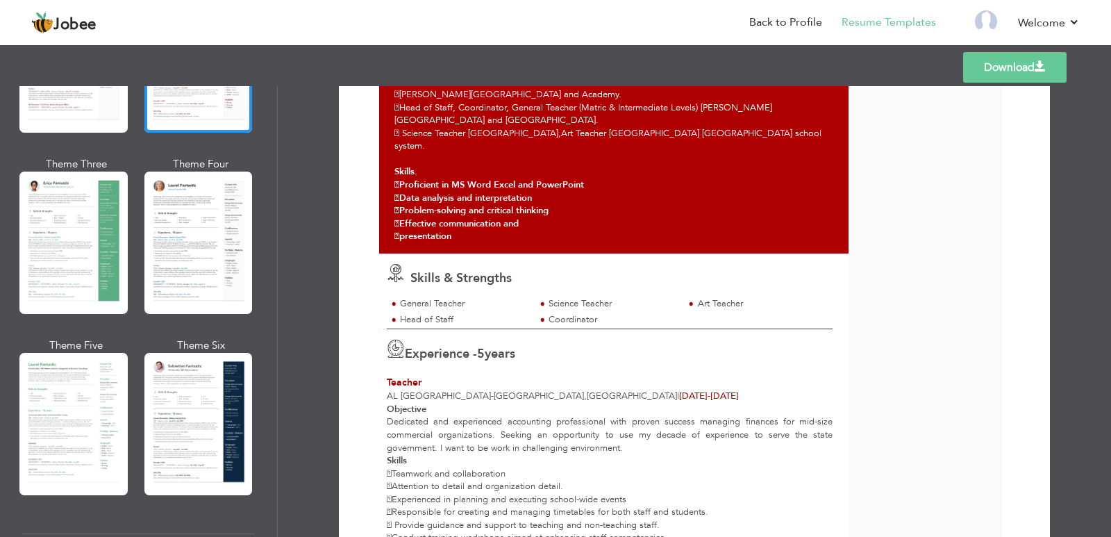
scroll to position [402, 0]
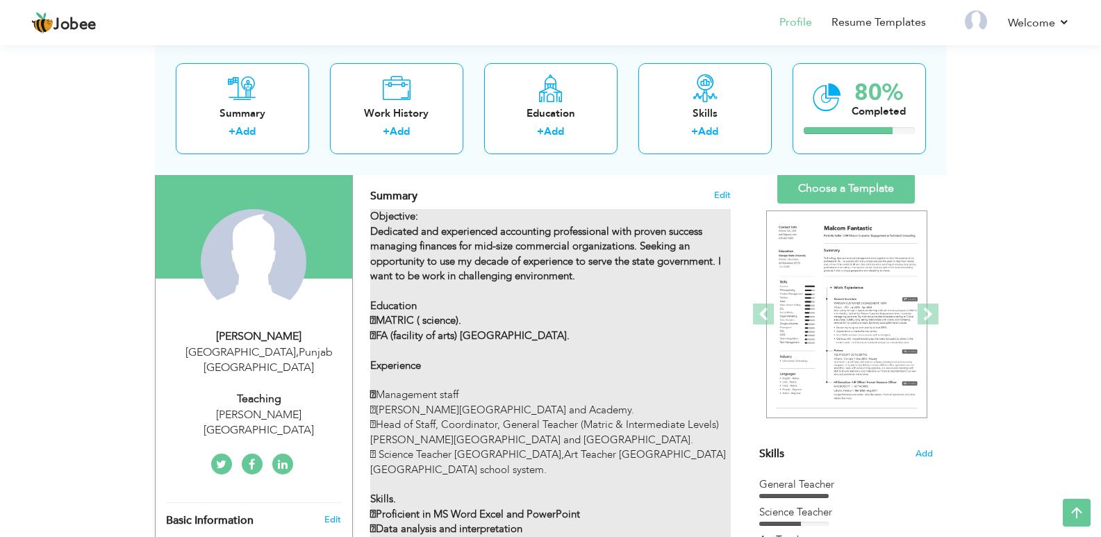
click at [486, 221] on p "Objective: Dedicated and experienced accounting professional with proven succes…" at bounding box center [550, 395] width 360 height 372
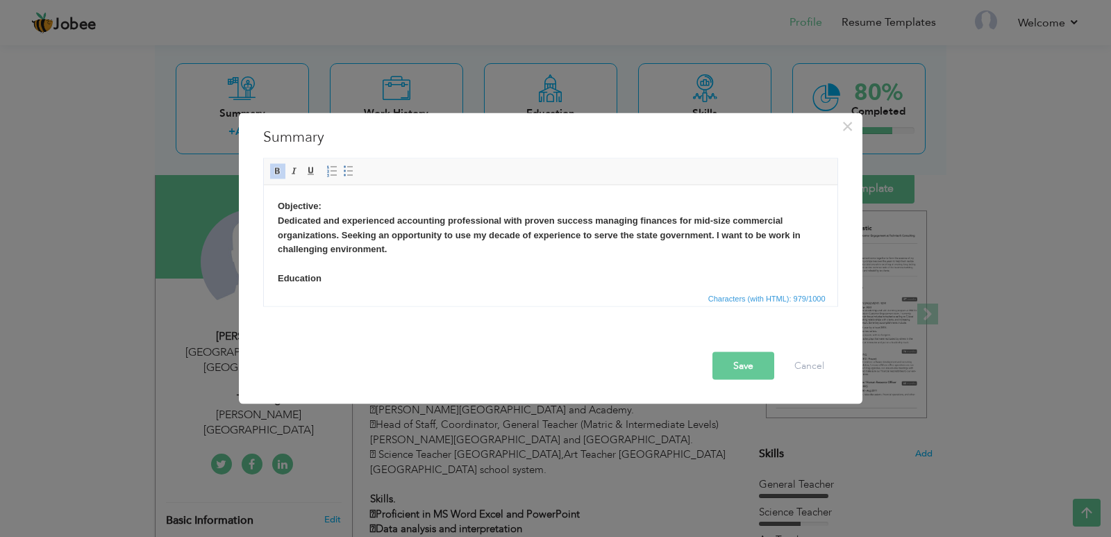
click at [400, 242] on p "Objective: Dedicated and experienced accounting professional with proven succes…" at bounding box center [550, 365] width 546 height 332
click at [367, 254] on strong "Objective: Dedicated and experienced accounting professional with proven succes…" at bounding box center [538, 241] width 523 height 83
click at [342, 270] on p "Objective: Dedicated and experienced accounting professional with proven succes…" at bounding box center [550, 365] width 546 height 332
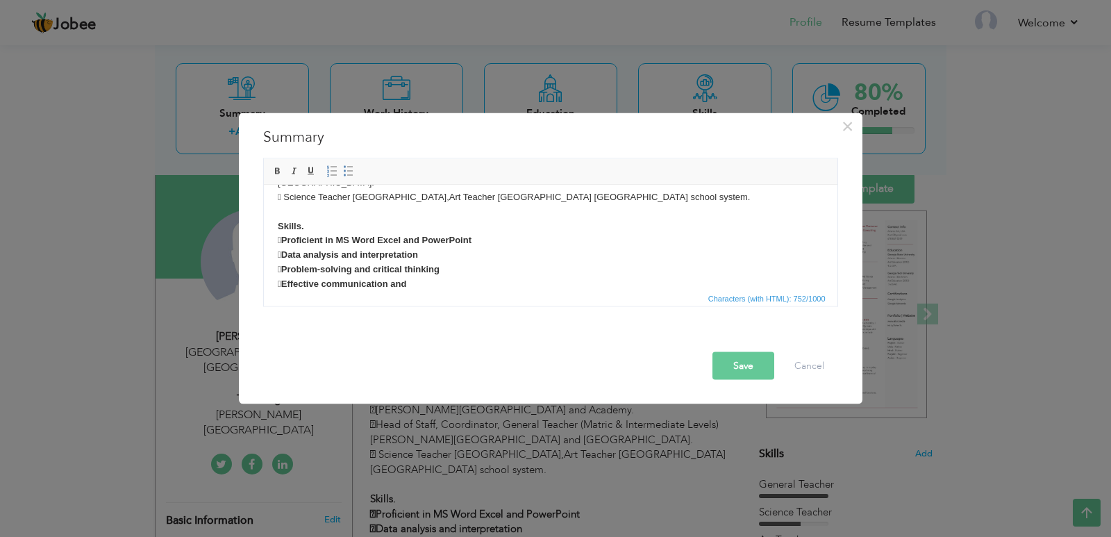
scroll to position [169, 0]
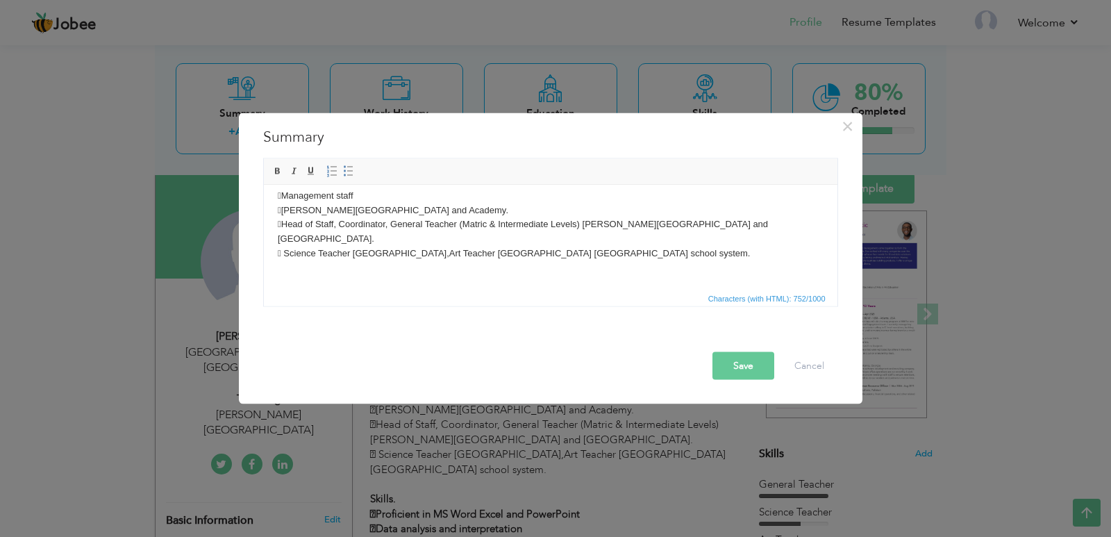
click at [342, 270] on p "Objective: Dedicated and experienced accounting professional with proven succes…" at bounding box center [550, 159] width 546 height 260
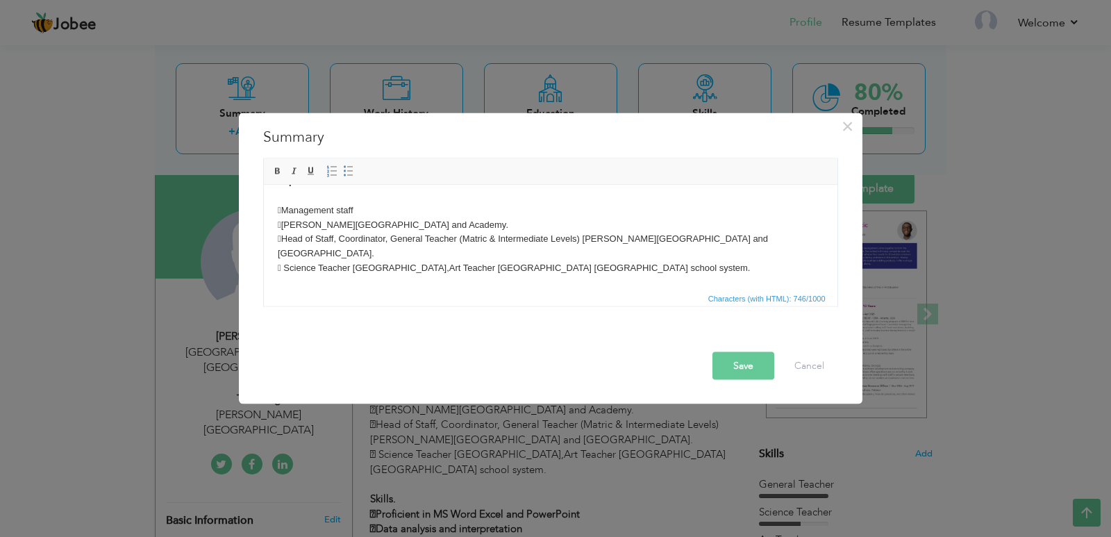
click at [738, 365] on button "Save" at bounding box center [744, 365] width 62 height 28
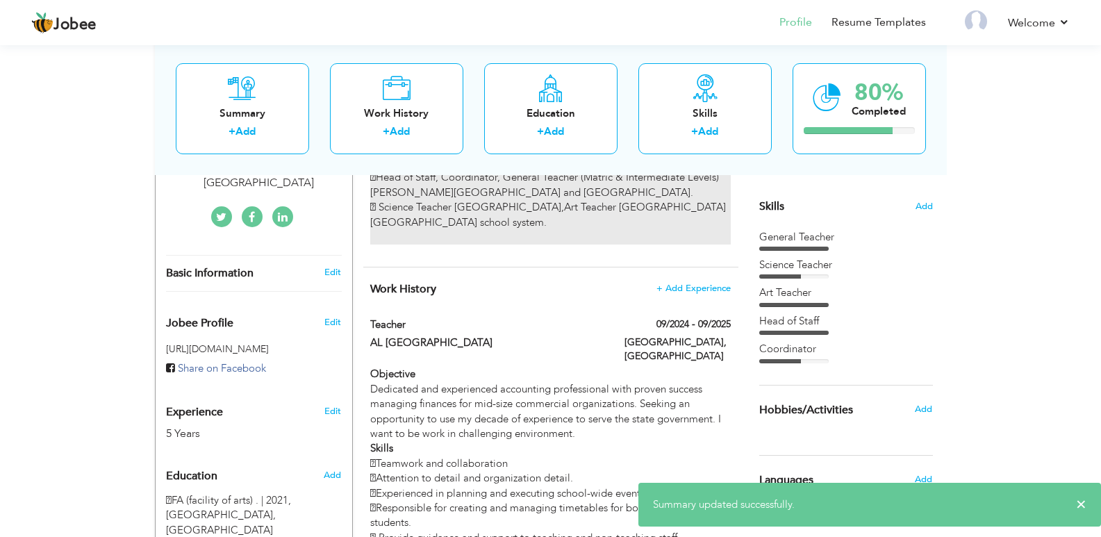
scroll to position [338, 0]
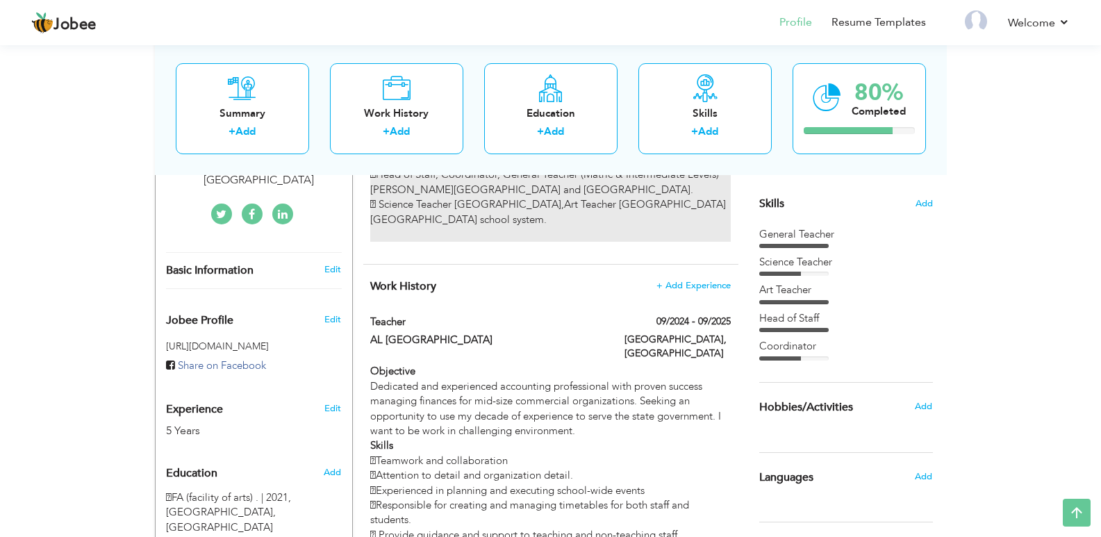
click at [631, 373] on div "Objective Dedicated and experienced accounting professional with proven success…" at bounding box center [550, 520] width 360 height 313
type input "Teacher"
type input "AL [GEOGRAPHIC_DATA]"
type input "09/2024"
type input "09/2025"
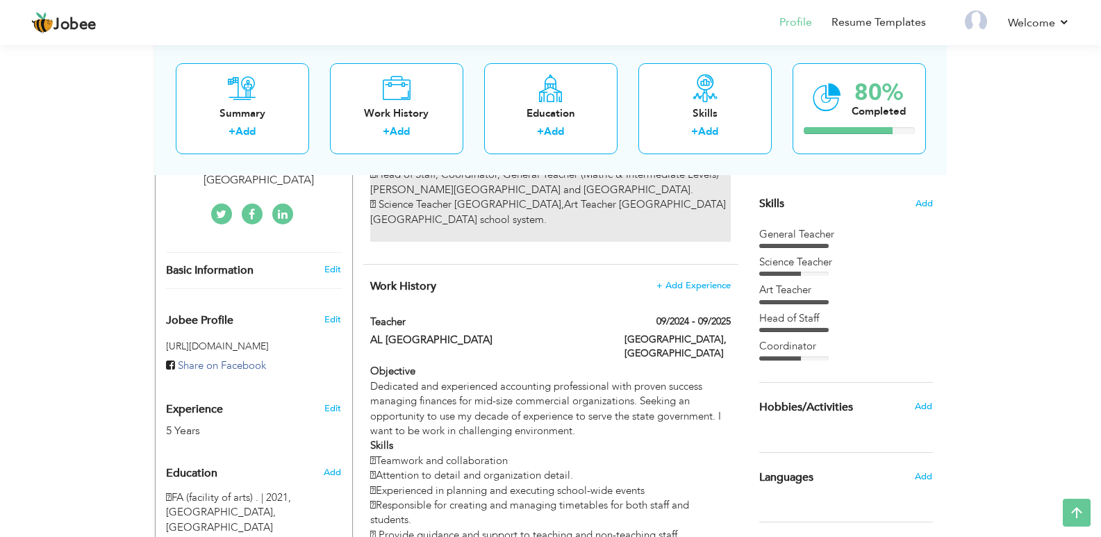
type input "[GEOGRAPHIC_DATA]"
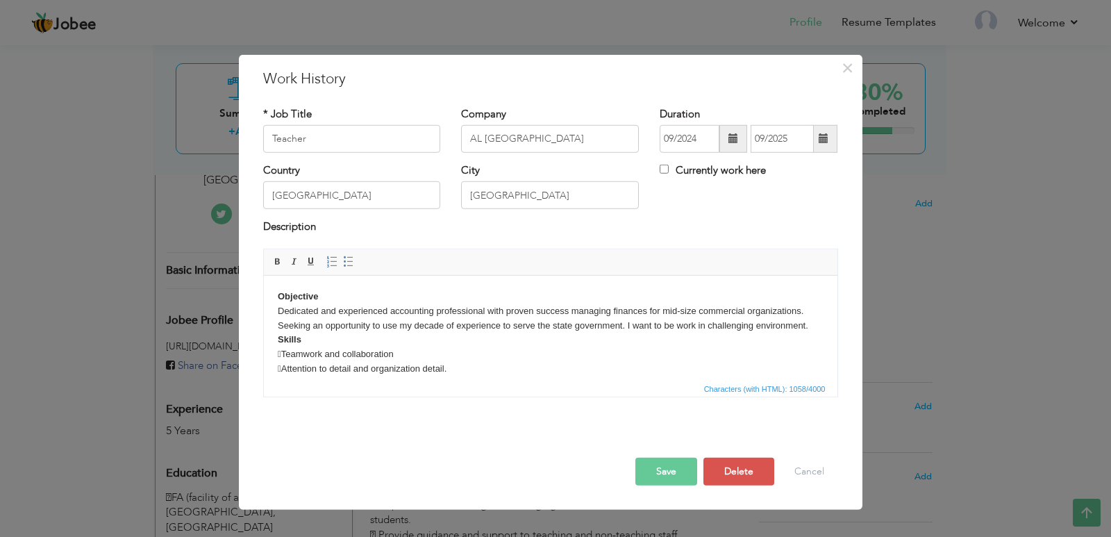
click at [818, 327] on html "Objective Dedicated and experienced accounting professional with proven success…" at bounding box center [550, 404] width 574 height 259
click at [325, 292] on body "Objective Dedicated and experienced accounting professional with proven success…" at bounding box center [550, 419] width 546 height 260
click at [435, 345] on body "Objective Dedicated and experienced accounting professional with proven success…" at bounding box center [550, 419] width 546 height 260
click at [820, 329] on html "Objective Dedicated and experienced accounting professional with proven success…" at bounding box center [550, 419] width 574 height 288
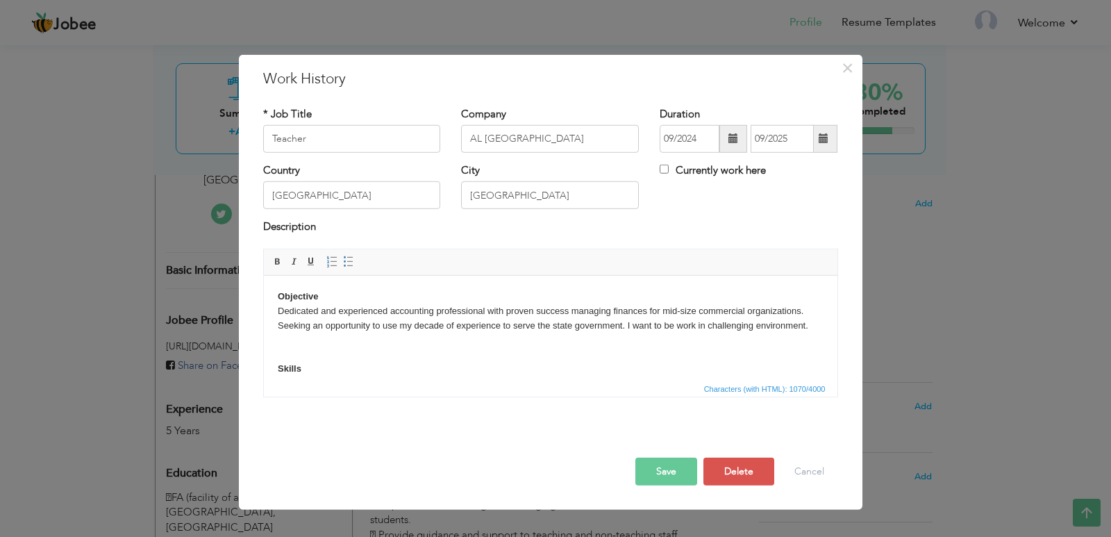
click at [684, 473] on button "Save" at bounding box center [667, 472] width 62 height 28
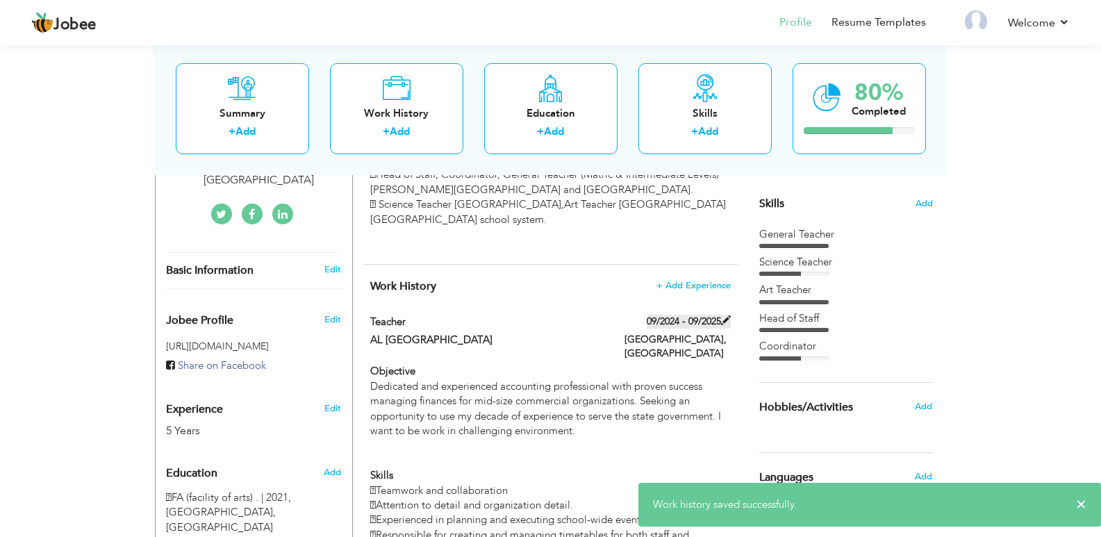
click at [681, 323] on label "09/2024 - 09/2025" at bounding box center [689, 322] width 84 height 14
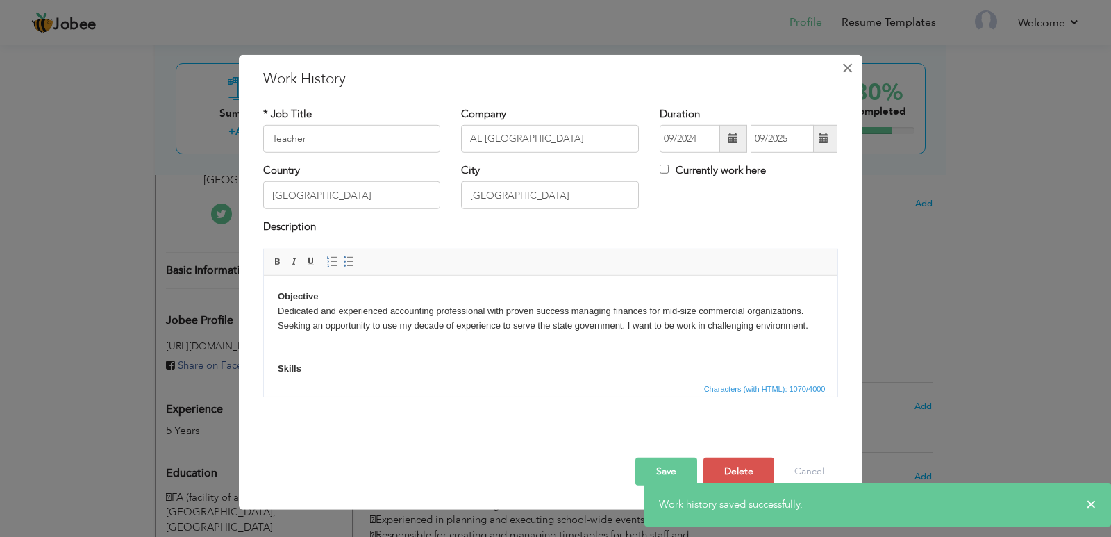
click at [850, 69] on span "×" at bounding box center [848, 67] width 12 height 25
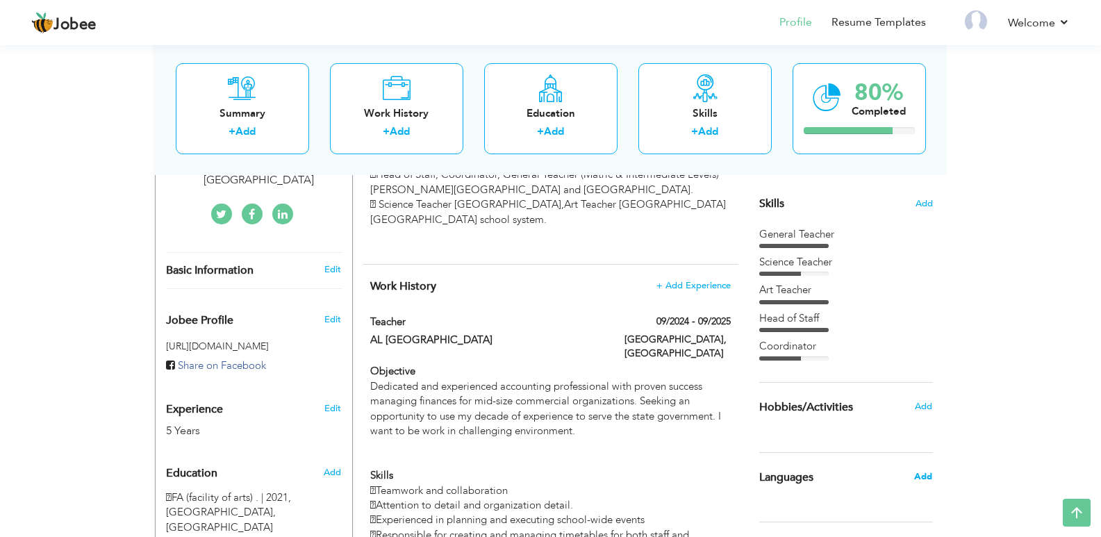
click at [923, 477] on span "Add" at bounding box center [923, 476] width 18 height 13
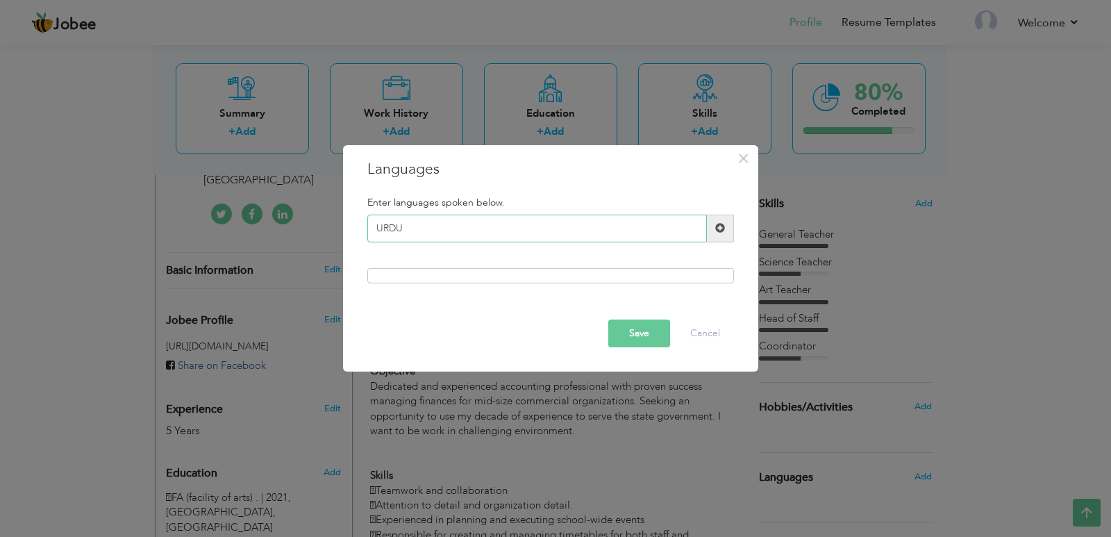
type input "URDU"
click at [713, 232] on span at bounding box center [720, 229] width 27 height 28
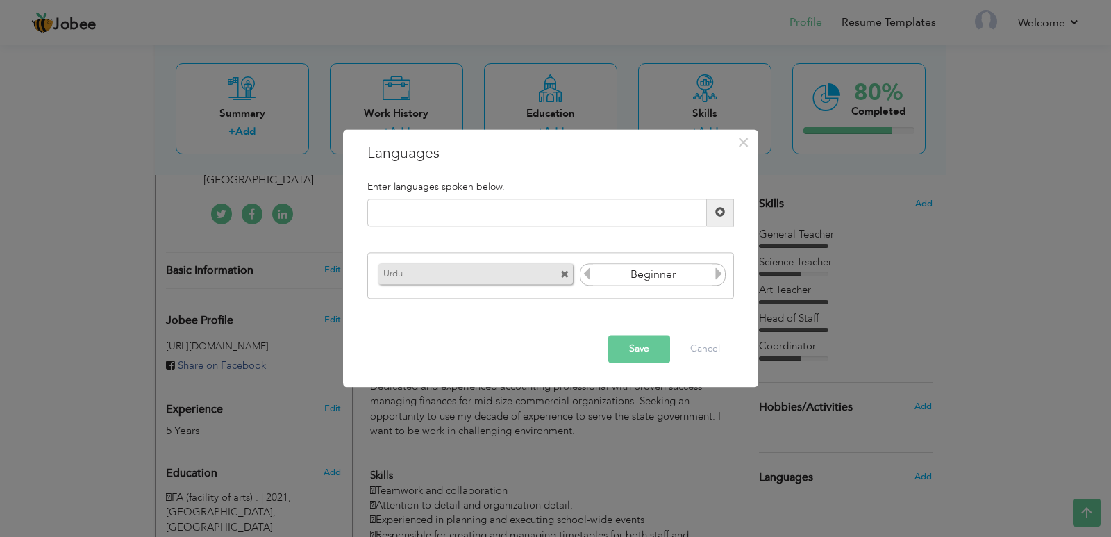
click at [720, 270] on icon at bounding box center [719, 274] width 13 height 13
click at [720, 276] on icon at bounding box center [719, 274] width 13 height 13
click at [645, 345] on button "Save" at bounding box center [639, 349] width 62 height 28
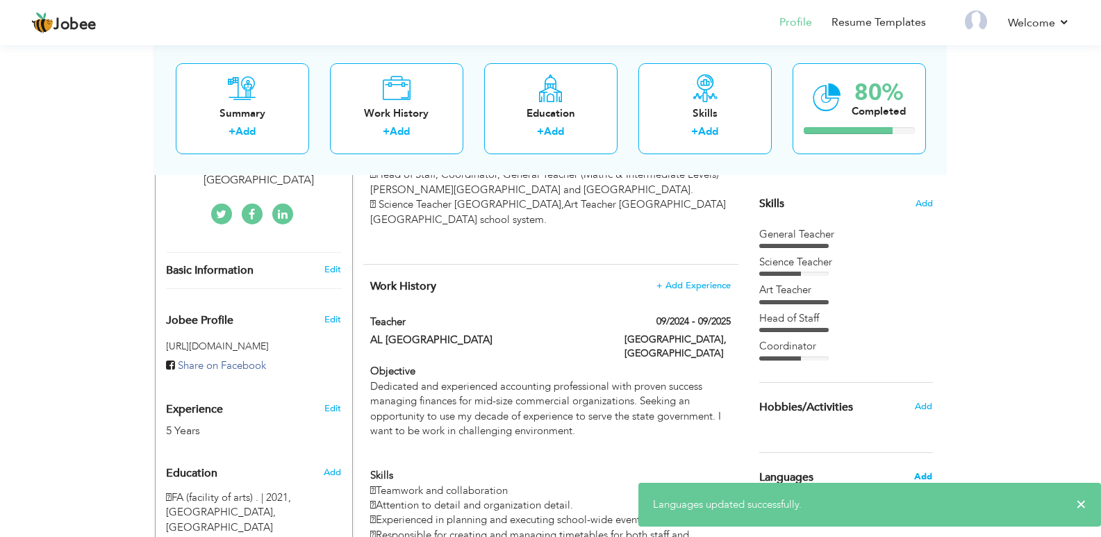
click at [920, 473] on span "Add" at bounding box center [923, 476] width 18 height 13
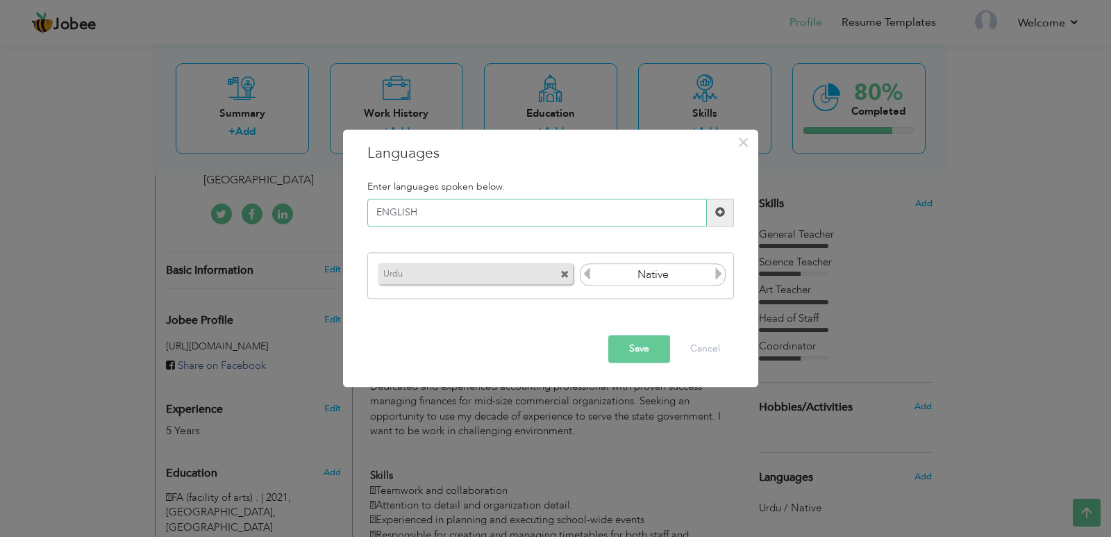
type input "ENGLISH"
click at [724, 223] on span at bounding box center [720, 213] width 27 height 28
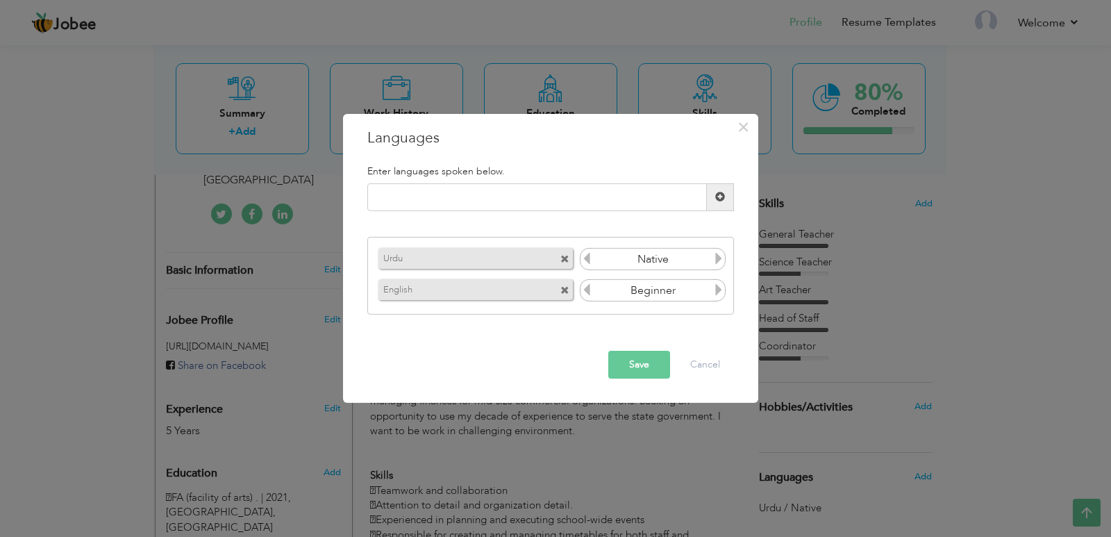
click at [713, 296] on icon at bounding box center [719, 289] width 13 height 13
click at [593, 292] on icon at bounding box center [587, 289] width 13 height 13
click at [722, 289] on icon at bounding box center [719, 289] width 13 height 13
click at [633, 372] on button "Save" at bounding box center [639, 365] width 62 height 28
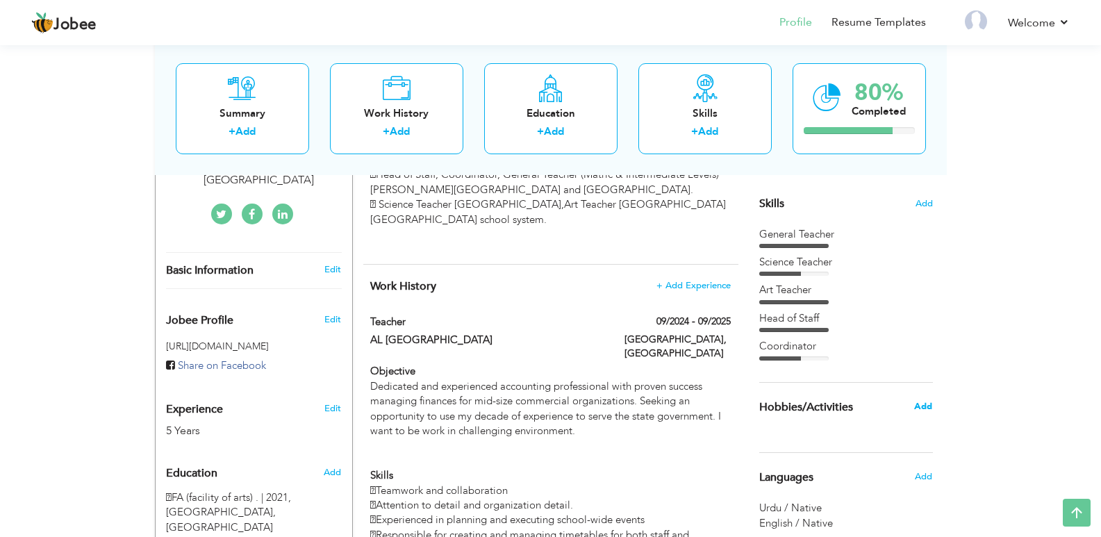
click at [914, 410] on span "Add" at bounding box center [923, 406] width 18 height 13
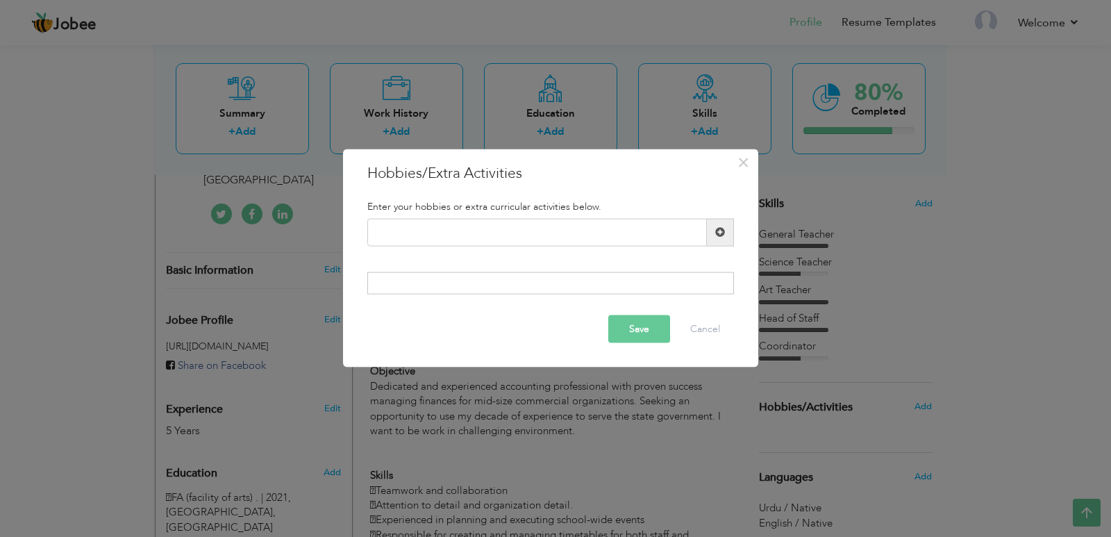
click at [496, 283] on div at bounding box center [550, 283] width 367 height 22
click at [640, 330] on button "Save" at bounding box center [639, 329] width 62 height 28
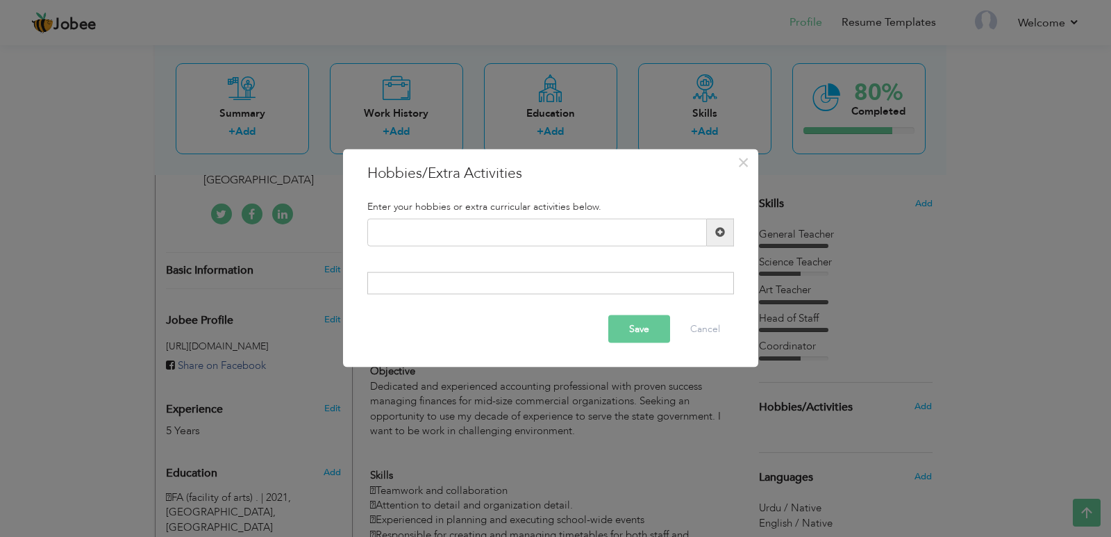
click at [640, 330] on button "Save" at bounding box center [639, 329] width 62 height 28
click at [707, 234] on span at bounding box center [720, 232] width 27 height 28
click at [725, 228] on span at bounding box center [720, 232] width 27 height 28
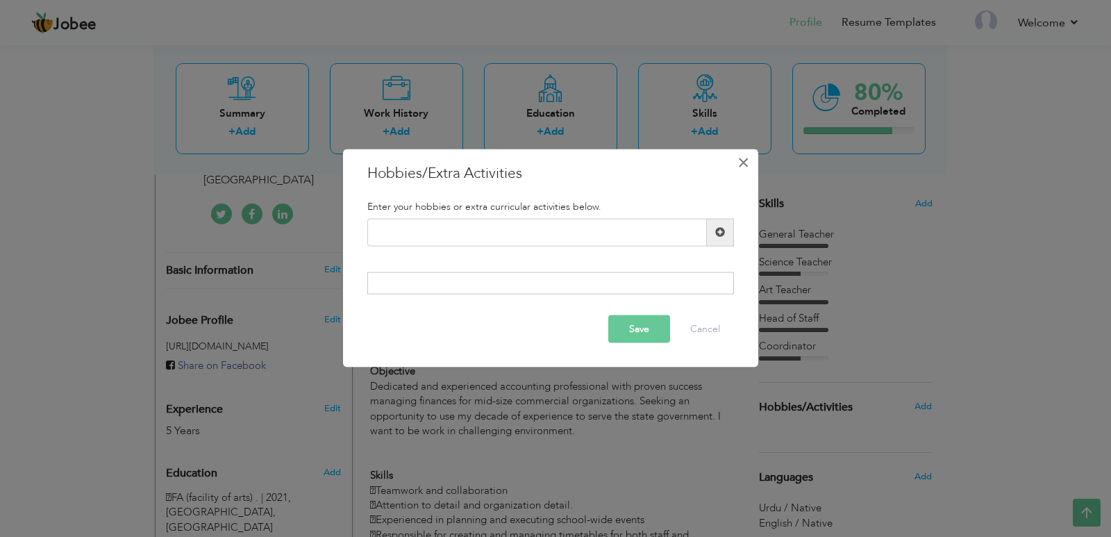
click at [738, 165] on span "×" at bounding box center [744, 161] width 12 height 25
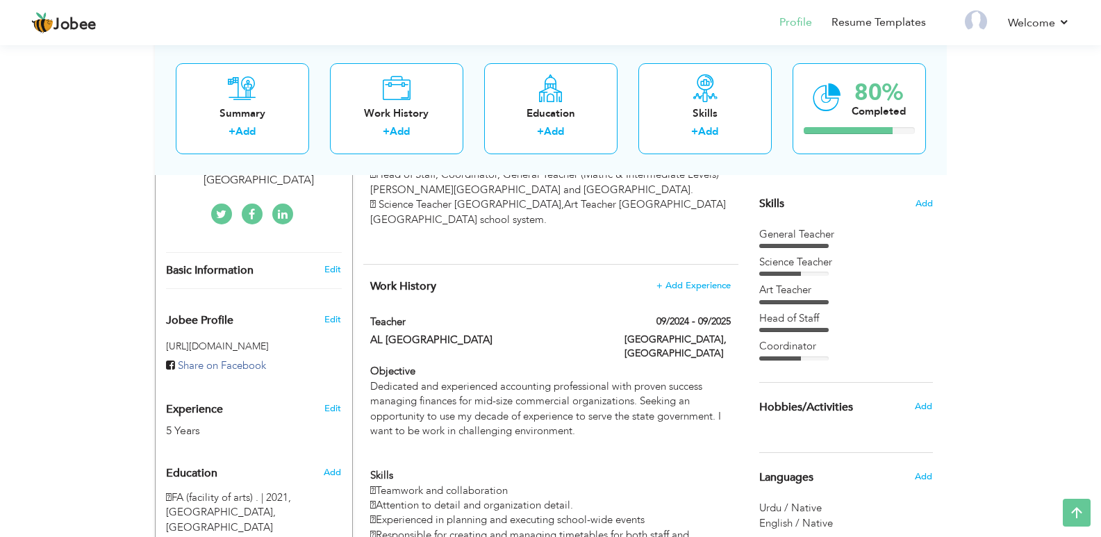
click at [911, 240] on div "General Teacher" at bounding box center [846, 234] width 174 height 15
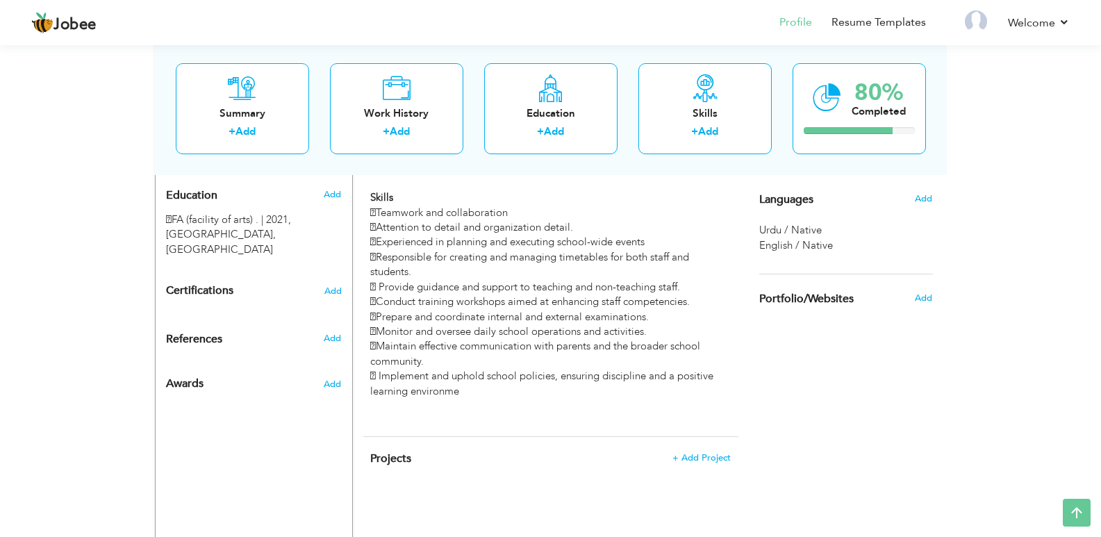
scroll to position [644, 0]
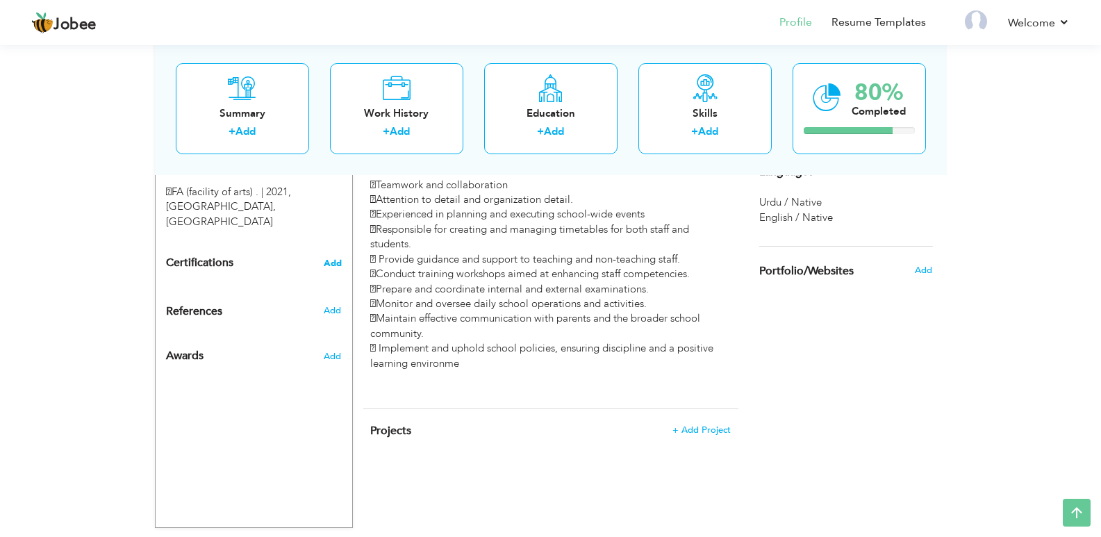
click at [335, 258] on span "Add" at bounding box center [333, 263] width 18 height 10
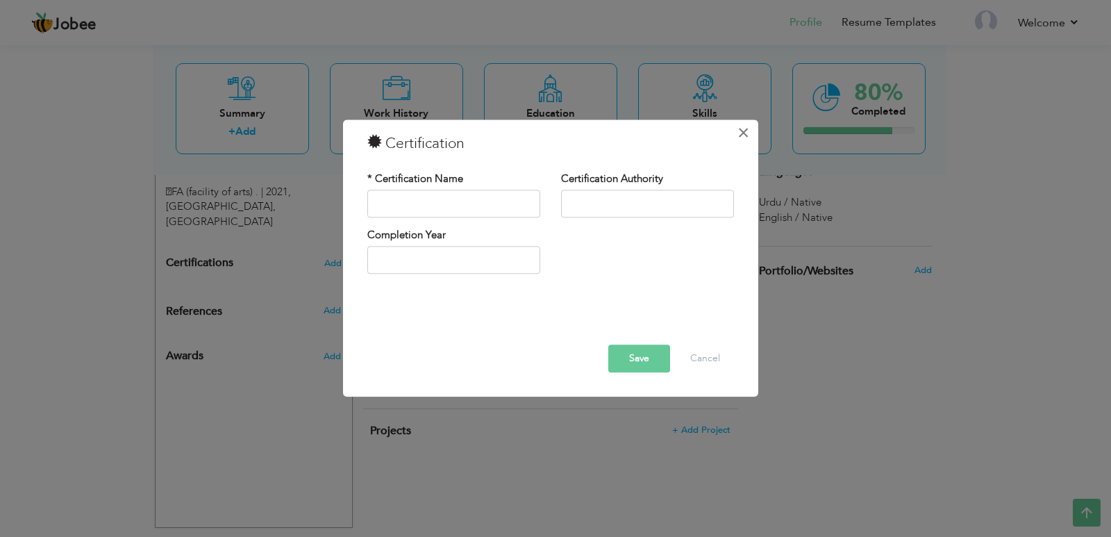
click at [744, 135] on span "×" at bounding box center [744, 132] width 12 height 25
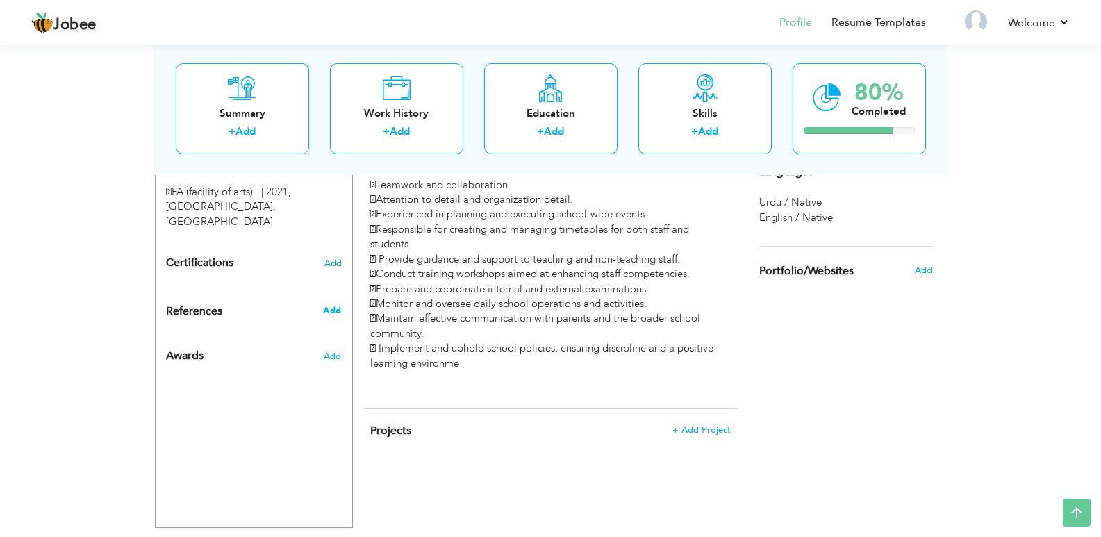
click at [331, 304] on span "Add" at bounding box center [332, 310] width 18 height 13
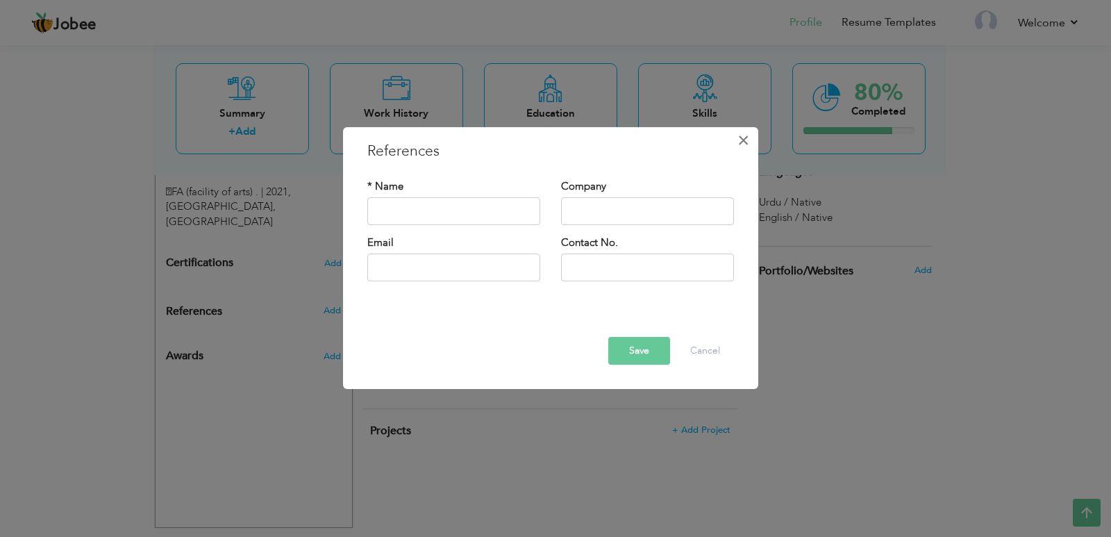
click at [751, 132] on button "×" at bounding box center [744, 140] width 22 height 22
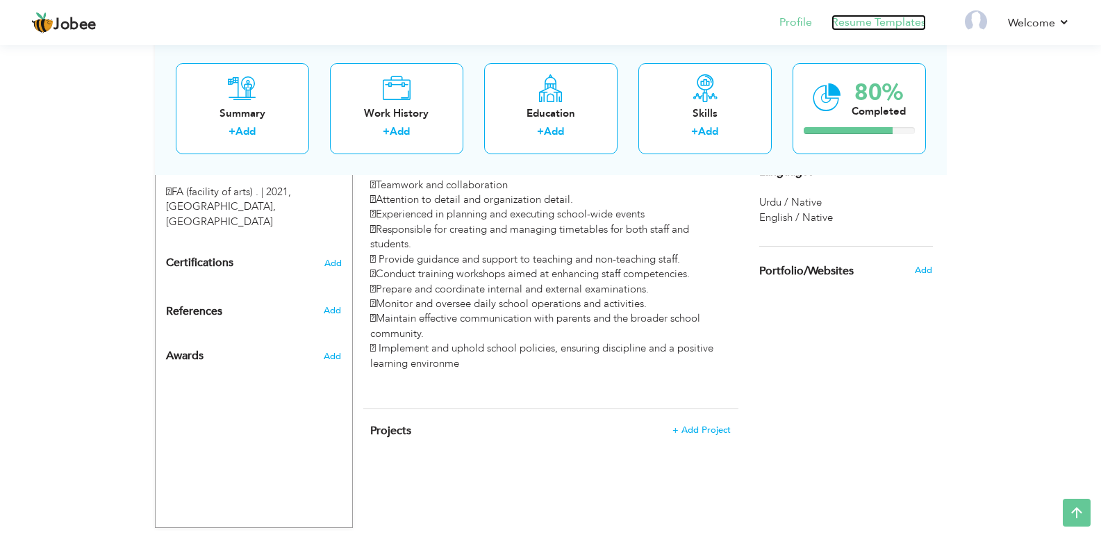
click at [872, 25] on link "Resume Templates" at bounding box center [878, 23] width 94 height 16
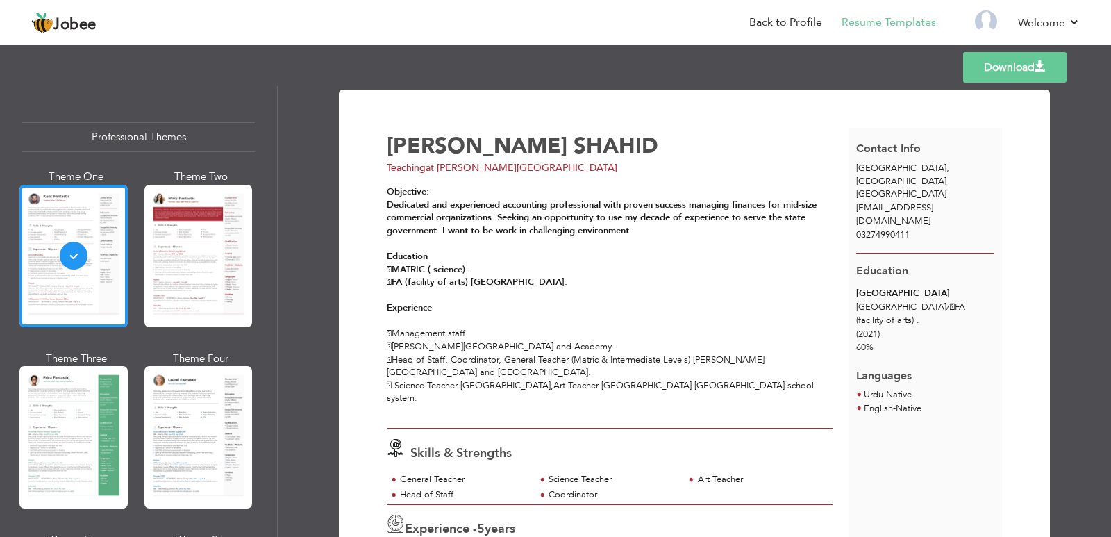
drag, startPoint x: 936, startPoint y: 408, endPoint x: 942, endPoint y: 513, distance: 105.0
click at [942, 513] on div "Contact Info Lahore , Punjab Pakistan ahmedali03224656@gmail.com 03274990411 Ed…" at bounding box center [926, 475] width 154 height 695
click at [81, 413] on div at bounding box center [73, 437] width 108 height 142
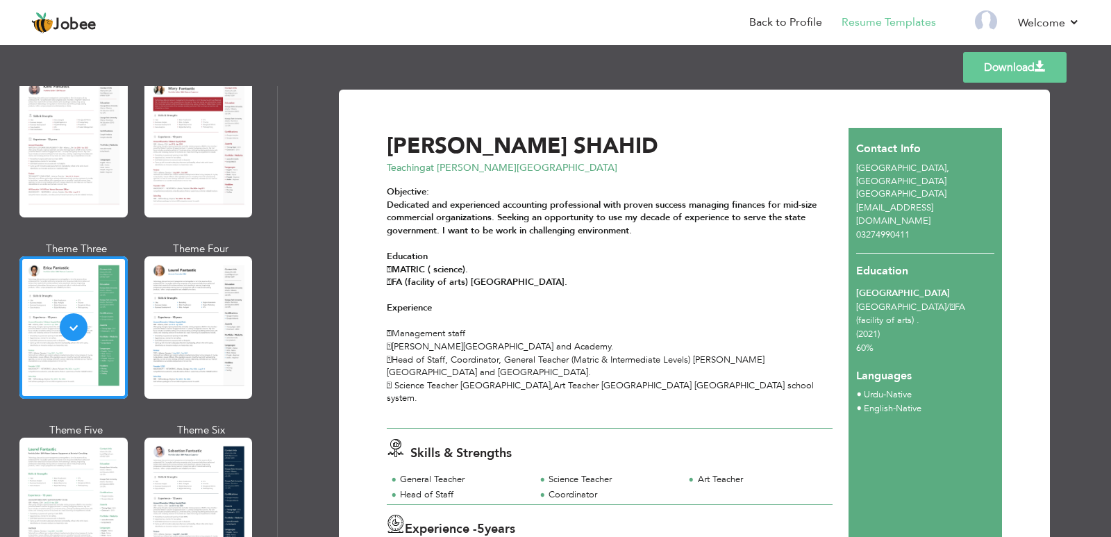
scroll to position [111, 0]
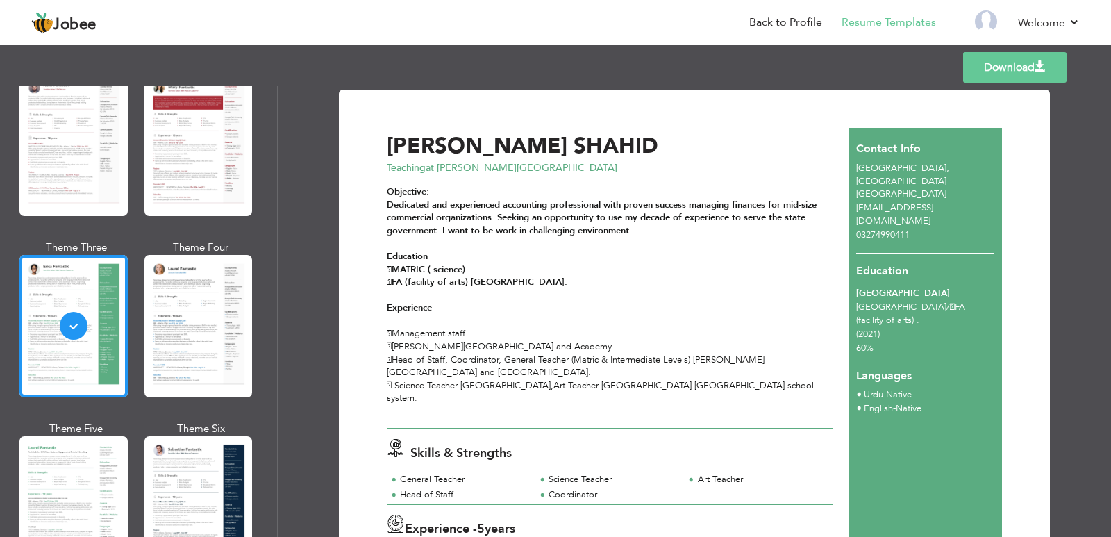
click at [477, 305] on p "Objective: Dedicated and experienced accounting professional with proven succes…" at bounding box center [610, 301] width 446 height 232
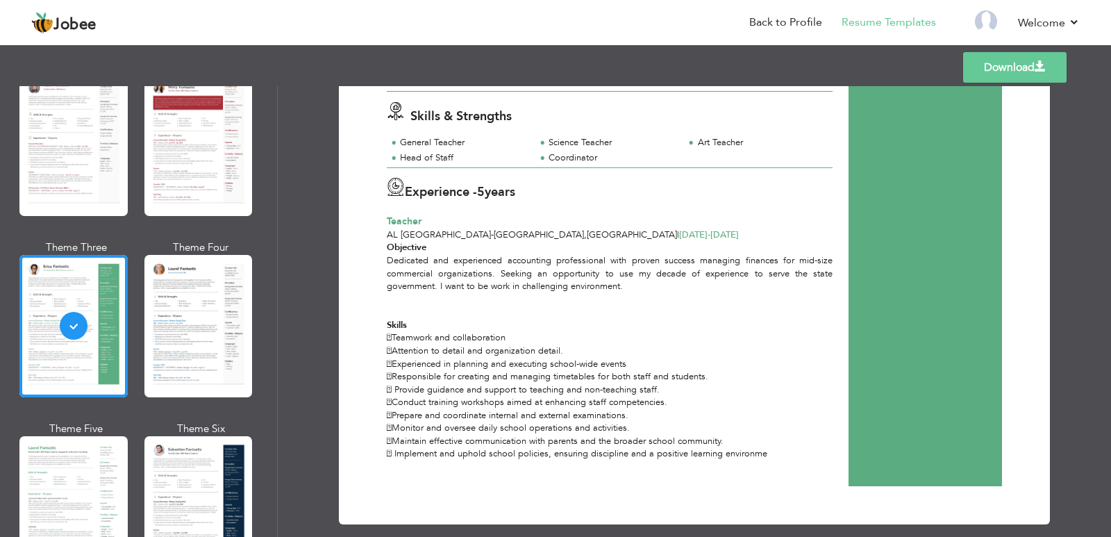
scroll to position [341, 0]
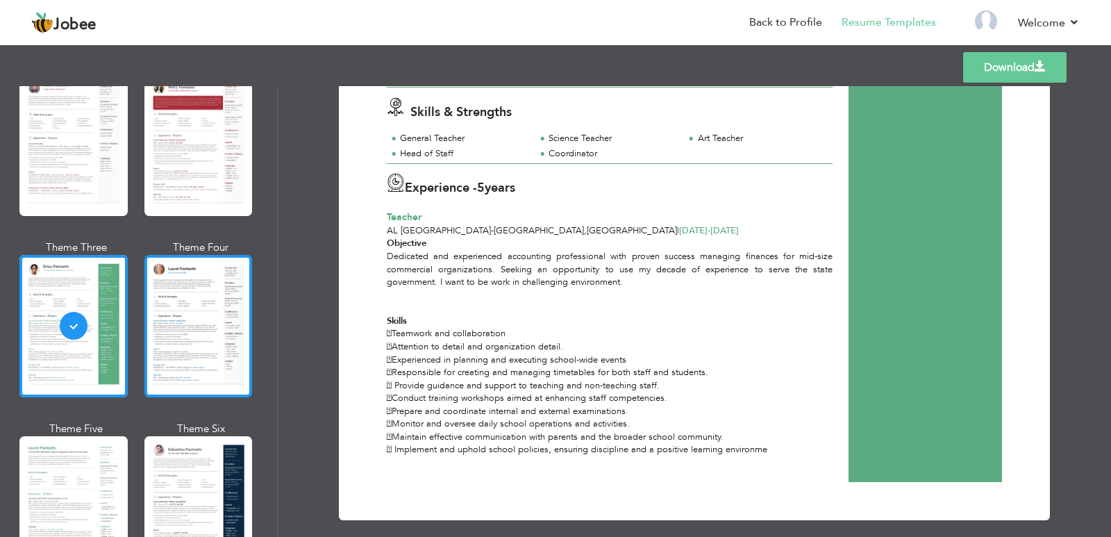
click at [149, 293] on div at bounding box center [198, 326] width 108 height 142
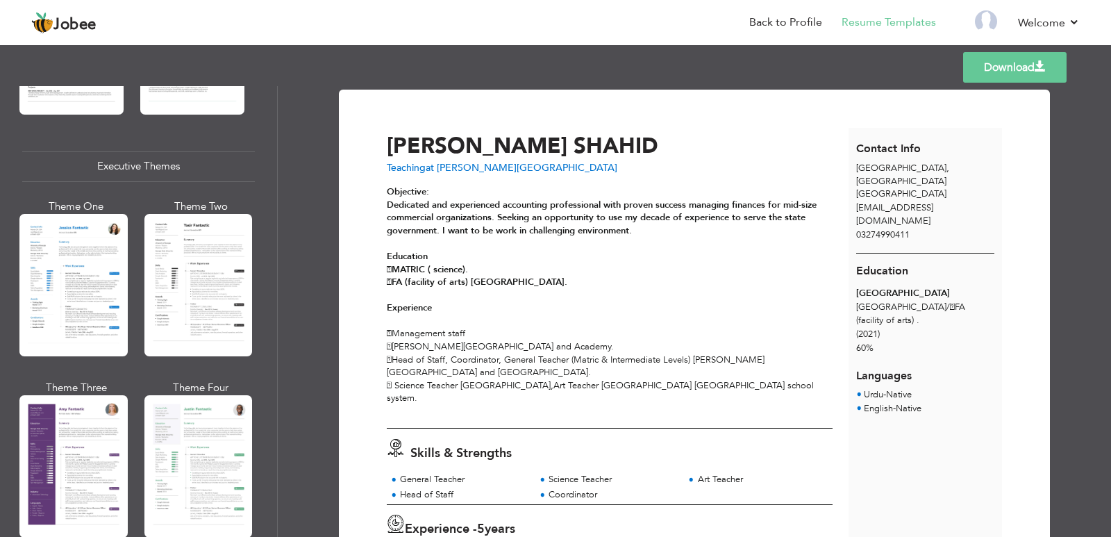
scroll to position [1139, 0]
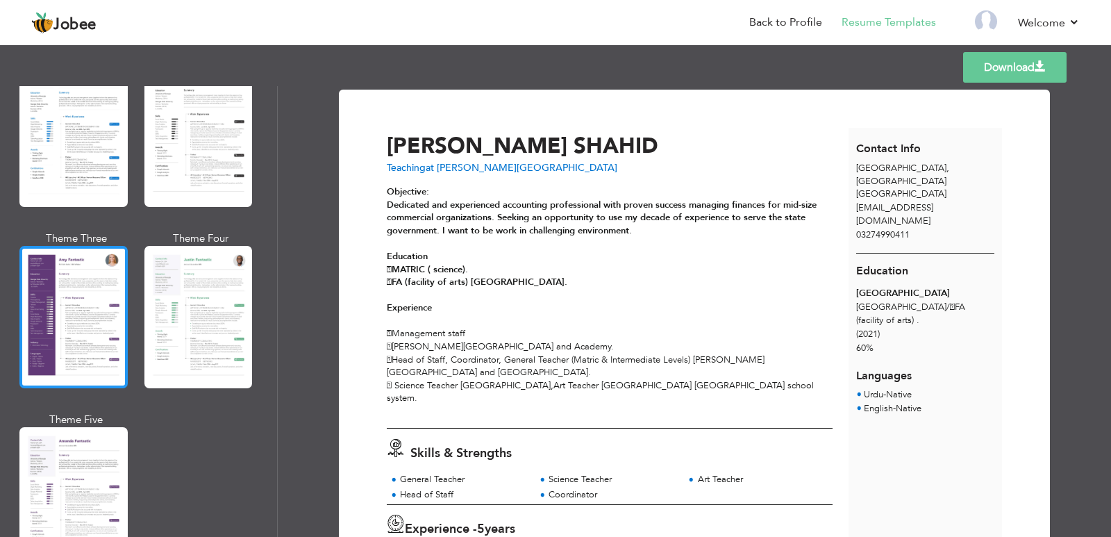
click at [60, 295] on div at bounding box center [73, 317] width 108 height 142
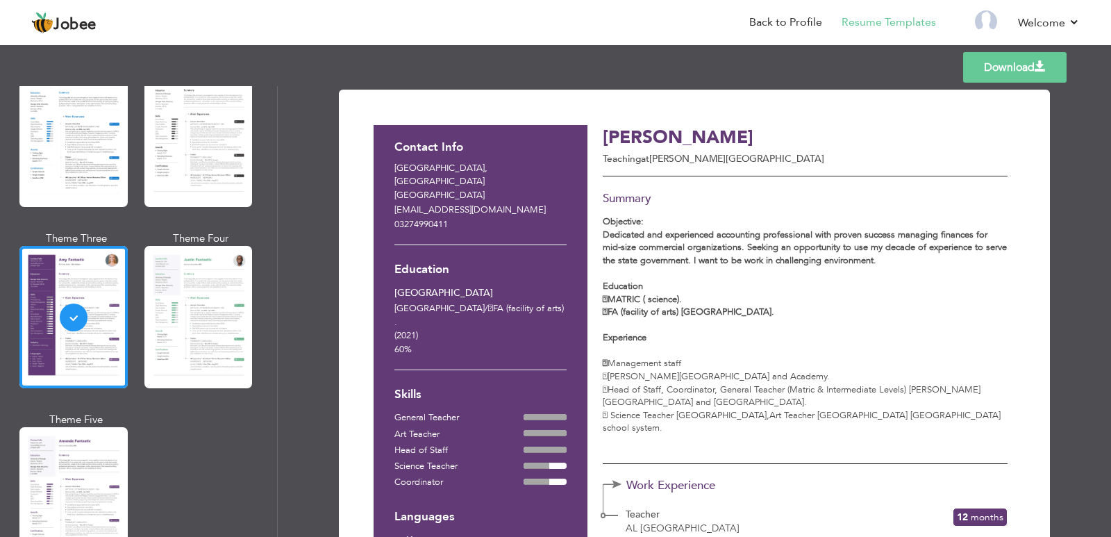
click at [519, 227] on div "Contact Info Lahore , Punjab Pakistan ahmedali03224656@gmail.com 03274990411" at bounding box center [481, 184] width 172 height 119
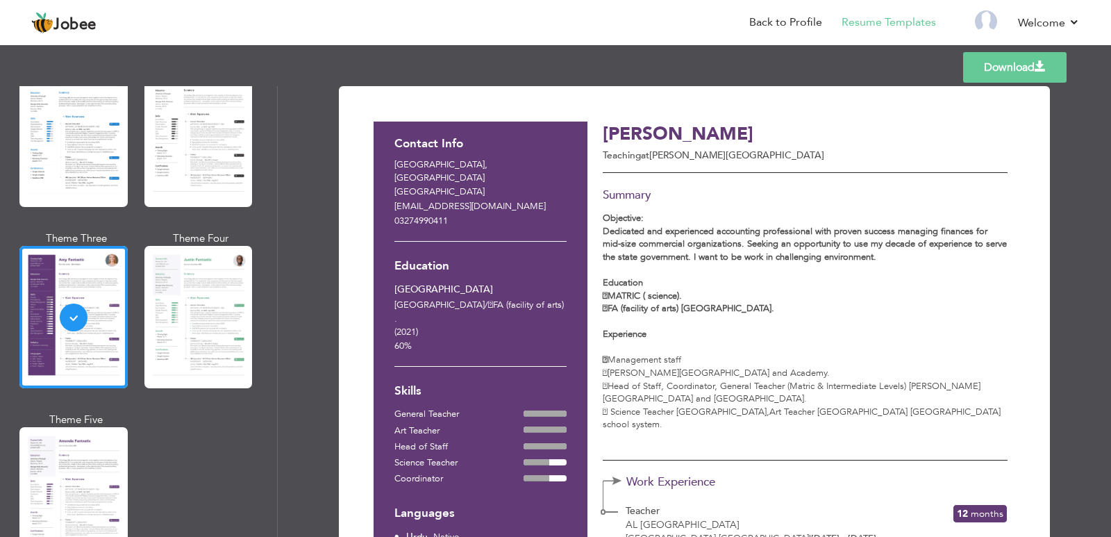
scroll to position [0, 0]
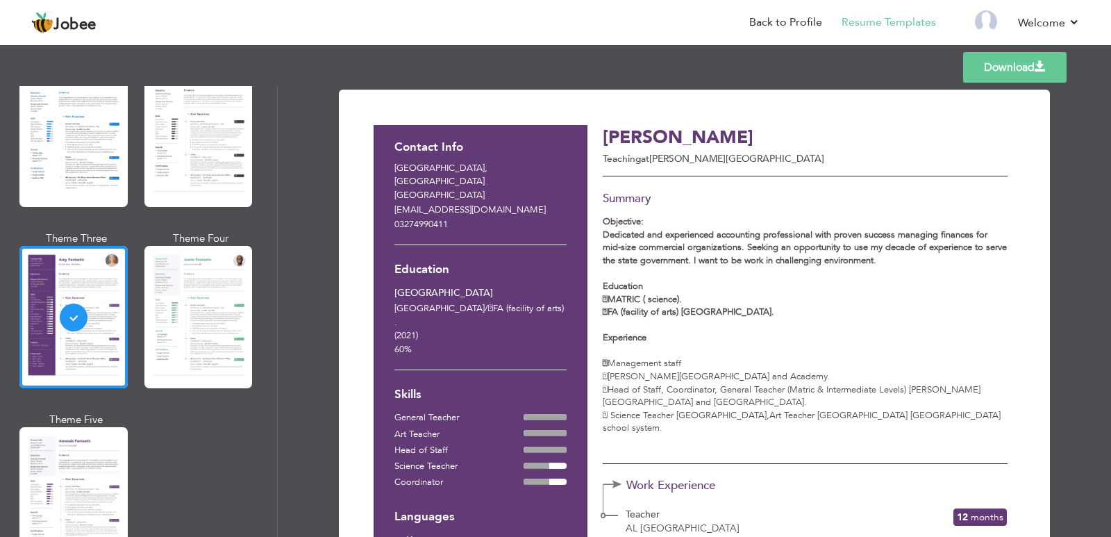
click at [1034, 69] on link "Download" at bounding box center [1014, 67] width 103 height 31
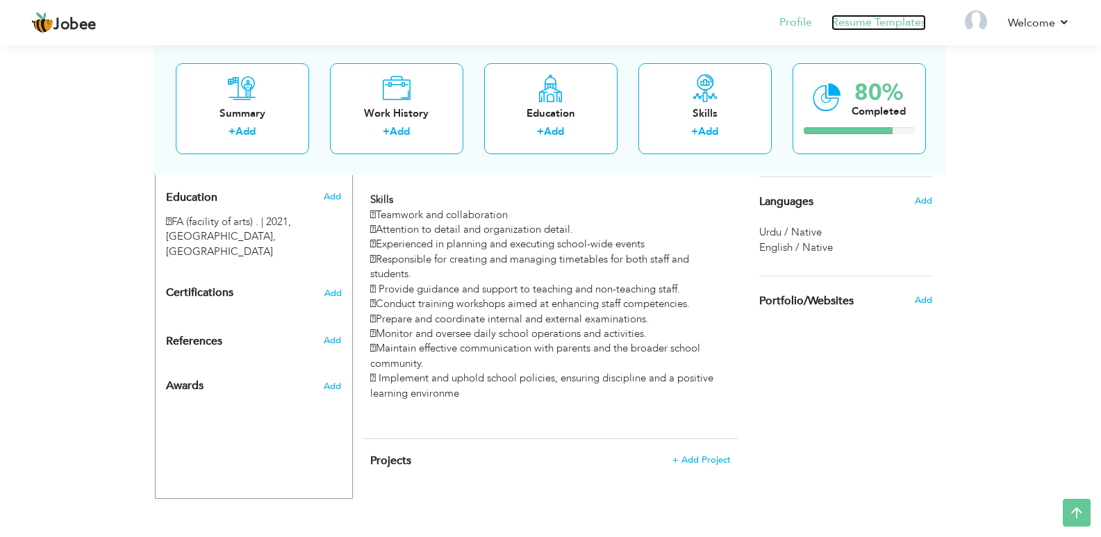
click at [876, 27] on link "Resume Templates" at bounding box center [878, 23] width 94 height 16
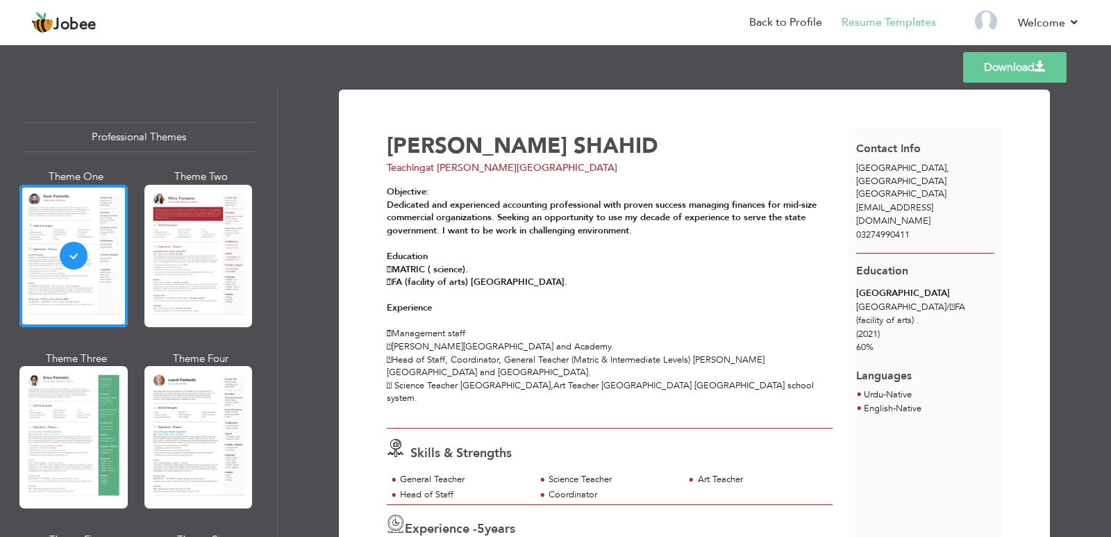
click at [1019, 66] on link "Download" at bounding box center [1014, 67] width 103 height 31
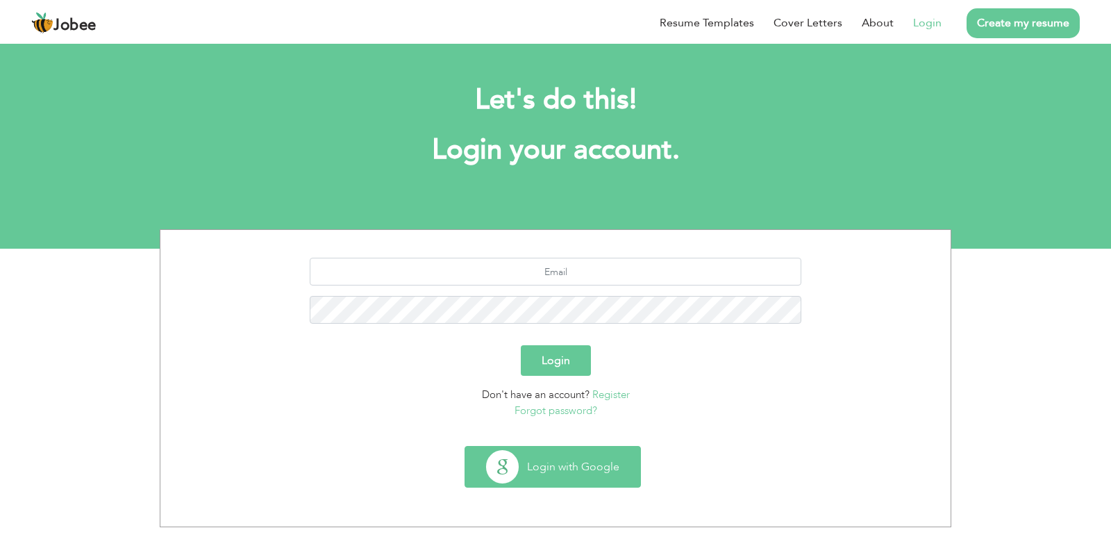
click at [552, 483] on button "Login with Google" at bounding box center [552, 467] width 175 height 40
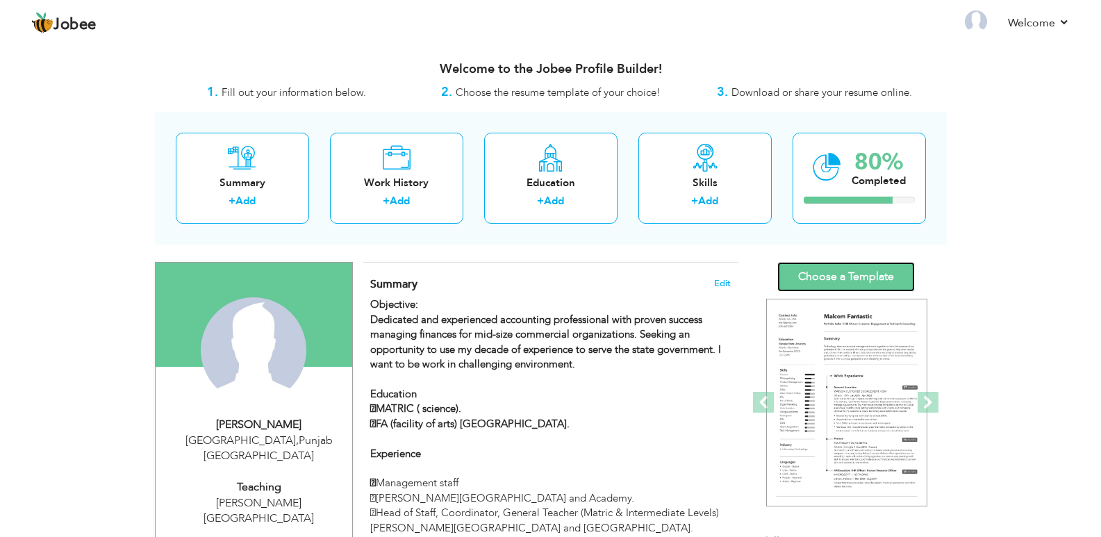
click at [854, 286] on link "Choose a Template" at bounding box center [846, 277] width 138 height 30
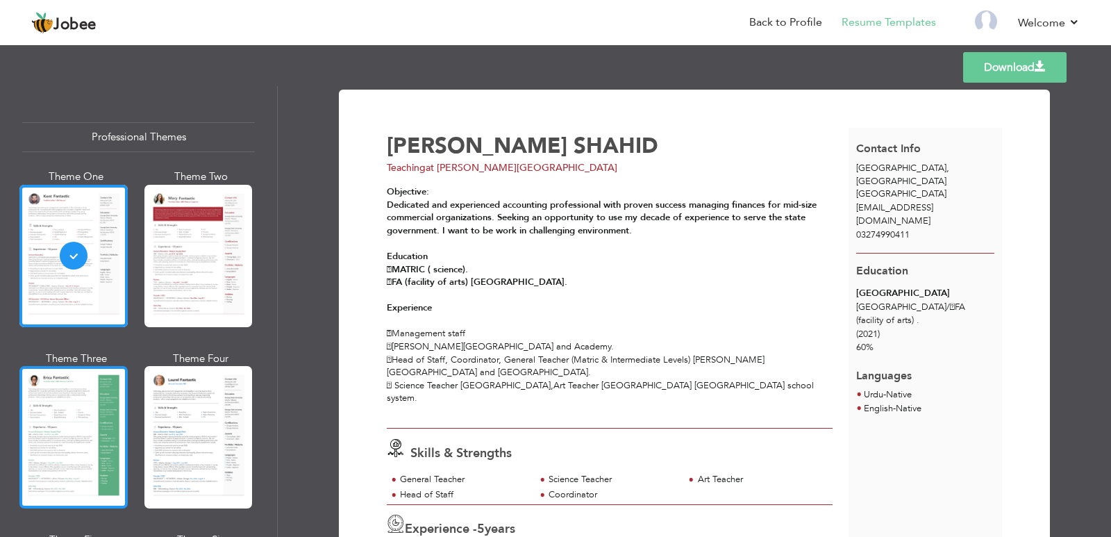
click at [51, 449] on div at bounding box center [73, 437] width 108 height 142
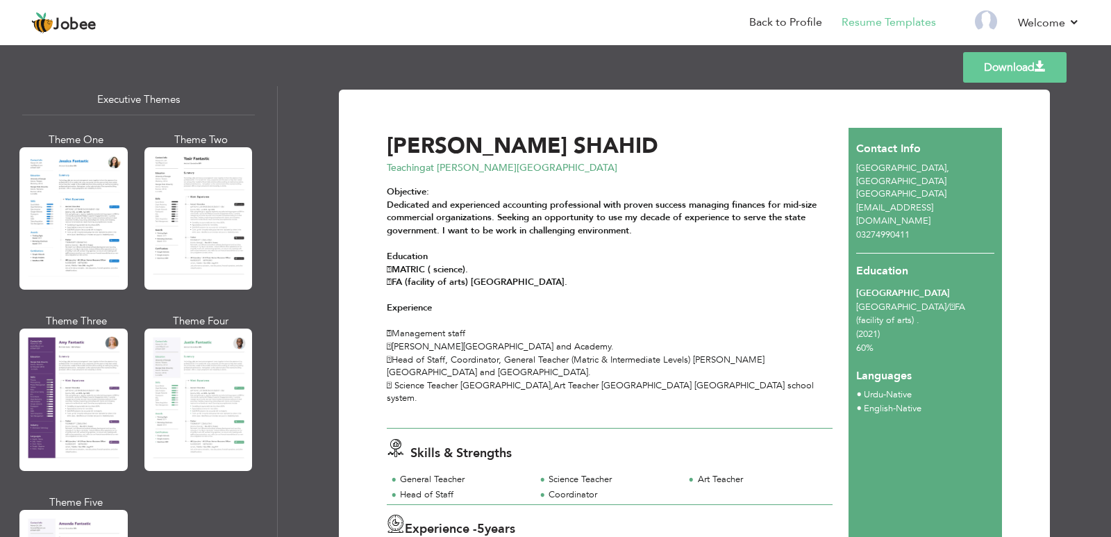
scroll to position [1056, 0]
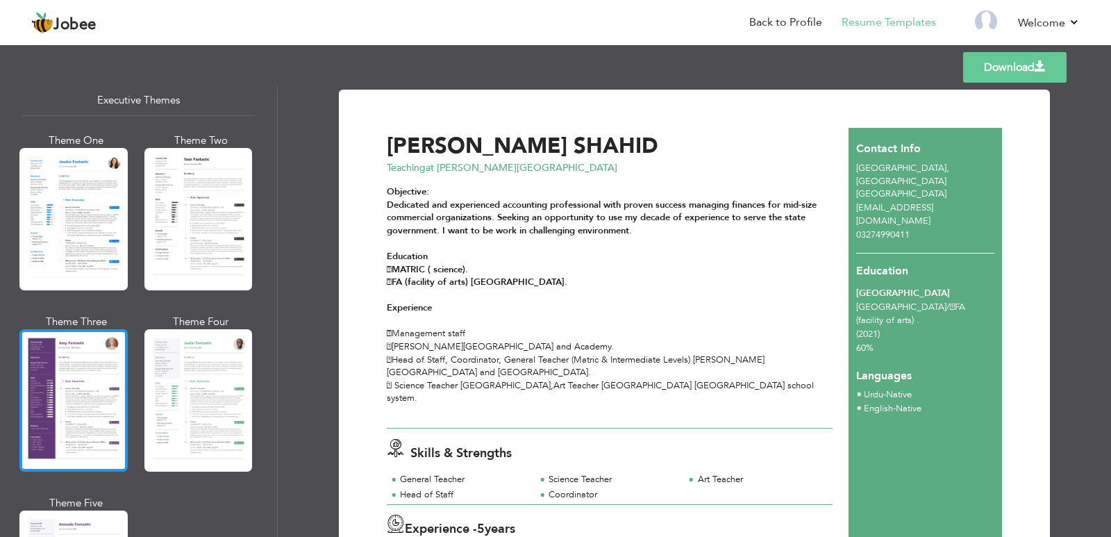
click at [96, 413] on div at bounding box center [73, 400] width 108 height 142
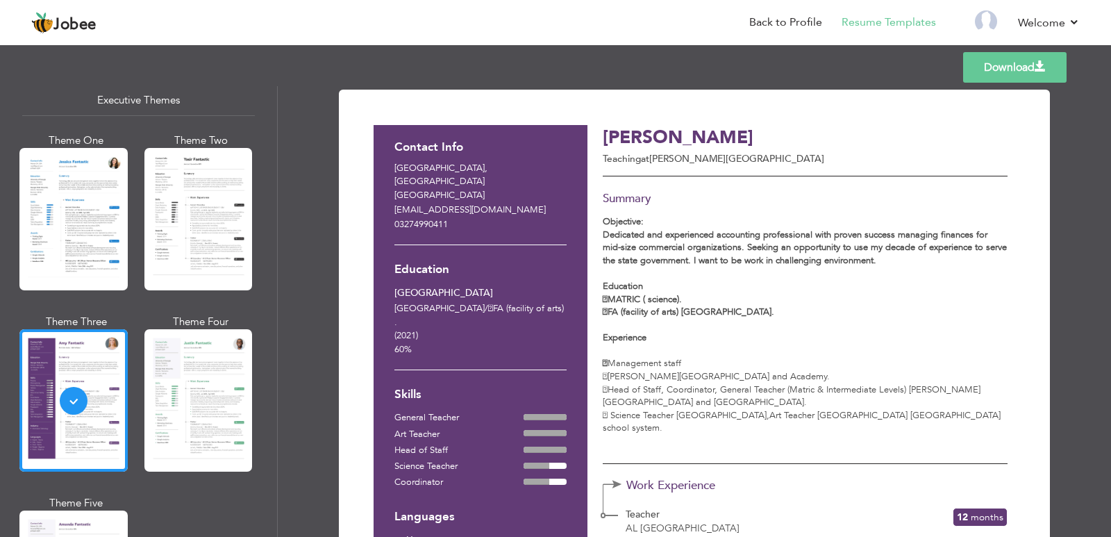
click at [1030, 65] on link "Download" at bounding box center [1014, 67] width 103 height 31
click at [1031, 76] on link "Download" at bounding box center [1014, 67] width 103 height 31
